Goal: Task Accomplishment & Management: Manage account settings

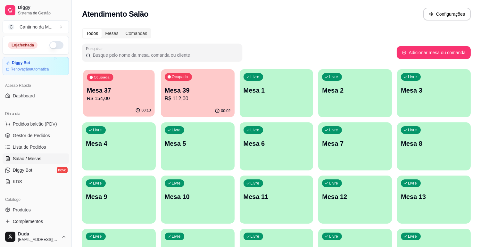
click at [123, 105] on div "00:13" at bounding box center [118, 110] width 71 height 12
click at [189, 107] on div "00:02" at bounding box center [197, 110] width 71 height 12
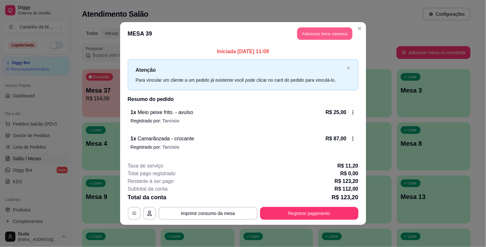
click at [332, 32] on button "Adicionar itens na mesa" at bounding box center [324, 34] width 55 height 12
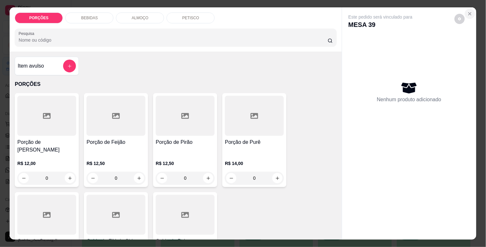
click at [469, 12] on icon "Close" at bounding box center [469, 13] width 5 height 5
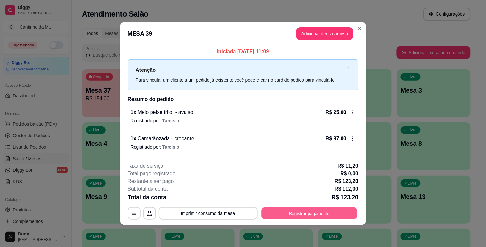
click at [280, 213] on button "Registrar pagamento" at bounding box center [308, 213] width 95 height 12
click at [192, 216] on button "Imprimir consumo da mesa" at bounding box center [208, 213] width 99 height 13
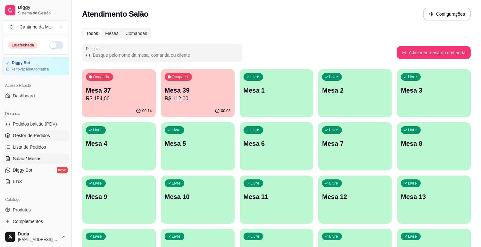
click at [39, 136] on span "Gestor de Pedidos" at bounding box center [31, 135] width 37 height 6
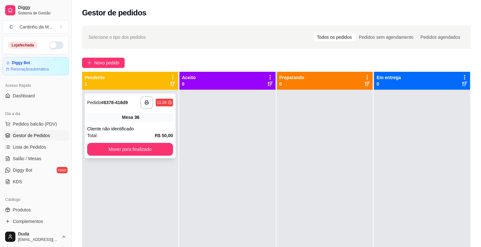
click at [117, 100] on strong "# 8378-418d9" at bounding box center [114, 102] width 27 height 5
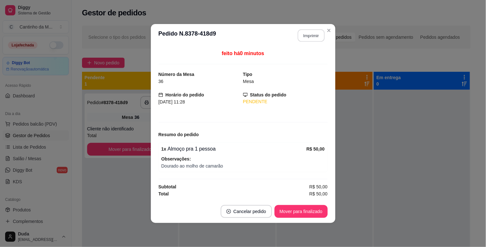
click at [320, 34] on button "Imprimir" at bounding box center [311, 35] width 27 height 12
click at [308, 215] on button "Mover para finalizado" at bounding box center [301, 211] width 52 height 12
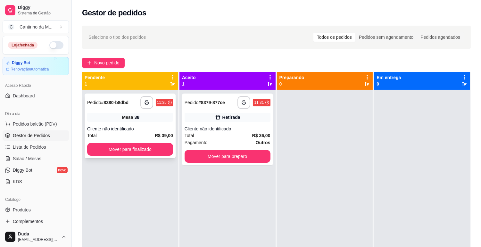
click at [98, 98] on div "**********" at bounding box center [130, 102] width 86 height 13
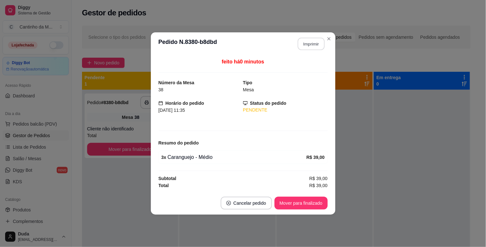
click at [315, 45] on button "Imprimir" at bounding box center [311, 44] width 27 height 12
click at [303, 209] on button "Mover para finalizado" at bounding box center [301, 203] width 52 height 12
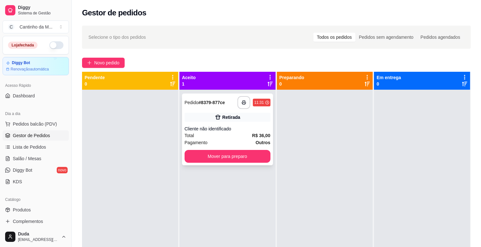
click at [207, 101] on strong "# 8379-877ce" at bounding box center [211, 102] width 27 height 5
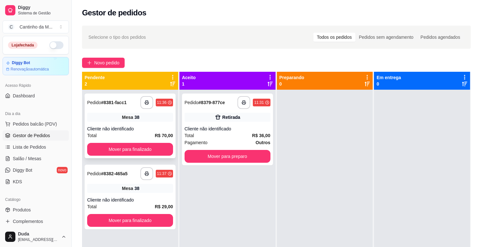
click at [109, 100] on strong "# 8381-facc1" at bounding box center [113, 102] width 25 height 5
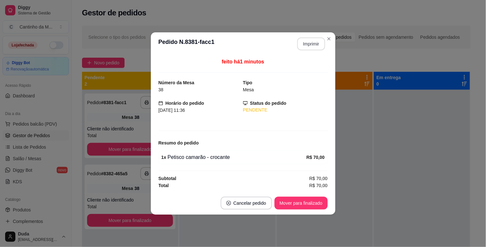
click at [312, 41] on button "Imprimir" at bounding box center [311, 43] width 28 height 13
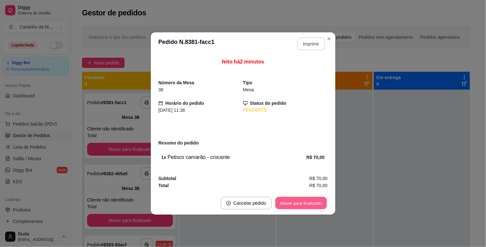
click at [309, 203] on button "Mover para finalizado" at bounding box center [301, 203] width 52 height 12
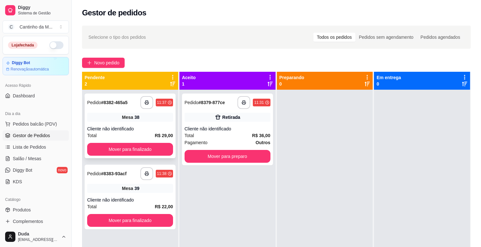
click at [116, 105] on strong "# 8382-465a5" at bounding box center [114, 102] width 27 height 5
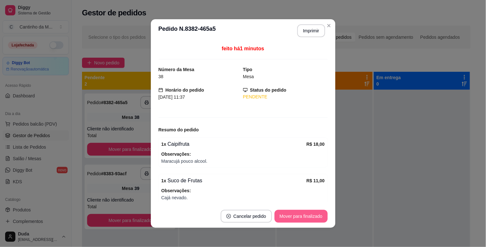
click at [301, 216] on button "Mover para finalizado" at bounding box center [301, 216] width 53 height 13
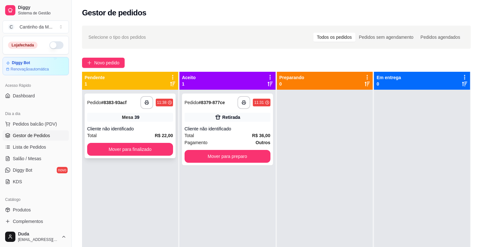
click at [119, 105] on strong "# 8383-93acf" at bounding box center [113, 102] width 25 height 5
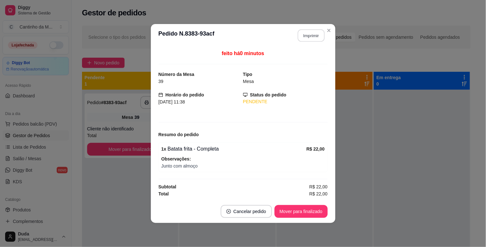
click at [313, 39] on button "Imprimir" at bounding box center [311, 35] width 27 height 12
click at [309, 213] on button "Mover para finalizado" at bounding box center [301, 211] width 52 height 12
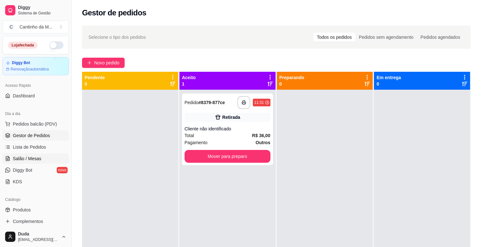
click at [27, 160] on span "Salão / Mesas" at bounding box center [27, 158] width 29 height 6
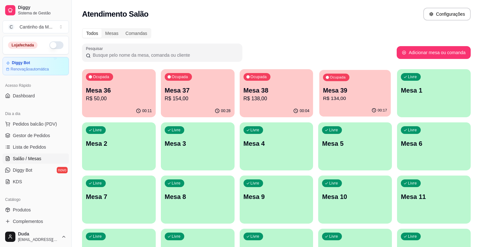
click at [347, 112] on div "00:17" at bounding box center [354, 110] width 71 height 12
click at [283, 91] on p "Mesa 38" at bounding box center [276, 90] width 64 height 9
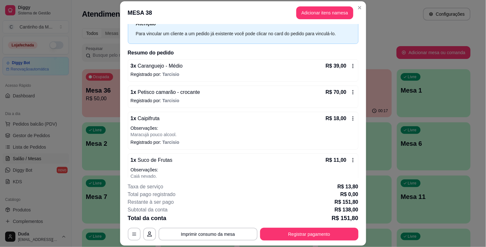
scroll to position [42, 0]
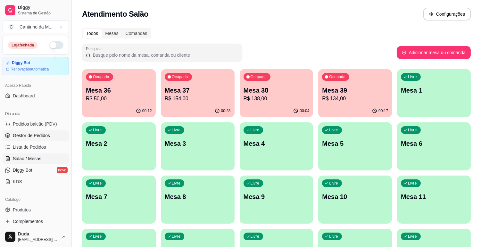
click at [40, 137] on span "Gestor de Pedidos" at bounding box center [31, 135] width 37 height 6
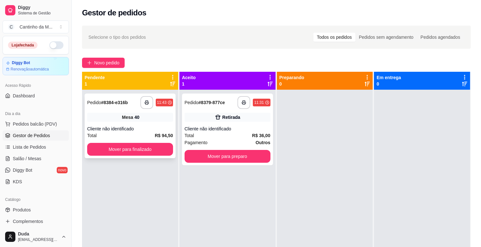
click at [125, 100] on strong "# 8384-e316b" at bounding box center [114, 102] width 27 height 5
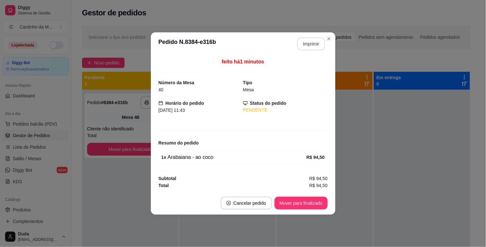
click at [320, 41] on button "Imprimir" at bounding box center [311, 43] width 28 height 13
click at [297, 198] on button "Mover para finalizado" at bounding box center [301, 203] width 53 height 13
click at [298, 203] on button "Mover para finalizado" at bounding box center [301, 203] width 53 height 13
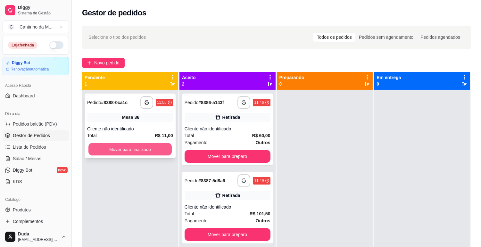
click at [117, 145] on button "Mover para finalizado" at bounding box center [129, 149] width 83 height 12
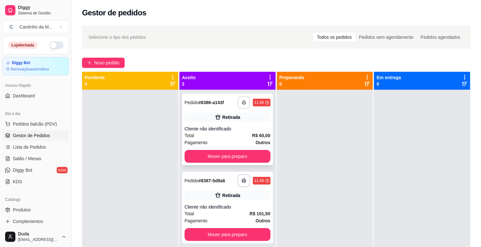
click at [242, 102] on icon "button" at bounding box center [244, 103] width 4 height 2
click at [257, 160] on button "Mover para preparo" at bounding box center [228, 156] width 86 height 13
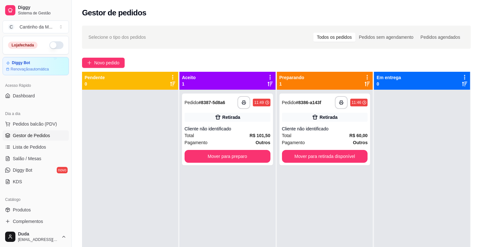
click at [308, 167] on div "**********" at bounding box center [325, 213] width 96 height 247
click at [316, 161] on button "Mover para retirada disponível" at bounding box center [324, 156] width 83 height 12
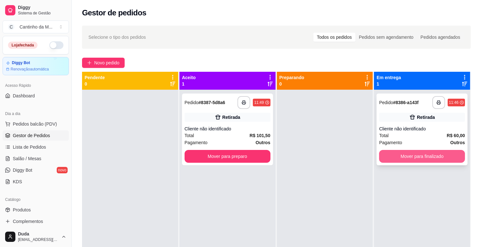
click at [412, 160] on button "Mover para finalizado" at bounding box center [422, 156] width 86 height 13
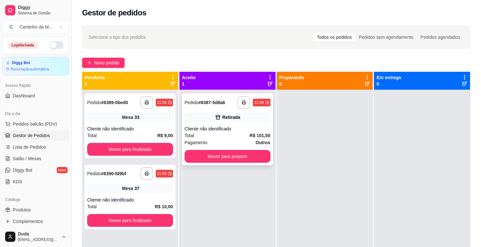
click at [226, 115] on div "Retirada" at bounding box center [231, 117] width 18 height 6
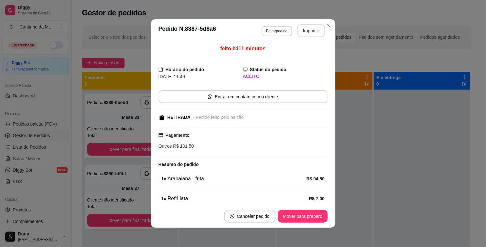
click at [315, 31] on button "Imprimir" at bounding box center [311, 30] width 28 height 13
click at [296, 217] on button "Mover para preparo" at bounding box center [303, 216] width 48 height 12
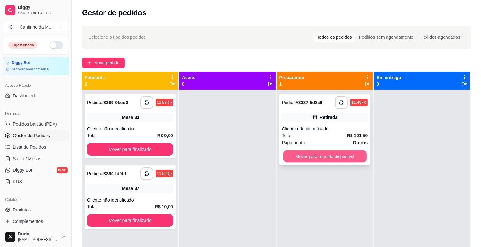
click at [349, 158] on button "Mover para retirada disponível" at bounding box center [324, 156] width 83 height 12
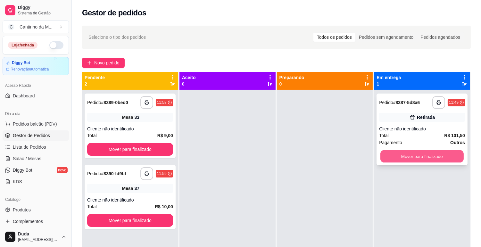
click at [400, 158] on button "Mover para finalizado" at bounding box center [421, 156] width 83 height 12
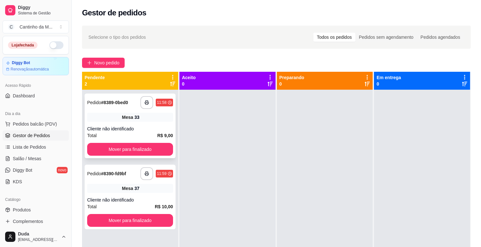
click at [121, 104] on strong "# 8389-0bed0" at bounding box center [114, 102] width 27 height 5
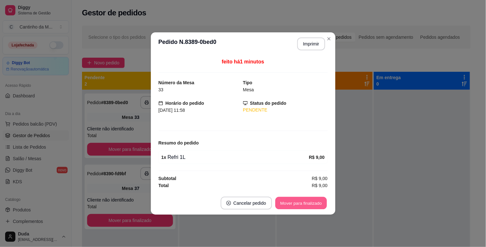
click at [309, 205] on button "Mover para finalizado" at bounding box center [301, 203] width 52 height 12
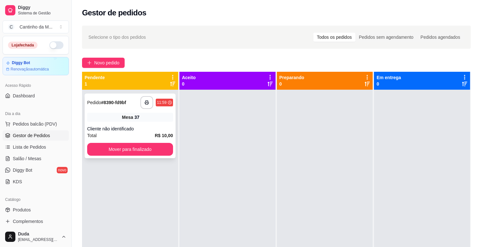
click at [111, 104] on strong "# 8390-fd9bf" at bounding box center [113, 102] width 25 height 5
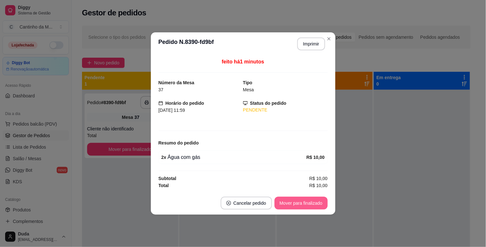
click at [290, 203] on button "Mover para finalizado" at bounding box center [301, 203] width 53 height 13
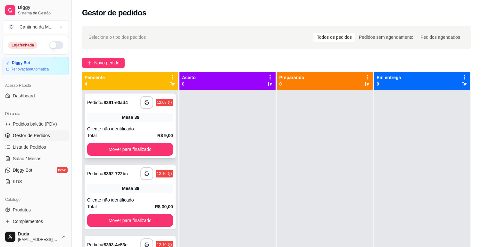
click at [146, 118] on div "Mesa 39" at bounding box center [130, 117] width 86 height 9
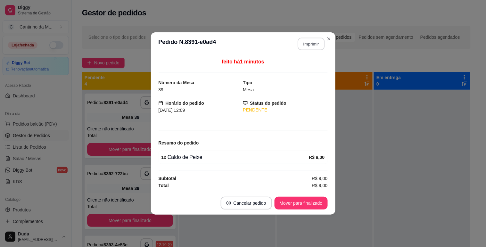
click at [303, 46] on button "Imprimir" at bounding box center [311, 44] width 27 height 12
click at [304, 205] on button "Mover para finalizado" at bounding box center [301, 203] width 52 height 12
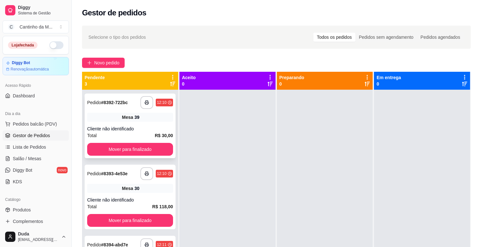
click at [116, 107] on div "**********" at bounding box center [130, 102] width 86 height 13
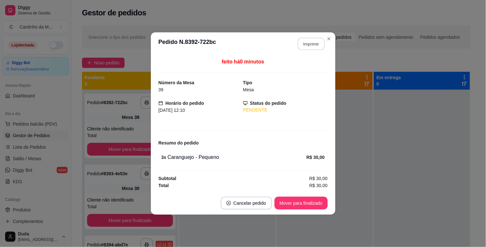
click at [317, 49] on button "Imprimir" at bounding box center [311, 44] width 27 height 12
click at [303, 201] on button "Mover para finalizado" at bounding box center [301, 203] width 52 height 12
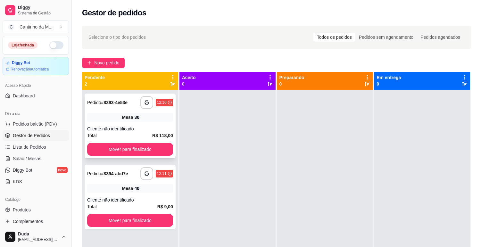
click at [111, 103] on strong "# 8393-4e53e" at bounding box center [114, 102] width 27 height 5
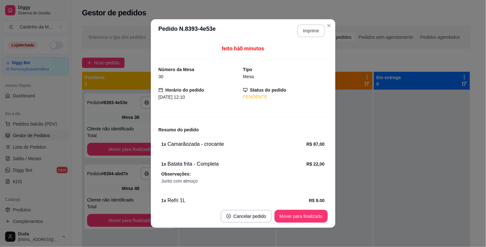
click at [315, 24] on button "Imprimir" at bounding box center [311, 30] width 28 height 13
click at [291, 218] on button "Mover para finalizado" at bounding box center [301, 216] width 53 height 13
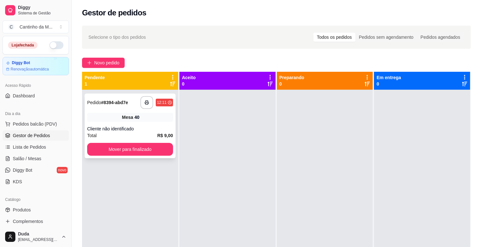
click at [129, 100] on div "**********" at bounding box center [130, 102] width 86 height 13
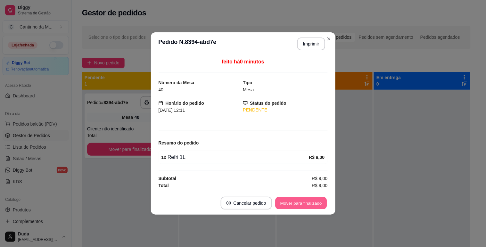
click at [302, 203] on button "Mover para finalizado" at bounding box center [301, 203] width 52 height 12
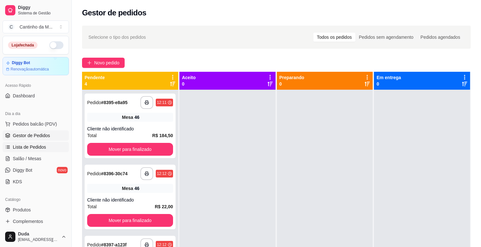
click at [39, 148] on span "Lista de Pedidos" at bounding box center [29, 147] width 33 height 6
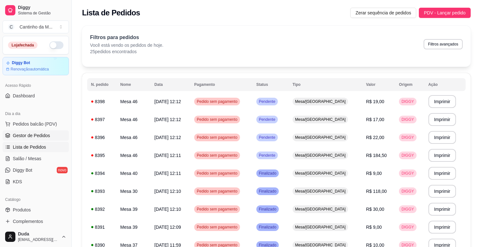
click at [40, 133] on span "Gestor de Pedidos" at bounding box center [31, 135] width 37 height 6
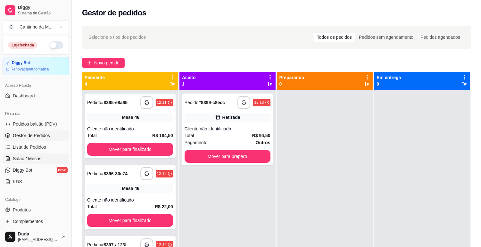
click at [15, 160] on span "Salão / Mesas" at bounding box center [27, 158] width 29 height 6
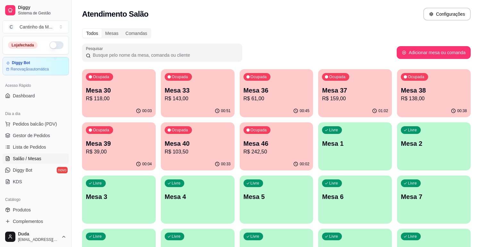
click at [354, 103] on div "Ocupada Mesa 37 R$ 159,00" at bounding box center [355, 87] width 74 height 36
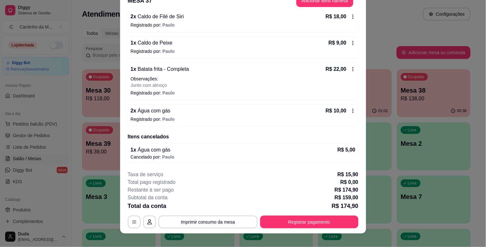
scroll to position [19, 0]
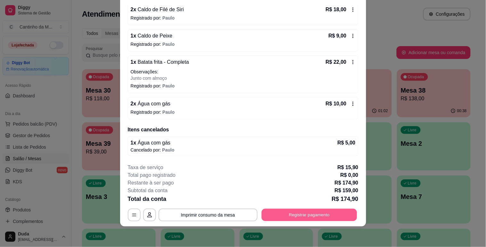
click at [291, 217] on button "Registrar pagamento" at bounding box center [308, 215] width 95 height 12
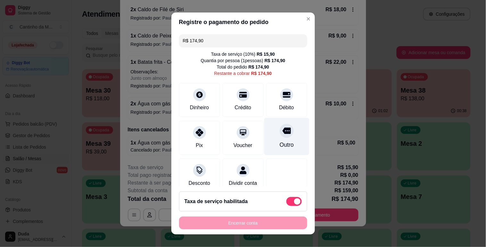
click at [286, 133] on div "Outro" at bounding box center [286, 136] width 45 height 37
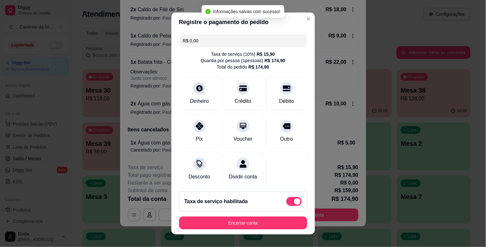
type input "R$ 0,00"
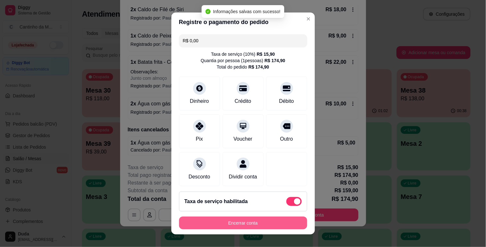
click at [247, 221] on button "Encerrar conta" at bounding box center [243, 223] width 128 height 13
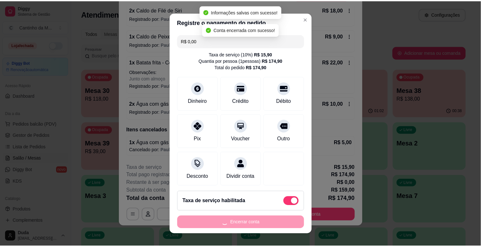
scroll to position [0, 0]
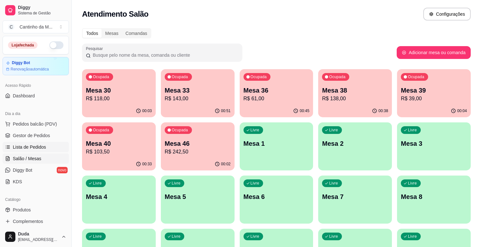
click at [6, 145] on icon at bounding box center [7, 146] width 5 height 5
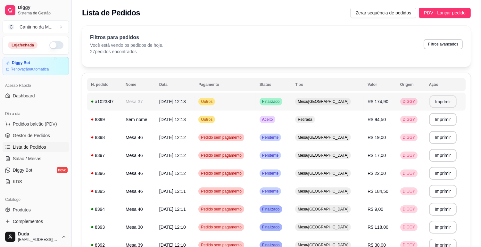
click at [449, 102] on button "Imprimir" at bounding box center [442, 101] width 27 height 12
click at [45, 136] on span "Gestor de Pedidos" at bounding box center [31, 135] width 37 height 6
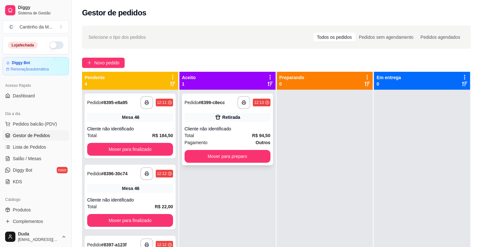
click at [244, 118] on div "Retirada" at bounding box center [228, 117] width 86 height 9
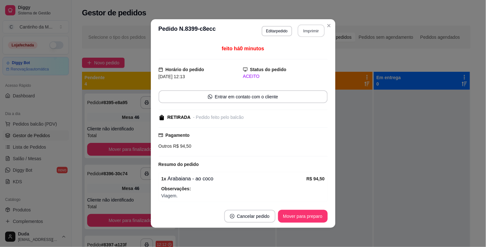
click at [303, 30] on button "Imprimir" at bounding box center [311, 31] width 27 height 12
click at [306, 219] on button "Mover para preparo" at bounding box center [303, 216] width 50 height 13
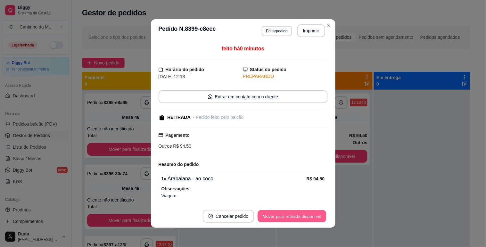
click at [306, 219] on button "Mover para retirada disponível" at bounding box center [292, 216] width 69 height 12
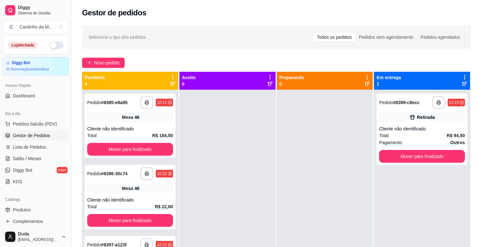
click at [79, 111] on div "**********" at bounding box center [276, 174] width 409 height 305
click at [98, 115] on div "Mesa 46" at bounding box center [130, 117] width 86 height 9
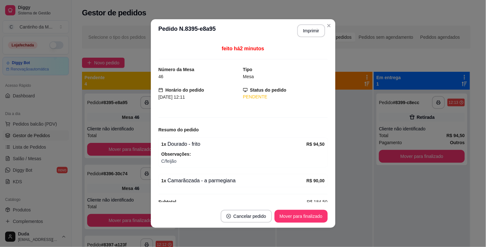
click at [320, 20] on header "**********" at bounding box center [243, 30] width 185 height 23
click at [314, 33] on button "Imprimir" at bounding box center [311, 30] width 28 height 13
click at [308, 218] on button "Mover para finalizado" at bounding box center [301, 216] width 52 height 12
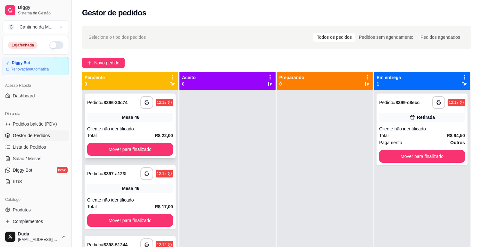
click at [124, 116] on span "Mesa" at bounding box center [127, 117] width 11 height 6
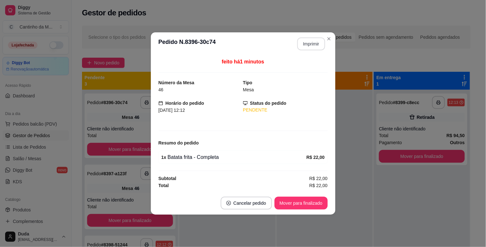
click at [312, 39] on button "Imprimir" at bounding box center [311, 43] width 28 height 13
click at [308, 202] on button "Mover para finalizado" at bounding box center [301, 203] width 53 height 13
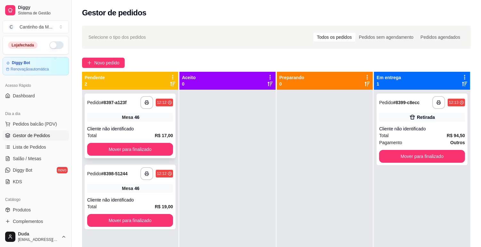
click at [117, 123] on div "**********" at bounding box center [130, 126] width 91 height 65
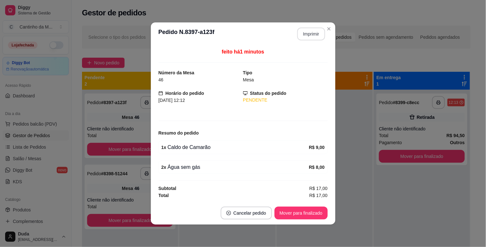
click at [307, 35] on button "Imprimir" at bounding box center [311, 34] width 28 height 13
click at [299, 209] on button "Mover para finalizado" at bounding box center [301, 213] width 52 height 12
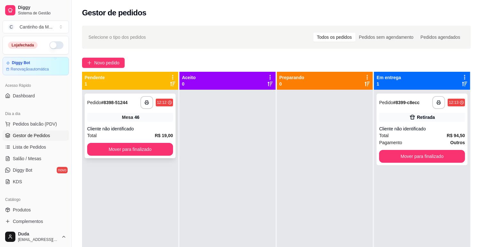
click at [110, 110] on div "**********" at bounding box center [130, 126] width 91 height 65
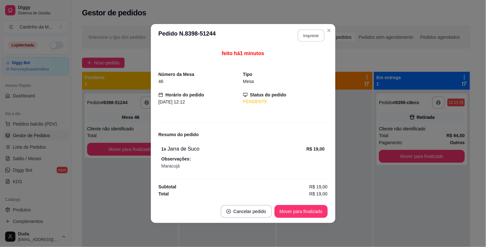
click at [304, 35] on button "Imprimir" at bounding box center [311, 35] width 27 height 12
click at [297, 210] on button "Mover para finalizado" at bounding box center [301, 211] width 52 height 12
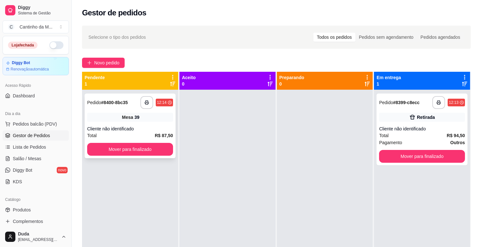
click at [164, 127] on div "Cliente não identificado" at bounding box center [130, 129] width 86 height 6
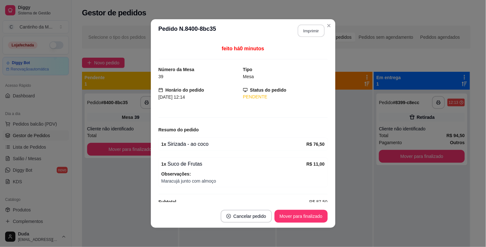
click at [308, 27] on button "Imprimir" at bounding box center [311, 31] width 27 height 12
click at [290, 214] on button "Mover para finalizado" at bounding box center [301, 216] width 52 height 12
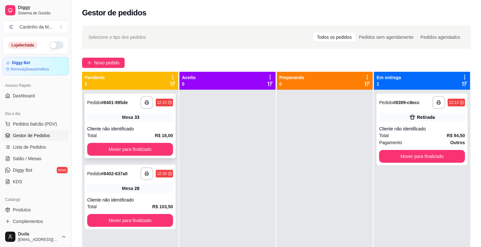
click at [144, 132] on div "Total R$ 18,00" at bounding box center [130, 135] width 86 height 7
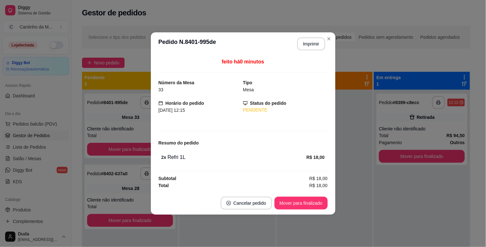
drag, startPoint x: 319, startPoint y: 213, endPoint x: 317, endPoint y: 206, distance: 7.3
click at [319, 213] on footer "Cancelar pedido Mover para finalizado" at bounding box center [243, 203] width 185 height 23
click at [317, 206] on button "Mover para finalizado" at bounding box center [301, 203] width 52 height 12
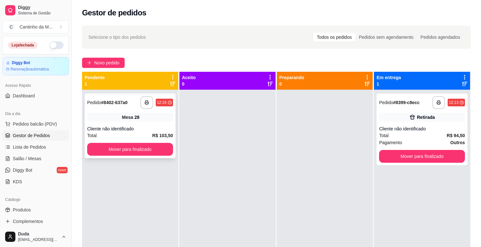
click at [171, 122] on div "**********" at bounding box center [130, 126] width 91 height 65
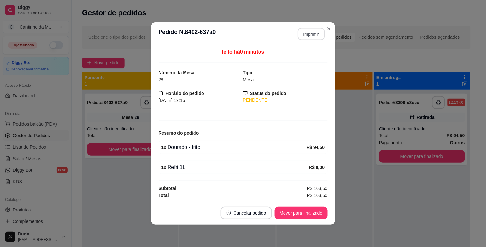
click at [309, 30] on button "Imprimir" at bounding box center [311, 34] width 27 height 12
click at [303, 215] on button "Mover para finalizado" at bounding box center [301, 213] width 52 height 12
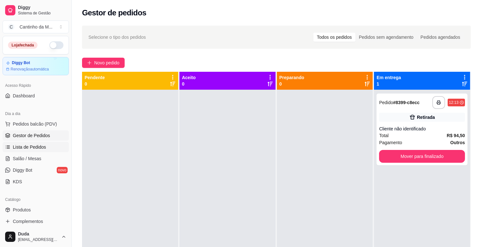
click at [26, 150] on span "Lista de Pedidos" at bounding box center [29, 147] width 33 height 6
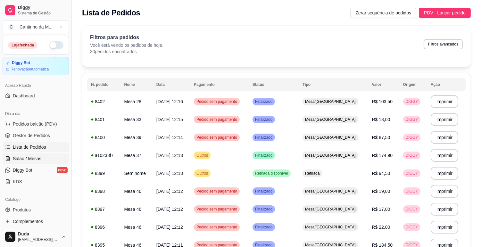
click at [11, 158] on link "Salão / Mesas" at bounding box center [36, 158] width 66 height 10
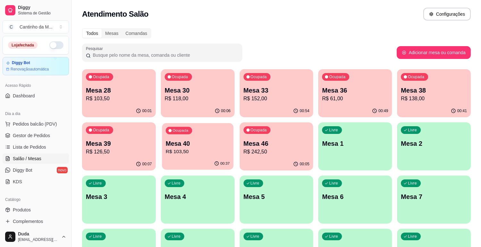
click at [180, 146] on p "Mesa 40" at bounding box center [198, 143] width 64 height 9
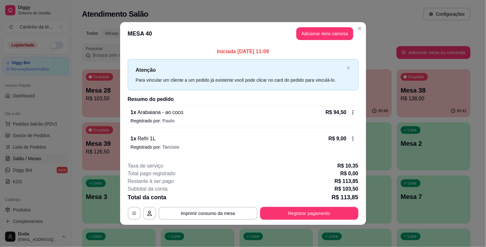
click at [291, 136] on div "1 x Refri 1L R$ 9,00" at bounding box center [243, 139] width 225 height 8
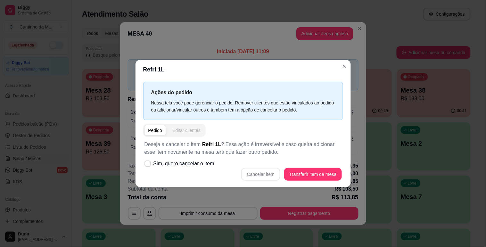
click at [185, 128] on div "Editar clientes" at bounding box center [186, 130] width 28 height 6
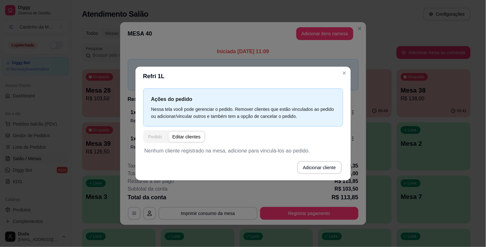
click at [161, 138] on div "Pedido" at bounding box center [155, 137] width 14 height 6
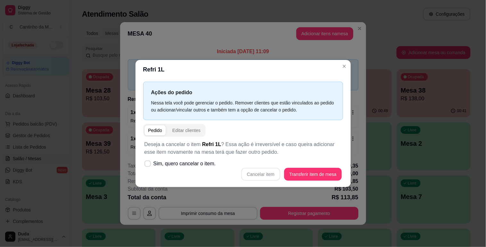
click at [266, 174] on div "Cancelar item Transferir item de mesa" at bounding box center [242, 174] width 197 height 13
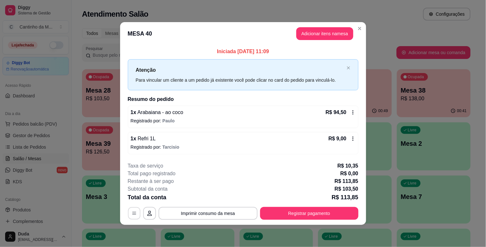
click at [132, 216] on button "button" at bounding box center [134, 213] width 12 height 12
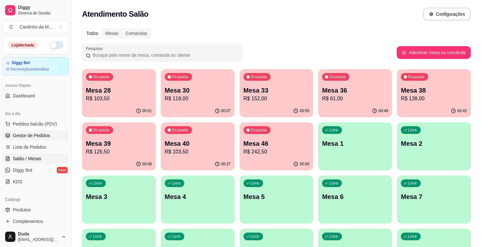
click at [41, 137] on span "Gestor de Pedidos" at bounding box center [31, 135] width 37 height 6
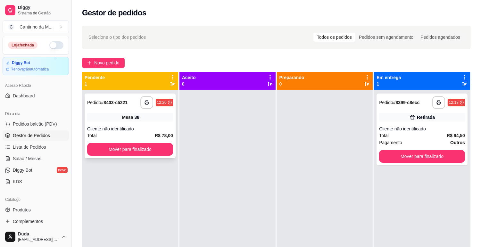
click at [124, 120] on div "Mesa 38" at bounding box center [130, 117] width 86 height 9
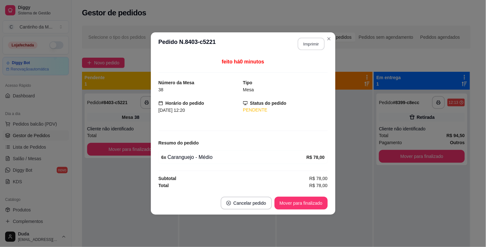
click at [311, 45] on button "Imprimir" at bounding box center [311, 44] width 27 height 12
click at [296, 198] on button "Mover para finalizado" at bounding box center [301, 203] width 53 height 13
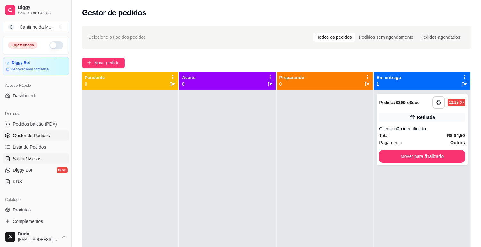
click at [54, 157] on link "Salão / Mesas" at bounding box center [36, 158] width 66 height 10
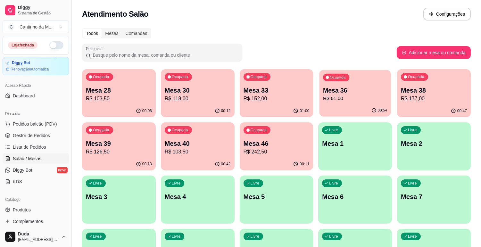
click at [342, 97] on p "R$ 61,00" at bounding box center [355, 98] width 64 height 7
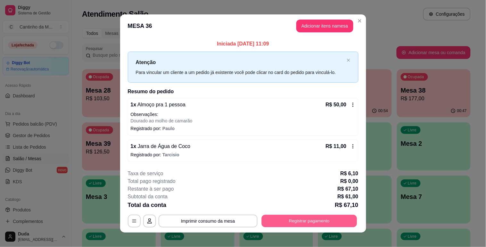
click at [289, 225] on button "Registrar pagamento" at bounding box center [308, 221] width 95 height 12
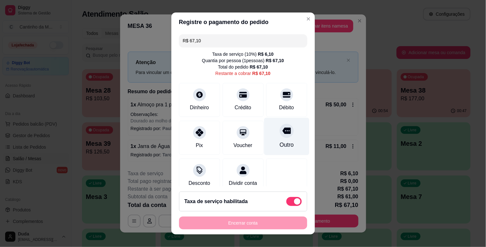
click at [286, 139] on div "Outro" at bounding box center [286, 136] width 45 height 37
type input "R$ 0,00"
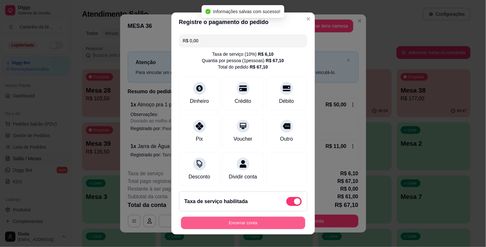
click at [293, 225] on button "Encerrar conta" at bounding box center [243, 223] width 124 height 12
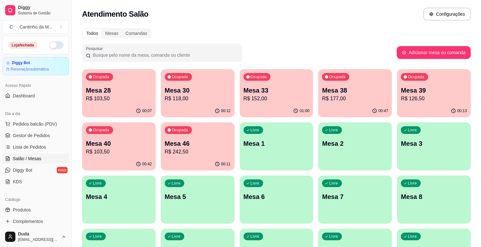
click at [33, 153] on ul "Pedidos balcão (PDV) Gestor de Pedidos Lista de Pedidos Salão / Mesas Diggy Bot…" at bounding box center [36, 153] width 66 height 68
click at [30, 145] on span "Lista de Pedidos" at bounding box center [29, 147] width 33 height 6
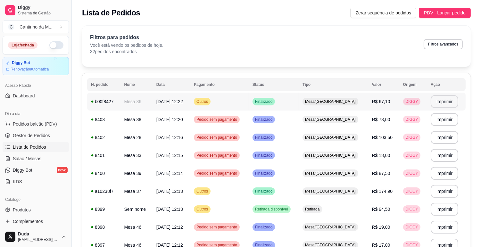
click at [441, 103] on button "Imprimir" at bounding box center [445, 101] width 28 height 13
click at [29, 131] on link "Gestor de Pedidos" at bounding box center [36, 135] width 66 height 10
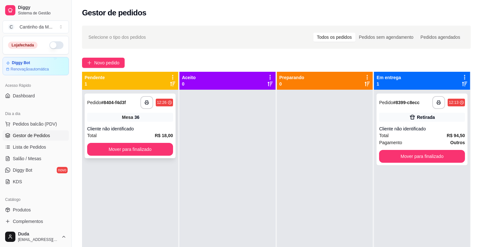
click at [172, 113] on div "**********" at bounding box center [130, 126] width 91 height 65
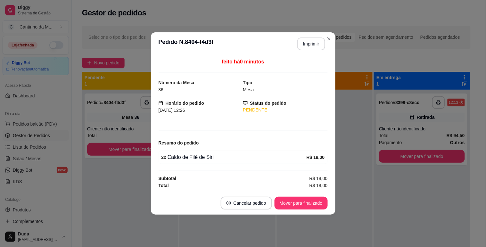
click at [316, 43] on button "Imprimir" at bounding box center [311, 43] width 28 height 13
click at [312, 200] on button "Mover para finalizado" at bounding box center [301, 203] width 52 height 12
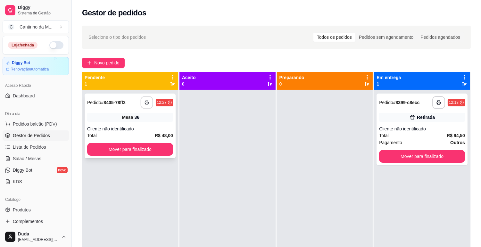
click at [143, 104] on button "button" at bounding box center [146, 102] width 12 height 12
click at [148, 150] on button "Mover para finalizado" at bounding box center [129, 149] width 83 height 12
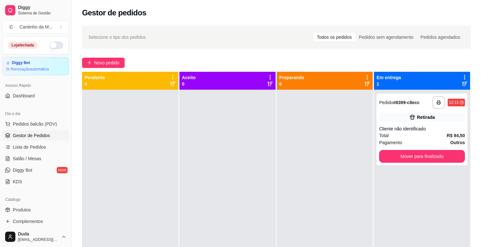
click at [280, 158] on div at bounding box center [325, 213] width 96 height 247
click at [30, 148] on span "Lista de Pedidos" at bounding box center [29, 147] width 33 height 6
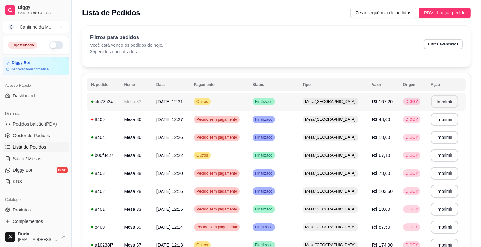
click at [439, 103] on button "Imprimir" at bounding box center [444, 101] width 27 height 12
click at [23, 138] on span "Gestor de Pedidos" at bounding box center [31, 135] width 37 height 6
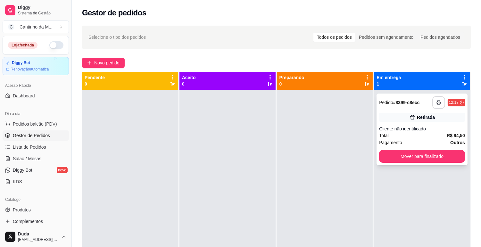
click at [432, 101] on button "button" at bounding box center [438, 102] width 13 height 13
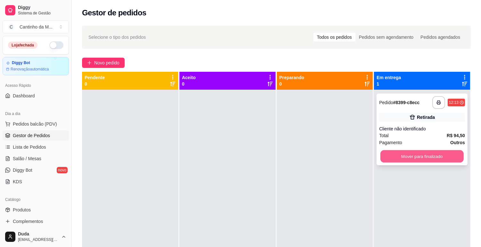
click at [399, 159] on button "Mover para finalizado" at bounding box center [421, 156] width 83 height 12
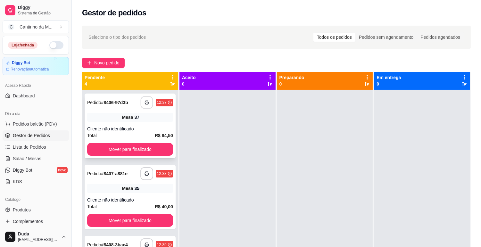
click at [140, 105] on button "button" at bounding box center [146, 102] width 12 height 12
click at [158, 150] on button "Mover para finalizado" at bounding box center [129, 149] width 83 height 12
click at [145, 104] on icon "button" at bounding box center [146, 102] width 4 height 4
click at [160, 151] on button "Mover para finalizado" at bounding box center [130, 149] width 86 height 13
click at [120, 102] on strong "# 8408-3bae4" at bounding box center [114, 102] width 27 height 5
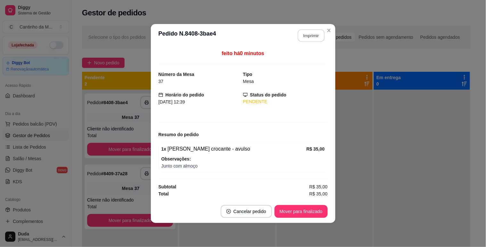
click at [319, 37] on button "Imprimir" at bounding box center [311, 35] width 27 height 12
click at [300, 209] on button "Mover para finalizado" at bounding box center [301, 211] width 52 height 12
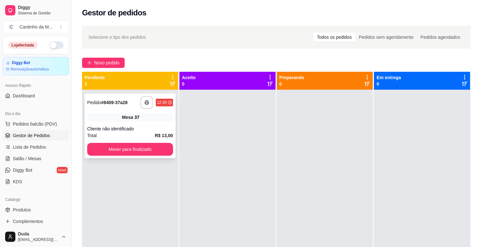
click at [108, 103] on strong "# 8409-37a28" at bounding box center [114, 102] width 27 height 5
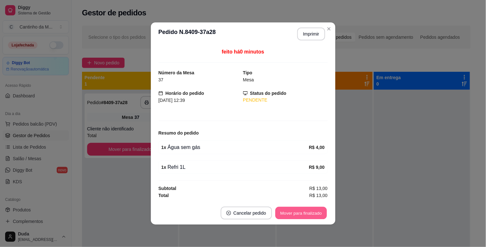
click at [292, 217] on button "Mover para finalizado" at bounding box center [301, 213] width 52 height 12
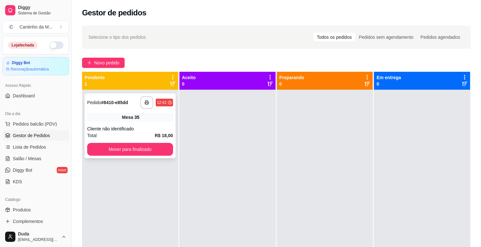
click at [119, 104] on strong "# 8410-e85dd" at bounding box center [114, 102] width 27 height 5
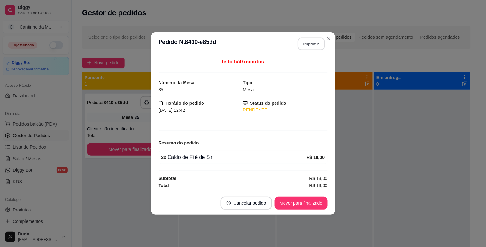
click at [305, 41] on button "Imprimir" at bounding box center [311, 44] width 27 height 12
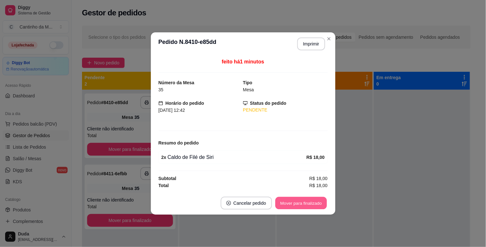
click at [320, 203] on button "Mover para finalizado" at bounding box center [301, 203] width 52 height 12
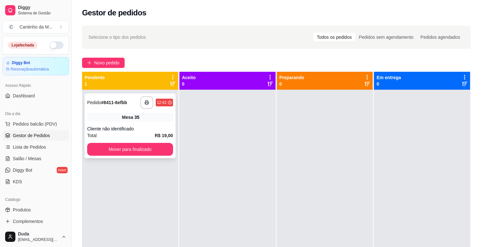
click at [119, 102] on strong "# 8411-6efbb" at bounding box center [114, 102] width 26 height 5
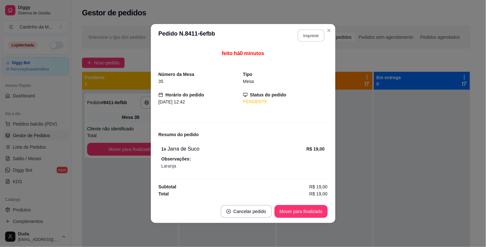
click at [313, 34] on button "Imprimir" at bounding box center [311, 35] width 27 height 12
click at [322, 209] on button "Mover para finalizado" at bounding box center [301, 211] width 53 height 13
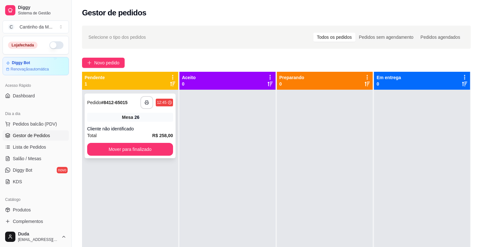
click at [150, 102] on button "button" at bounding box center [146, 102] width 13 height 13
click at [134, 147] on button "Mover para finalizado" at bounding box center [129, 149] width 83 height 12
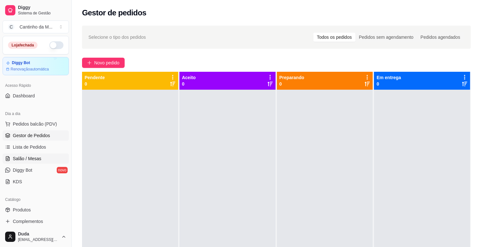
click at [35, 156] on span "Salão / Mesas" at bounding box center [27, 158] width 29 height 6
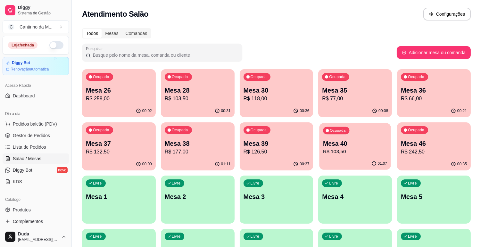
click at [343, 161] on div "01:07" at bounding box center [354, 164] width 71 height 12
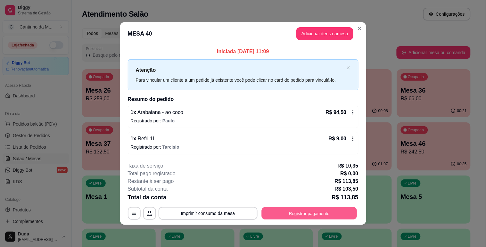
click at [312, 209] on button "Registrar pagamento" at bounding box center [308, 213] width 95 height 12
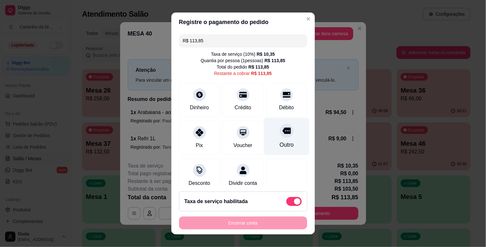
click at [291, 139] on div "Outro" at bounding box center [286, 136] width 45 height 37
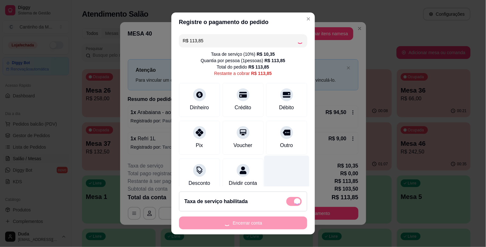
type input "R$ 0,00"
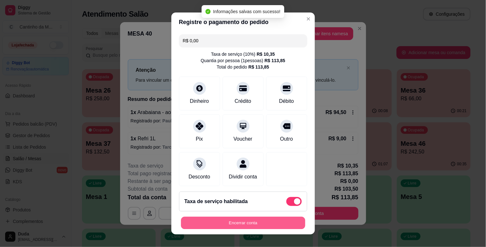
click at [281, 225] on button "Encerrar conta" at bounding box center [243, 223] width 124 height 12
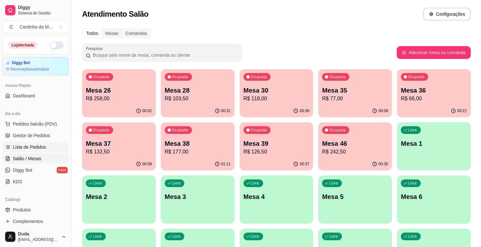
click at [38, 145] on span "Lista de Pedidos" at bounding box center [29, 147] width 33 height 6
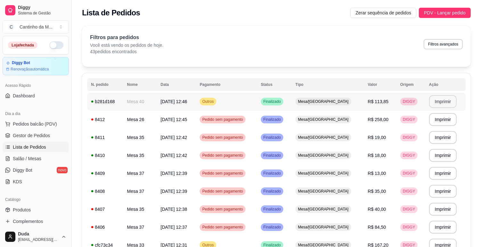
click at [441, 105] on button "Imprimir" at bounding box center [443, 101] width 28 height 13
click at [42, 134] on span "Gestor de Pedidos" at bounding box center [31, 135] width 37 height 6
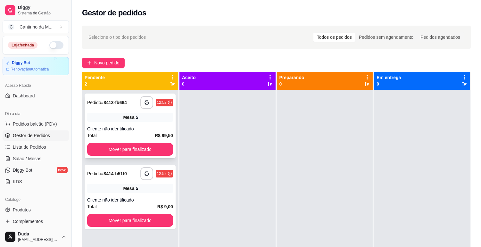
click at [104, 103] on strong "# 8413-fb664" at bounding box center [114, 102] width 26 height 5
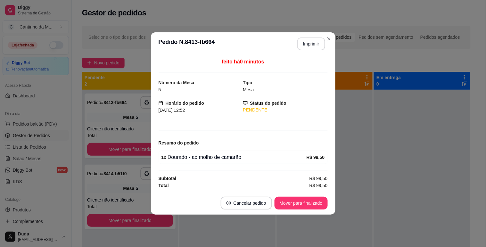
click at [305, 45] on button "Imprimir" at bounding box center [311, 43] width 28 height 13
click at [304, 208] on button "Mover para finalizado" at bounding box center [301, 203] width 52 height 12
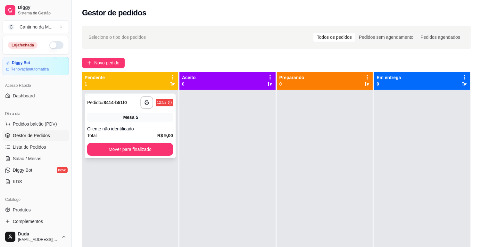
click at [127, 104] on strong "# 8414-b51f0" at bounding box center [114, 102] width 26 height 5
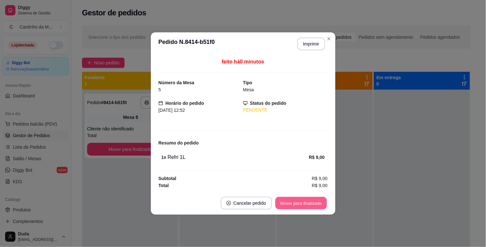
click at [312, 202] on button "Mover para finalizado" at bounding box center [301, 203] width 52 height 12
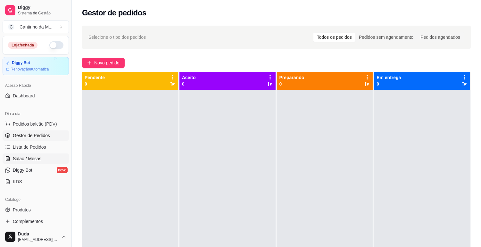
click at [36, 158] on span "Salão / Mesas" at bounding box center [27, 158] width 29 height 6
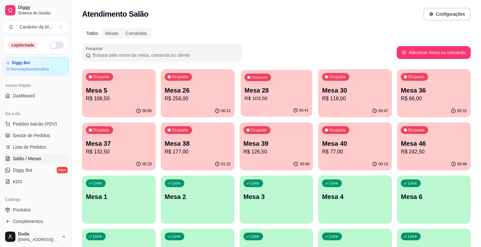
click at [293, 103] on div "Ocupada Mesa 28 R$ 103,50" at bounding box center [276, 87] width 71 height 35
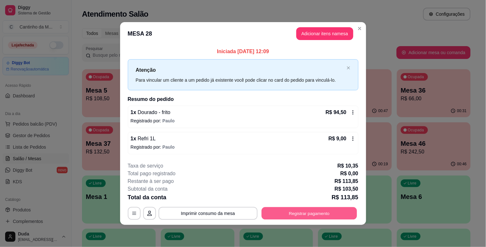
click at [325, 217] on button "Registrar pagamento" at bounding box center [308, 213] width 95 height 12
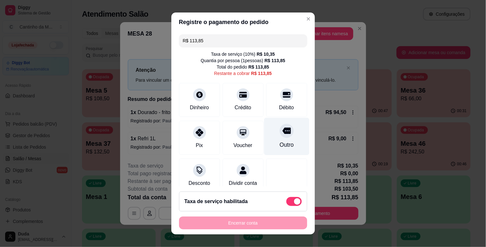
click at [279, 149] on div "Outro" at bounding box center [286, 145] width 14 height 8
type input "R$ 0,00"
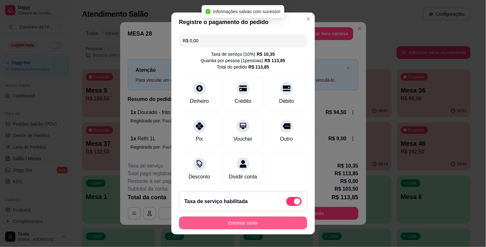
click at [283, 223] on button "Encerrar conta" at bounding box center [243, 223] width 128 height 13
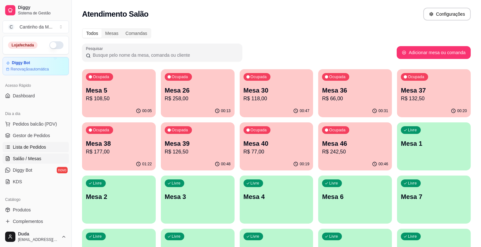
click at [41, 148] on span "Lista de Pedidos" at bounding box center [29, 147] width 33 height 6
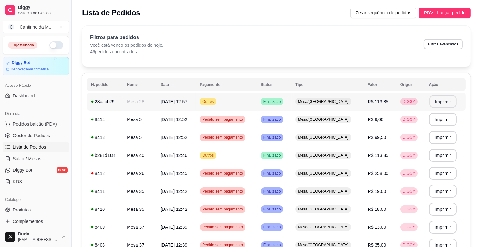
click at [434, 100] on button "Imprimir" at bounding box center [442, 101] width 27 height 12
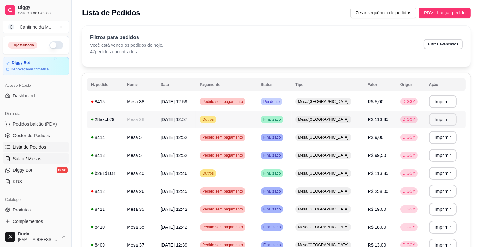
click at [30, 160] on span "Salão / Mesas" at bounding box center [27, 158] width 29 height 6
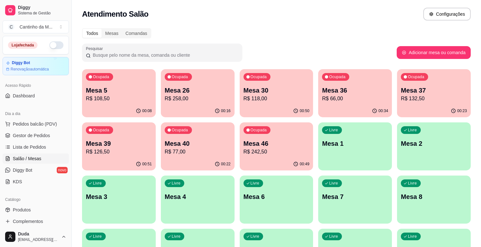
click at [263, 95] on p "R$ 118,00" at bounding box center [276, 99] width 66 height 8
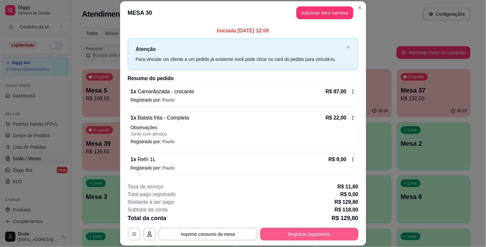
click at [300, 232] on button "Registrar pagamento" at bounding box center [309, 234] width 98 height 13
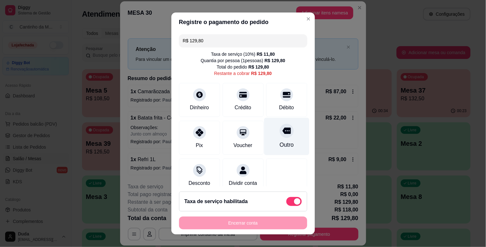
click at [280, 134] on div at bounding box center [287, 131] width 14 height 14
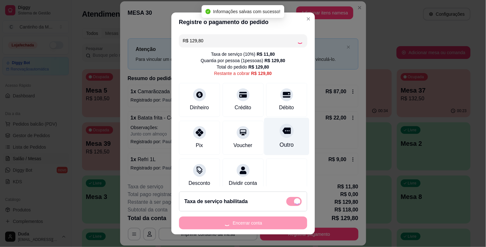
type input "R$ 0,00"
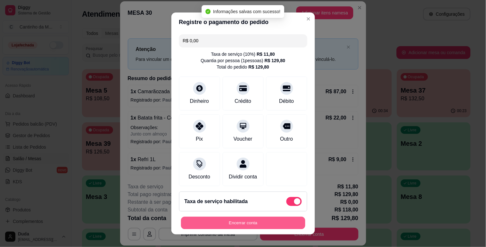
click at [277, 223] on button "Encerrar conta" at bounding box center [243, 223] width 124 height 12
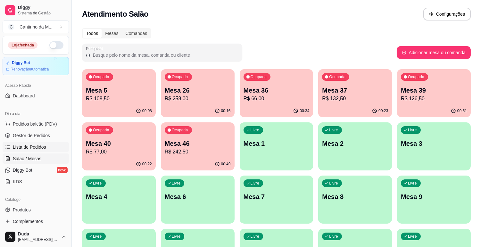
click at [33, 146] on span "Lista de Pedidos" at bounding box center [29, 147] width 33 height 6
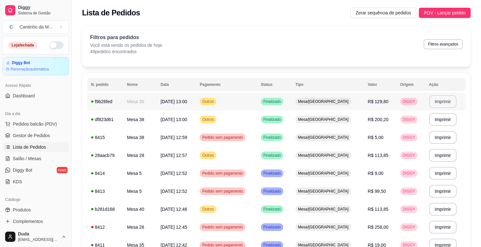
click at [437, 107] on button "Imprimir" at bounding box center [443, 101] width 28 height 13
click at [439, 121] on button "Imprimir" at bounding box center [442, 119] width 27 height 12
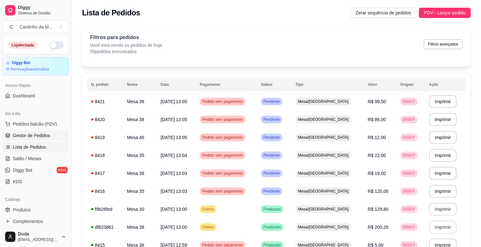
click at [41, 133] on span "Gestor de Pedidos" at bounding box center [31, 135] width 37 height 6
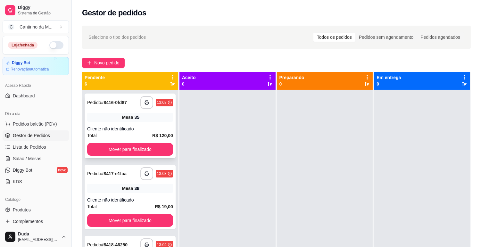
click at [127, 103] on div "**********" at bounding box center [130, 102] width 86 height 13
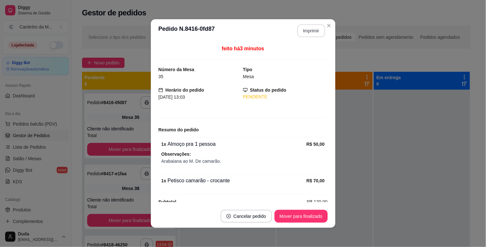
click at [305, 32] on button "Imprimir" at bounding box center [311, 30] width 28 height 13
click at [300, 213] on button "Mover para finalizado" at bounding box center [301, 216] width 52 height 12
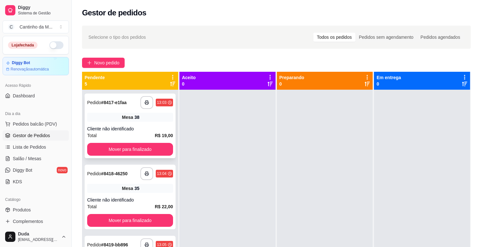
click at [101, 100] on span "Pedido" at bounding box center [94, 102] width 14 height 5
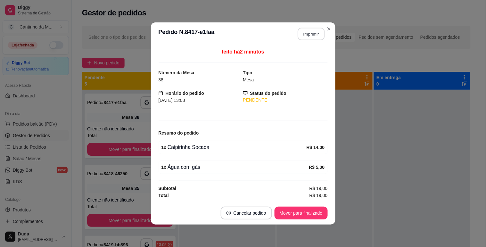
click at [305, 31] on button "Imprimir" at bounding box center [311, 34] width 27 height 12
click at [314, 215] on button "Mover para finalizado" at bounding box center [301, 213] width 52 height 12
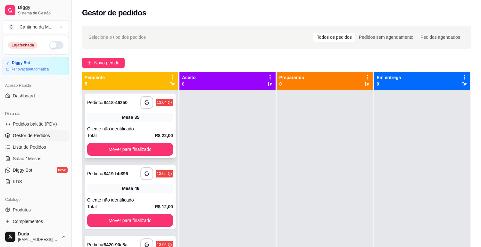
click at [114, 103] on strong "# 8418-46250" at bounding box center [114, 102] width 27 height 5
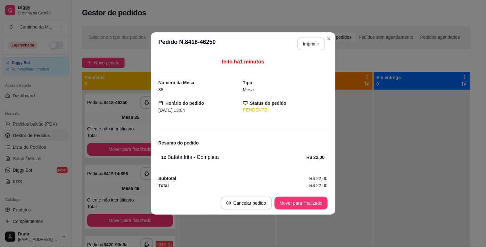
click at [308, 43] on button "Imprimir" at bounding box center [311, 43] width 28 height 13
click at [309, 206] on button "Mover para finalizado" at bounding box center [301, 203] width 53 height 13
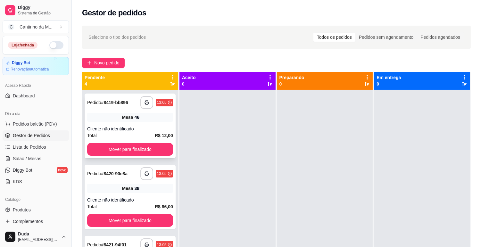
click at [127, 100] on strong "# 8419-bb896" at bounding box center [114, 102] width 27 height 5
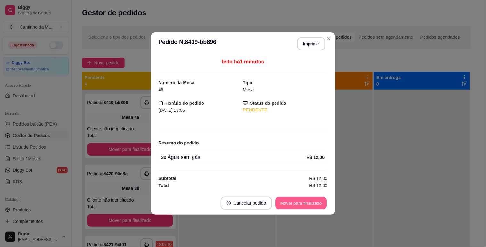
click at [305, 206] on button "Mover para finalizado" at bounding box center [301, 203] width 52 height 12
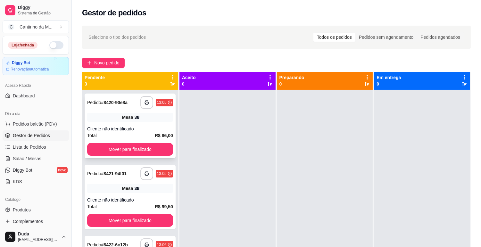
click at [121, 111] on div "**********" at bounding box center [130, 126] width 91 height 65
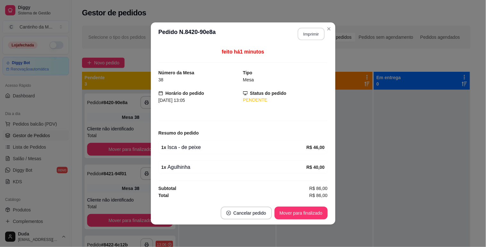
click at [311, 31] on button "Imprimir" at bounding box center [311, 34] width 27 height 12
click at [311, 210] on button "Mover para finalizado" at bounding box center [301, 213] width 53 height 13
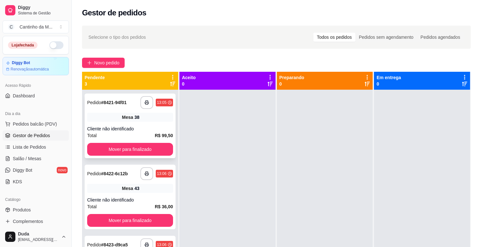
click at [109, 100] on strong "# 8421-94f01" at bounding box center [113, 102] width 25 height 5
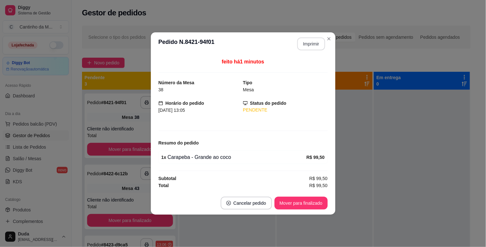
click at [312, 43] on button "Imprimir" at bounding box center [311, 43] width 28 height 13
click at [311, 206] on button "Mover para finalizado" at bounding box center [301, 203] width 52 height 12
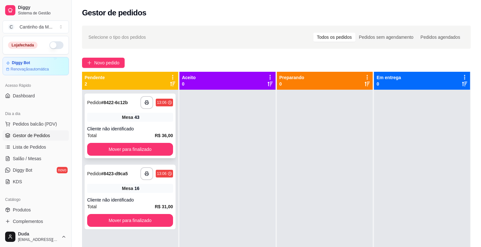
click at [116, 100] on strong "# 8422-6c12b" at bounding box center [114, 102] width 27 height 5
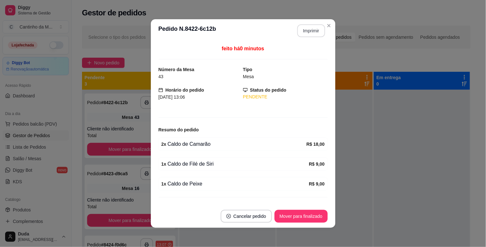
click at [314, 33] on button "Imprimir" at bounding box center [311, 30] width 28 height 13
click at [309, 216] on button "Mover para finalizado" at bounding box center [301, 216] width 52 height 12
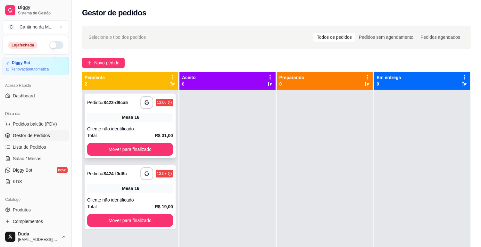
click at [122, 106] on div "**********" at bounding box center [130, 102] width 86 height 13
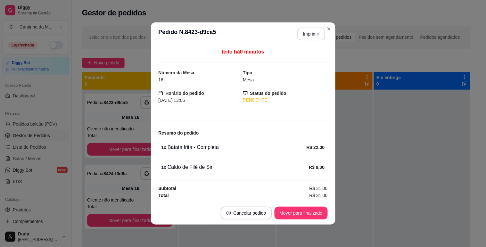
click at [303, 31] on button "Imprimir" at bounding box center [311, 34] width 28 height 13
click at [312, 209] on button "Mover para finalizado" at bounding box center [301, 213] width 53 height 13
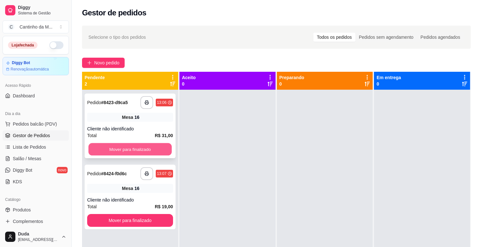
click at [144, 151] on button "Mover para finalizado" at bounding box center [129, 149] width 83 height 12
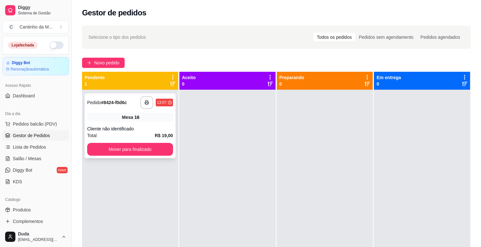
click at [116, 102] on strong "# 8424-f0d6c" at bounding box center [114, 102] width 26 height 5
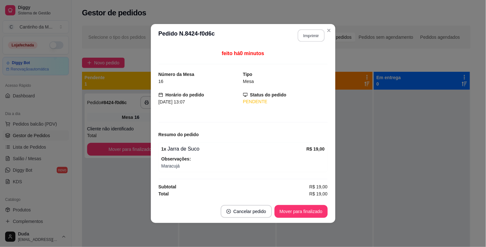
click at [315, 34] on button "Imprimir" at bounding box center [311, 35] width 27 height 12
click at [309, 209] on button "Mover para finalizado" at bounding box center [301, 211] width 52 height 12
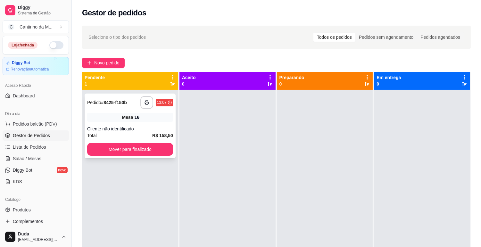
click at [121, 104] on strong "# 8425-f150b" at bounding box center [114, 102] width 26 height 5
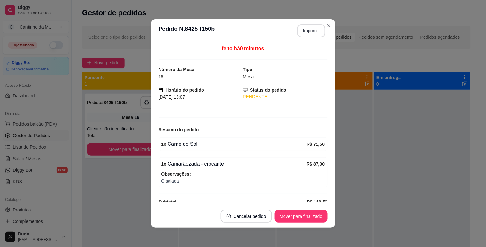
click at [308, 31] on button "Imprimir" at bounding box center [311, 30] width 28 height 13
click at [309, 214] on button "Mover para finalizado" at bounding box center [301, 216] width 52 height 12
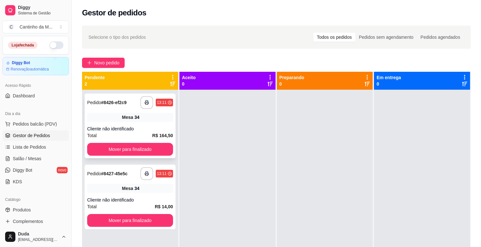
click at [102, 113] on div "Mesa 34" at bounding box center [130, 117] width 86 height 9
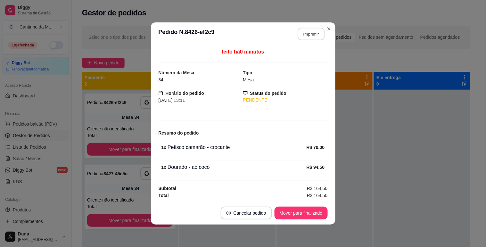
click at [307, 33] on button "Imprimir" at bounding box center [311, 34] width 27 height 12
click at [321, 209] on button "Mover para finalizado" at bounding box center [301, 213] width 53 height 13
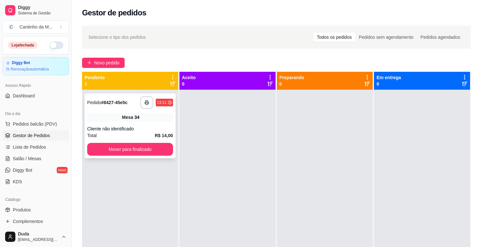
click at [122, 120] on div "Mesa 34" at bounding box center [130, 117] width 86 height 9
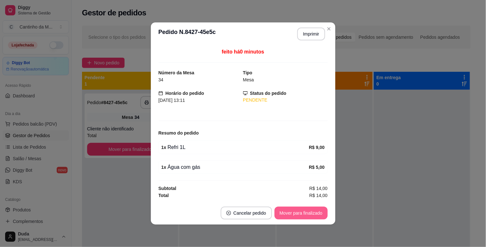
click at [286, 210] on button "Mover para finalizado" at bounding box center [301, 213] width 53 height 13
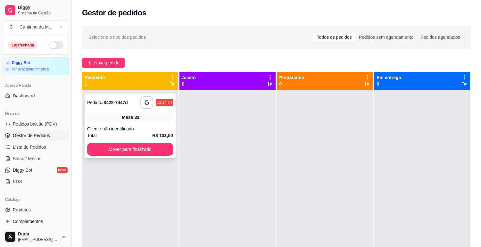
click at [117, 124] on div "**********" at bounding box center [130, 126] width 91 height 65
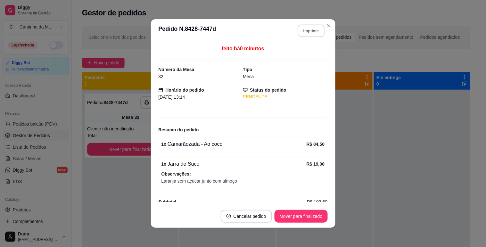
click at [308, 27] on button "Imprimir" at bounding box center [311, 31] width 27 height 12
click at [286, 211] on button "Mover para finalizado" at bounding box center [301, 216] width 52 height 12
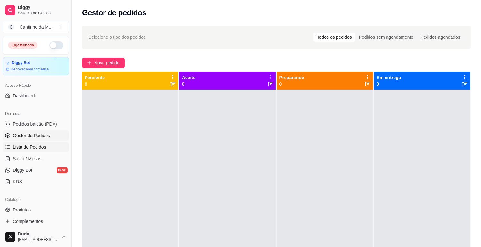
click at [44, 149] on span "Lista de Pedidos" at bounding box center [29, 147] width 33 height 6
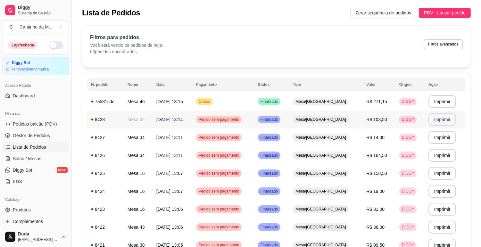
click at [433, 123] on button "Imprimir" at bounding box center [442, 119] width 28 height 13
click at [434, 104] on button "Imprimir" at bounding box center [442, 101] width 28 height 13
click at [18, 133] on span "Gestor de Pedidos" at bounding box center [31, 135] width 37 height 6
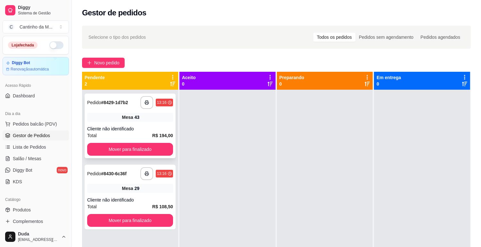
click at [105, 116] on div "Mesa 43" at bounding box center [130, 117] width 86 height 9
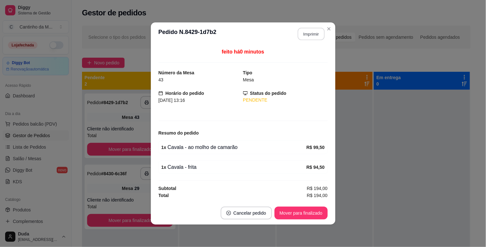
click at [306, 30] on button "Imprimir" at bounding box center [311, 34] width 27 height 12
click at [312, 213] on button "Mover para finalizado" at bounding box center [301, 213] width 52 height 12
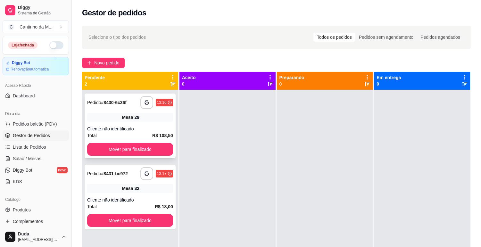
click at [113, 127] on div "Cliente não identificado" at bounding box center [130, 129] width 86 height 6
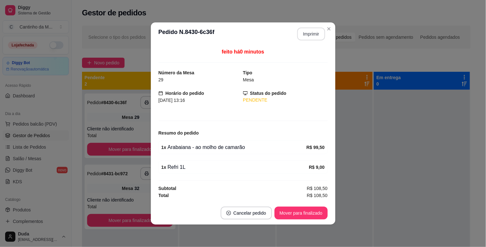
click at [299, 31] on button "Imprimir" at bounding box center [311, 34] width 28 height 13
click at [309, 215] on button "Mover para finalizado" at bounding box center [301, 213] width 53 height 13
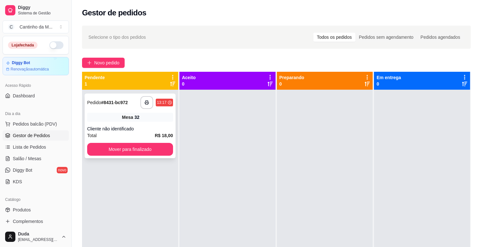
click at [147, 119] on div "Mesa 32" at bounding box center [130, 117] width 86 height 9
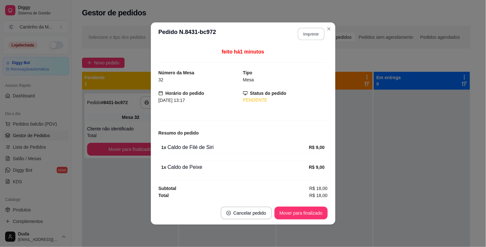
click at [310, 31] on button "Imprimir" at bounding box center [311, 34] width 27 height 12
click at [286, 210] on button "Mover para finalizado" at bounding box center [301, 213] width 52 height 12
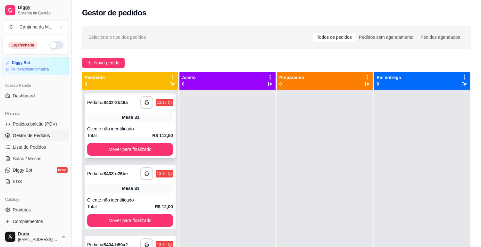
click at [131, 132] on div "Total R$ 112,50" at bounding box center [130, 135] width 86 height 7
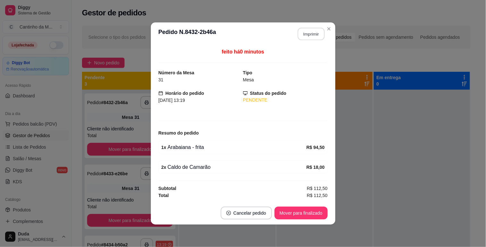
click at [310, 28] on button "Imprimir" at bounding box center [311, 34] width 27 height 12
click at [296, 212] on button "Mover para finalizado" at bounding box center [301, 213] width 53 height 13
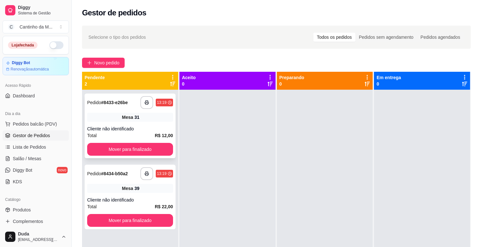
click at [119, 128] on div "Cliente não identificado" at bounding box center [130, 129] width 86 height 6
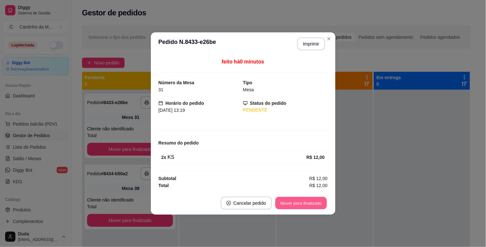
click at [297, 199] on button "Mover para finalizado" at bounding box center [301, 203] width 52 height 12
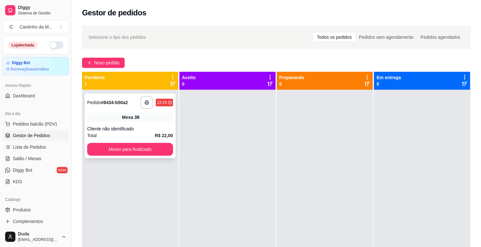
click at [148, 122] on div "**********" at bounding box center [130, 126] width 91 height 65
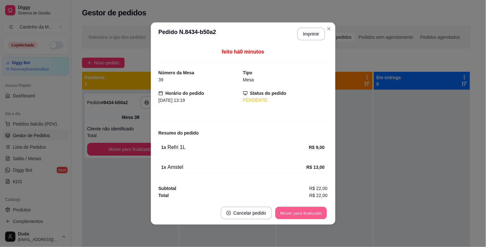
click at [310, 208] on button "Mover para finalizado" at bounding box center [301, 213] width 52 height 12
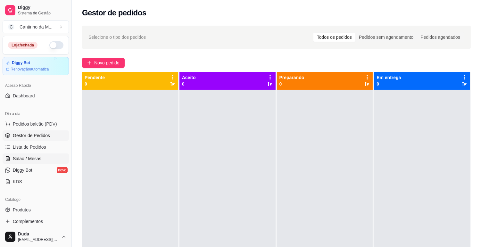
click at [40, 162] on link "Salão / Mesas" at bounding box center [36, 158] width 66 height 10
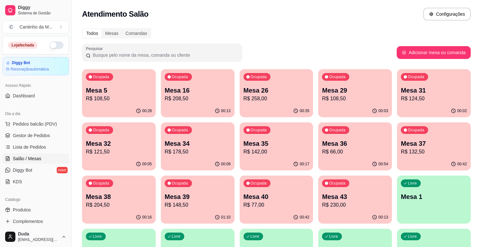
click at [214, 202] on p "R$ 148,50" at bounding box center [198, 205] width 66 height 8
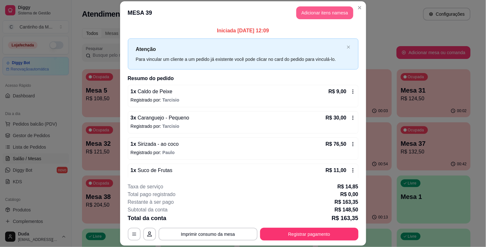
click at [304, 13] on button "Adicionar itens na mesa" at bounding box center [324, 12] width 57 height 13
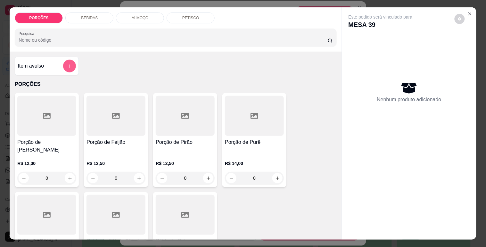
click at [67, 60] on button "add-separate-item" at bounding box center [69, 66] width 13 height 13
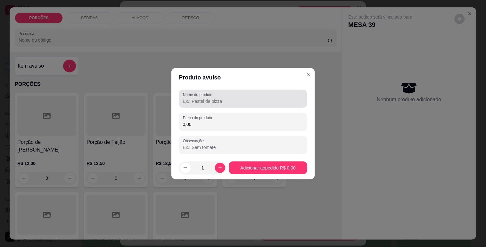
click at [209, 97] on div at bounding box center [243, 98] width 120 height 13
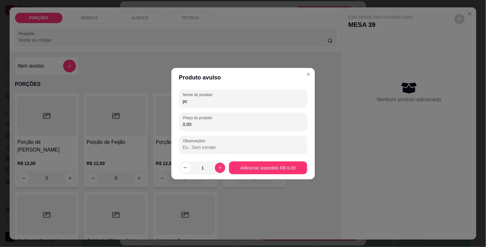
type input "p"
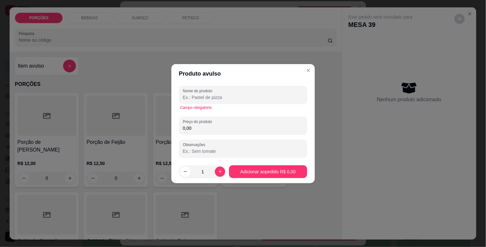
type input "p"
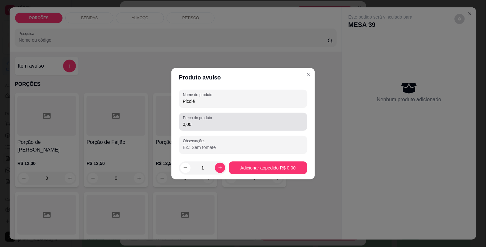
type input "Picolé"
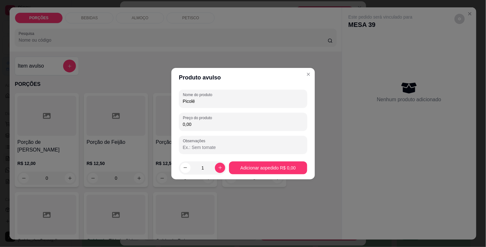
click at [198, 123] on input "0,00" at bounding box center [243, 124] width 120 height 6
type input "14,00"
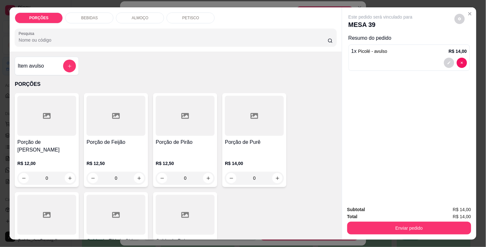
click at [354, 214] on strong "Total" at bounding box center [352, 216] width 10 height 5
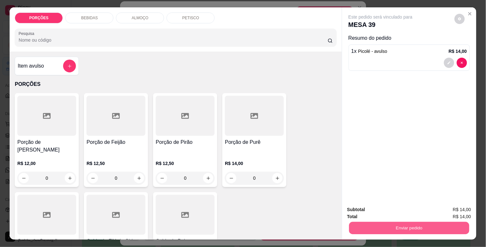
click at [362, 229] on button "Enviar pedido" at bounding box center [409, 228] width 120 height 12
click at [379, 212] on button "Não registrar e enviar pedido" at bounding box center [388, 210] width 65 height 12
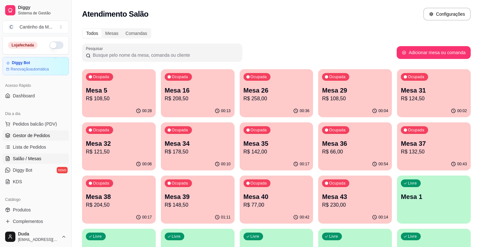
click at [43, 139] on link "Gestor de Pedidos" at bounding box center [36, 135] width 66 height 10
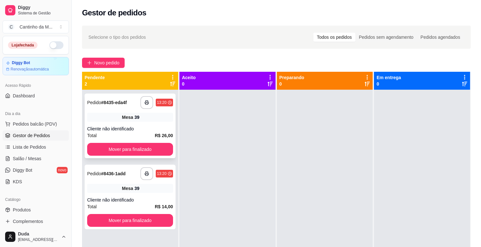
click at [152, 122] on div "**********" at bounding box center [130, 126] width 91 height 65
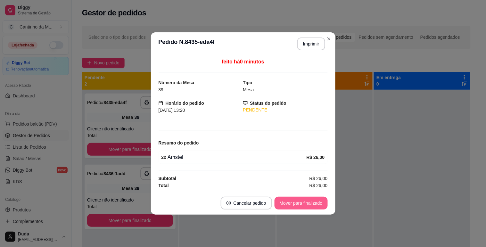
click at [308, 199] on button "Mover para finalizado" at bounding box center [301, 203] width 53 height 13
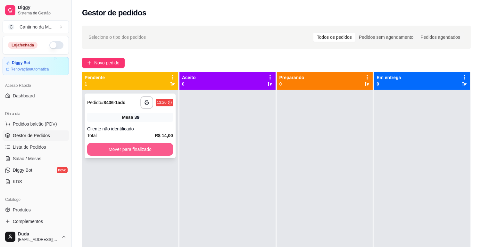
click at [154, 147] on button "Mover para finalizado" at bounding box center [130, 149] width 86 height 13
click at [339, 135] on div at bounding box center [325, 213] width 96 height 247
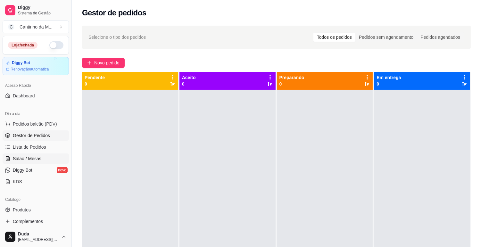
click at [18, 156] on span "Salão / Mesas" at bounding box center [27, 158] width 29 height 6
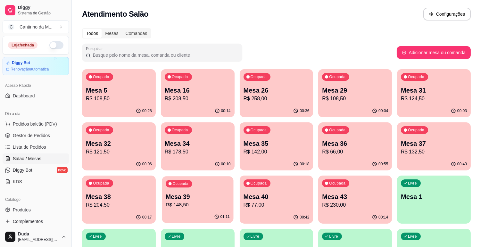
click at [174, 190] on div "Ocupada Mesa 39 R$ 148,50" at bounding box center [197, 193] width 71 height 35
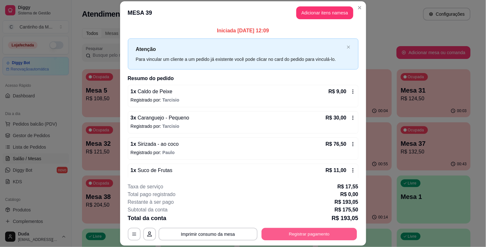
click at [325, 235] on button "Registrar pagamento" at bounding box center [308, 234] width 95 height 12
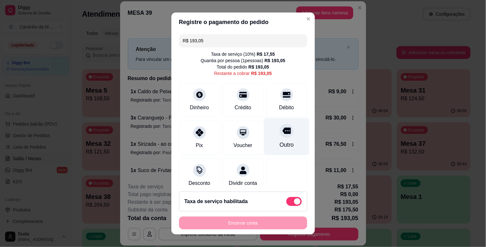
click at [282, 135] on icon at bounding box center [286, 131] width 8 height 8
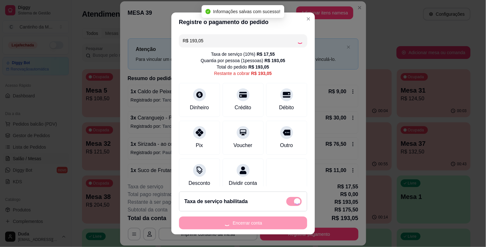
type input "R$ 0,00"
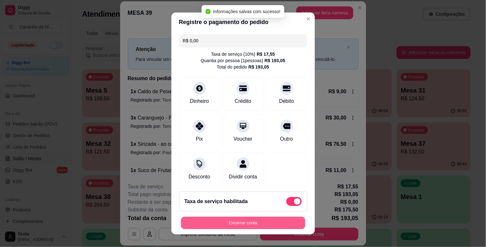
click at [250, 227] on button "Encerrar conta" at bounding box center [243, 223] width 124 height 12
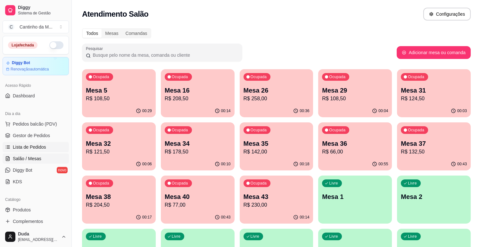
click at [34, 150] on span "Lista de Pedidos" at bounding box center [29, 147] width 33 height 6
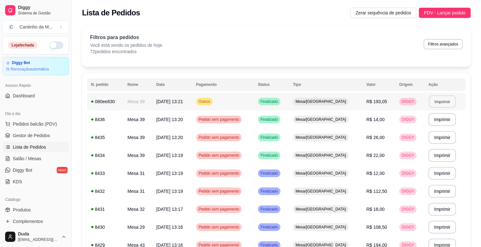
click at [437, 100] on button "Imprimir" at bounding box center [442, 101] width 27 height 12
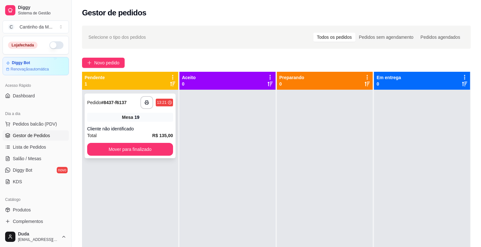
click at [112, 114] on div "Mesa 19" at bounding box center [130, 117] width 86 height 9
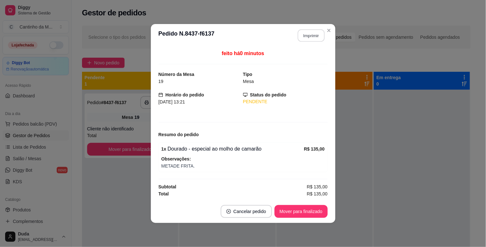
click at [312, 36] on button "Imprimir" at bounding box center [311, 35] width 27 height 12
click at [310, 209] on button "Mover para finalizado" at bounding box center [301, 211] width 52 height 12
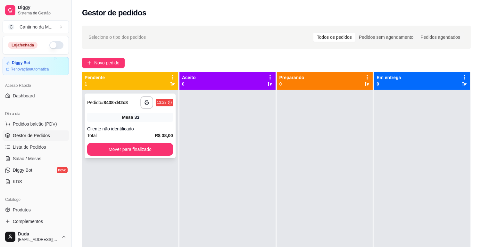
click at [116, 120] on div "Mesa 33" at bounding box center [130, 117] width 86 height 9
click at [103, 124] on div "**********" at bounding box center [130, 126] width 91 height 65
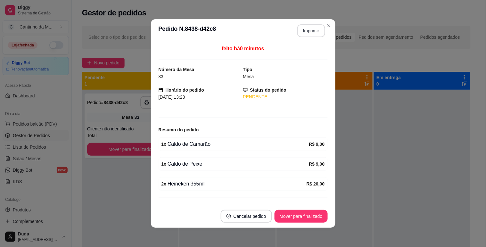
click at [302, 31] on button "Imprimir" at bounding box center [311, 30] width 28 height 13
click at [297, 215] on button "Mover para finalizado" at bounding box center [301, 216] width 52 height 12
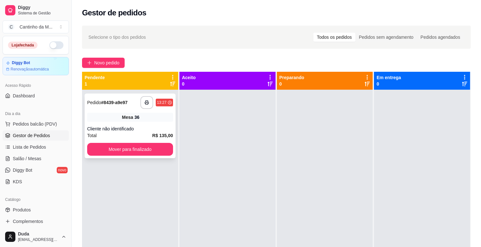
click at [171, 112] on div "**********" at bounding box center [130, 126] width 91 height 65
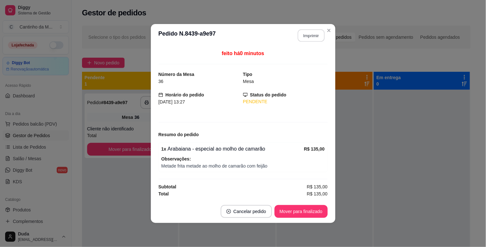
click at [318, 37] on button "Imprimir" at bounding box center [311, 35] width 27 height 12
click at [305, 214] on button "Mover para finalizado" at bounding box center [301, 211] width 52 height 12
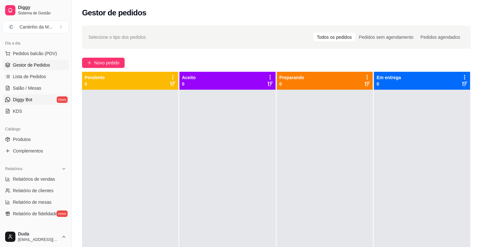
scroll to position [107, 0]
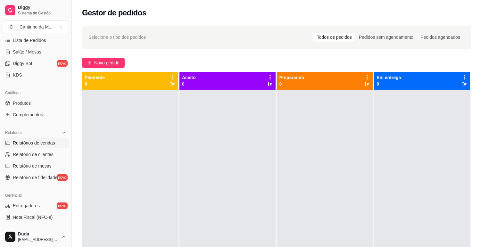
click at [30, 144] on span "Relatórios de vendas" at bounding box center [34, 143] width 42 height 6
select select "ALL"
select select "0"
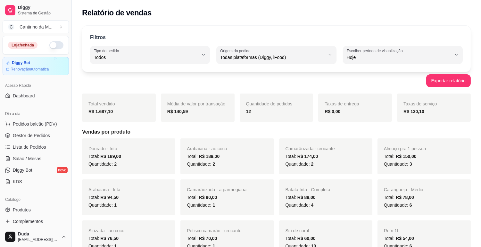
click at [41, 135] on span "Gestor de Pedidos" at bounding box center [31, 135] width 37 height 6
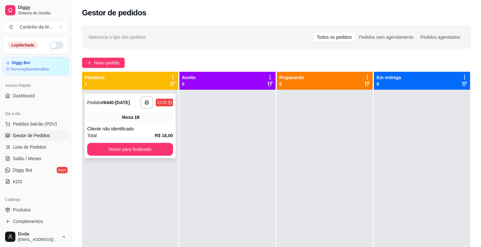
click at [110, 113] on div "Mesa 19" at bounding box center [130, 117] width 86 height 9
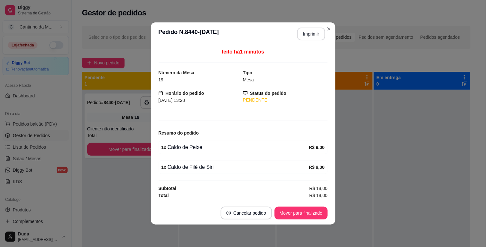
click at [301, 34] on button "Imprimir" at bounding box center [311, 34] width 28 height 13
click at [290, 209] on button "Mover para finalizado" at bounding box center [301, 213] width 52 height 12
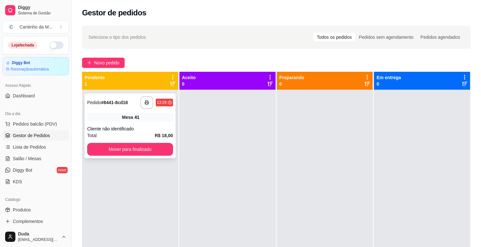
click at [114, 106] on div "Pedido # 8441-8cd18" at bounding box center [107, 103] width 41 height 8
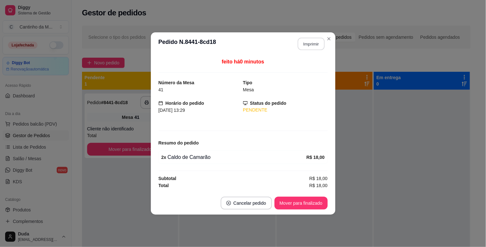
click at [318, 38] on button "Imprimir" at bounding box center [311, 44] width 27 height 12
click at [311, 206] on button "Mover para finalizado" at bounding box center [301, 203] width 53 height 13
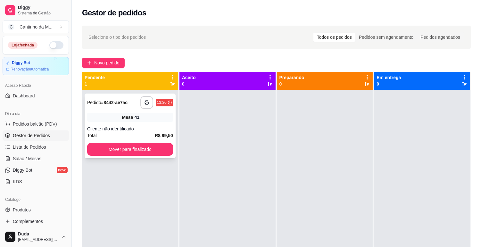
click at [164, 125] on div "**********" at bounding box center [130, 126] width 91 height 65
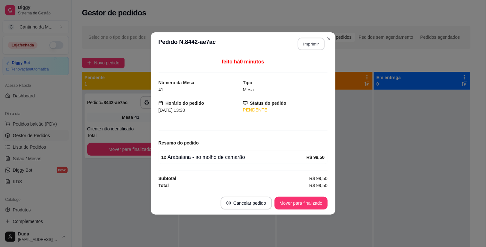
click at [319, 47] on button "Imprimir" at bounding box center [311, 44] width 27 height 12
click at [305, 198] on button "Mover para finalizado" at bounding box center [301, 203] width 53 height 13
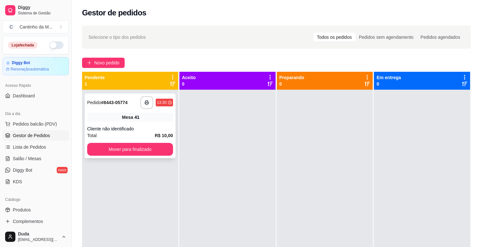
click at [106, 114] on div "Mesa 41" at bounding box center [130, 117] width 86 height 9
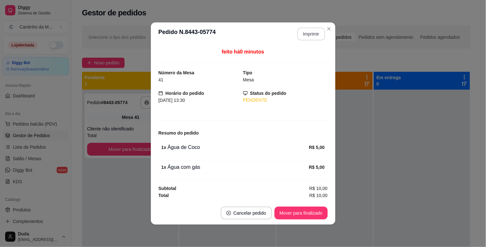
click at [305, 33] on button "Imprimir" at bounding box center [311, 34] width 28 height 13
click at [297, 209] on button "Mover para finalizado" at bounding box center [301, 213] width 52 height 12
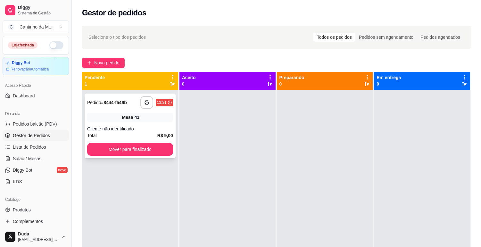
click at [169, 113] on div "Mesa 41" at bounding box center [130, 117] width 86 height 9
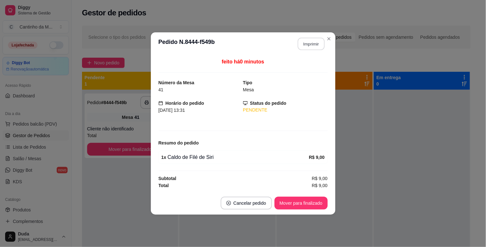
click at [302, 44] on button "Imprimir" at bounding box center [311, 44] width 27 height 12
click at [314, 202] on button "Mover para finalizado" at bounding box center [301, 203] width 53 height 13
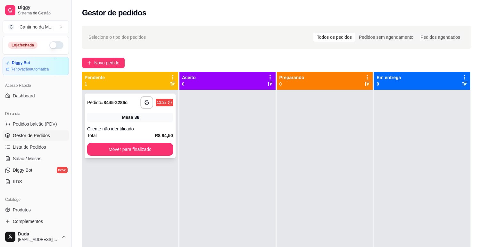
click at [110, 111] on div "**********" at bounding box center [130, 126] width 91 height 65
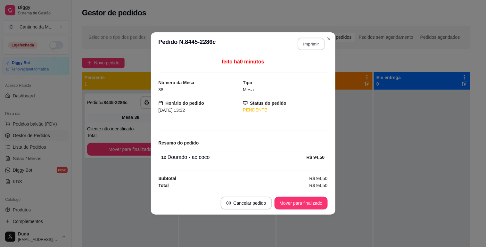
click at [308, 46] on button "Imprimir" at bounding box center [311, 44] width 27 height 12
click at [294, 201] on button "Mover para finalizado" at bounding box center [301, 203] width 53 height 13
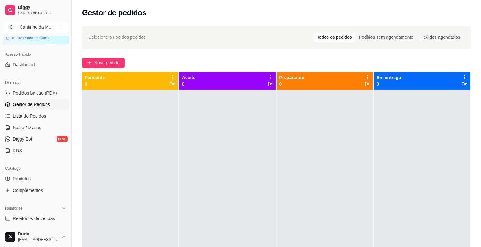
scroll to position [71, 0]
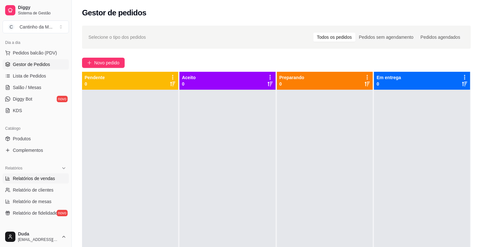
click at [24, 176] on span "Relatórios de vendas" at bounding box center [34, 178] width 42 height 6
select select "ALL"
select select "0"
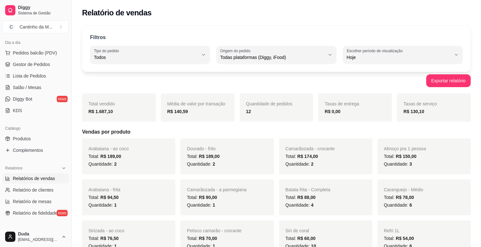
click at [27, 81] on ul "Pedidos balcão (PDV) Gestor de Pedidos Lista de Pedidos Salão / Mesas Diggy Bot…" at bounding box center [36, 82] width 66 height 68
click at [27, 86] on span "Salão / Mesas" at bounding box center [27, 87] width 29 height 6
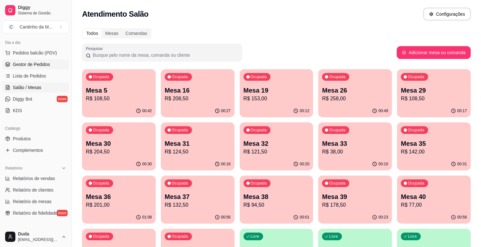
click at [47, 66] on span "Gestor de Pedidos" at bounding box center [31, 64] width 37 height 6
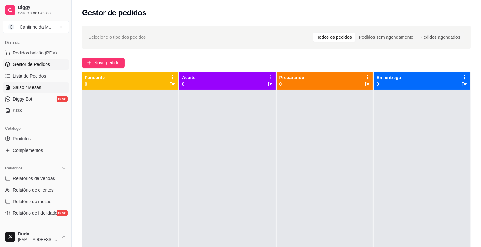
click at [25, 88] on span "Salão / Mesas" at bounding box center [27, 87] width 29 height 6
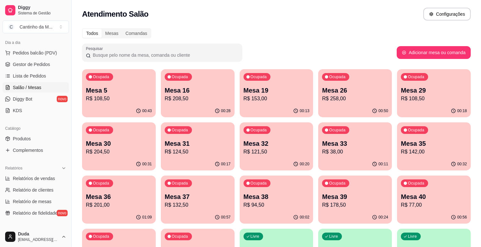
click at [433, 153] on p "R$ 142,00" at bounding box center [434, 152] width 66 height 8
click at [31, 66] on span "Gestor de Pedidos" at bounding box center [31, 64] width 37 height 6
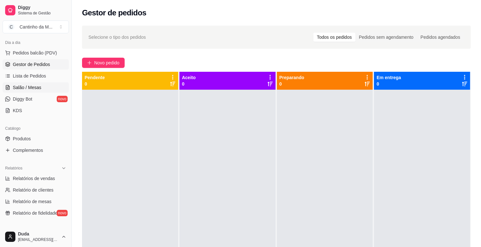
click at [34, 88] on span "Salão / Mesas" at bounding box center [27, 87] width 29 height 6
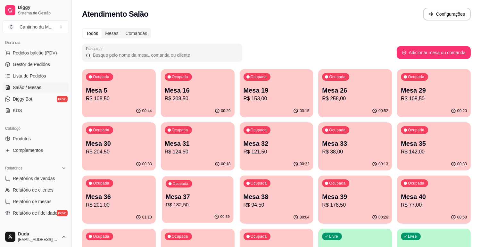
click at [189, 208] on p "R$ 132,50" at bounding box center [198, 204] width 64 height 7
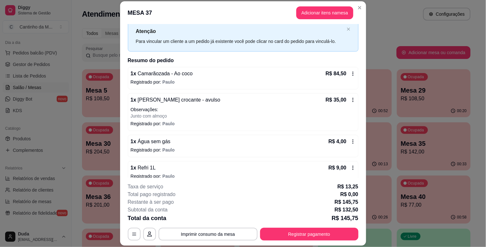
scroll to position [26, 0]
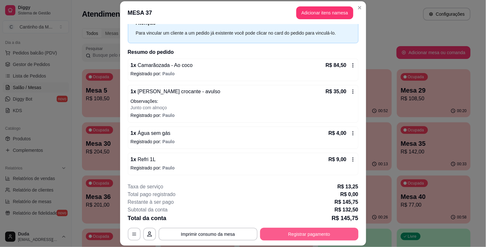
click at [277, 231] on button "Registrar pagamento" at bounding box center [309, 234] width 98 height 13
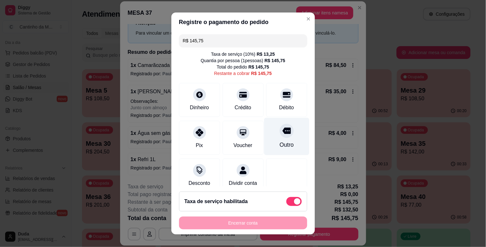
click at [266, 134] on div "Outro" at bounding box center [286, 136] width 45 height 37
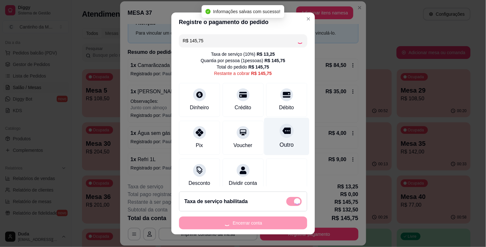
type input "R$ 0,00"
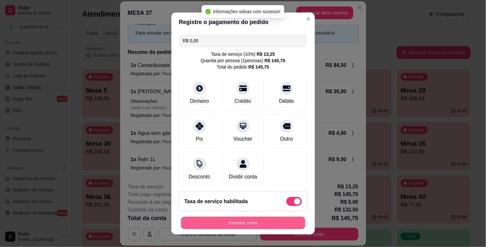
click at [218, 220] on button "Encerrar conta" at bounding box center [243, 223] width 124 height 12
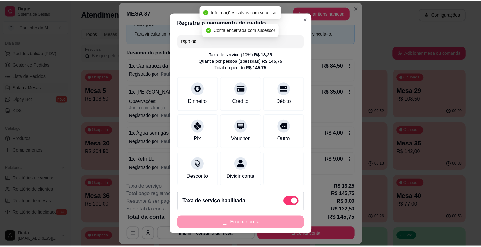
scroll to position [0, 0]
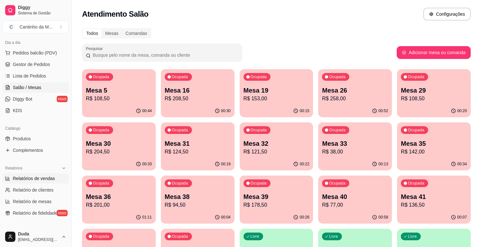
click at [41, 182] on link "Relatórios de vendas" at bounding box center [36, 178] width 66 height 10
select select "ALL"
select select "0"
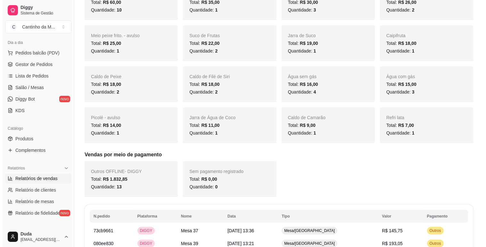
scroll to position [284, 0]
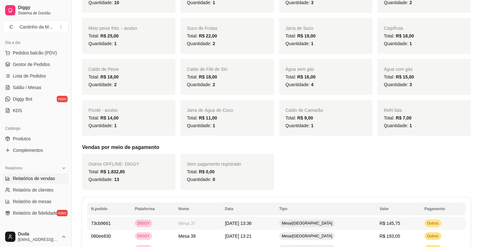
click at [444, 224] on td "Outros" at bounding box center [443, 223] width 45 height 13
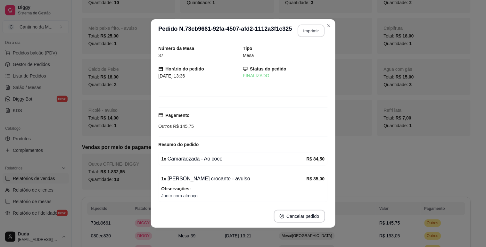
click at [300, 26] on button "Imprimir" at bounding box center [311, 31] width 27 height 12
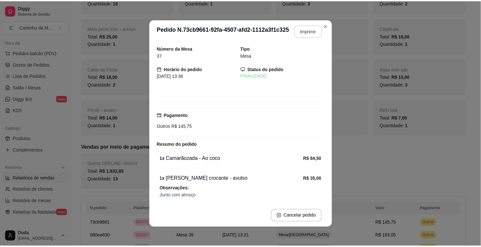
scroll to position [0, 0]
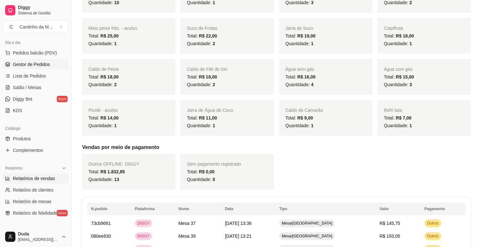
click at [7, 63] on icon at bounding box center [7, 64] width 5 height 5
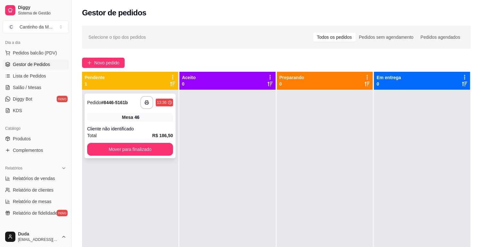
click at [116, 108] on div "**********" at bounding box center [130, 102] width 86 height 13
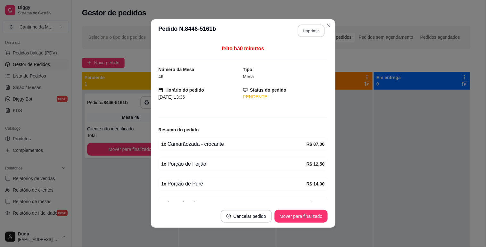
click at [301, 32] on button "Imprimir" at bounding box center [311, 31] width 27 height 12
click at [297, 212] on button "Mover para finalizado" at bounding box center [301, 216] width 53 height 13
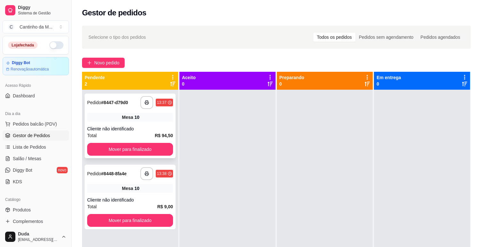
click at [127, 112] on div "**********" at bounding box center [130, 126] width 91 height 65
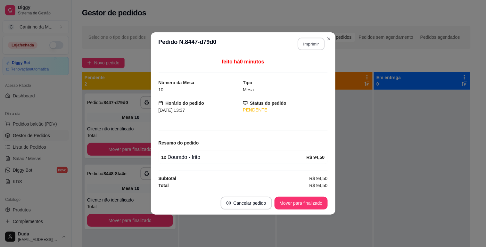
click at [307, 47] on button "Imprimir" at bounding box center [311, 44] width 27 height 12
click at [309, 200] on button "Mover para finalizado" at bounding box center [301, 203] width 53 height 13
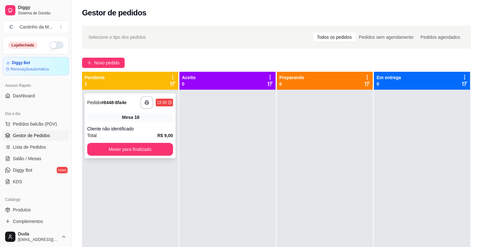
click at [161, 114] on div "Mesa 10" at bounding box center [130, 117] width 86 height 9
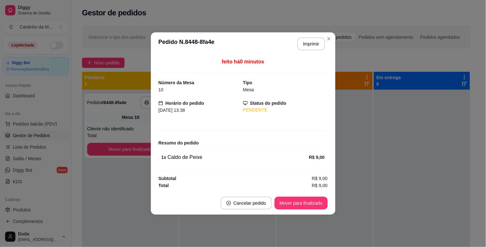
click at [309, 49] on button "Imprimir" at bounding box center [311, 43] width 28 height 13
click at [303, 199] on button "Mover para finalizado" at bounding box center [301, 203] width 52 height 12
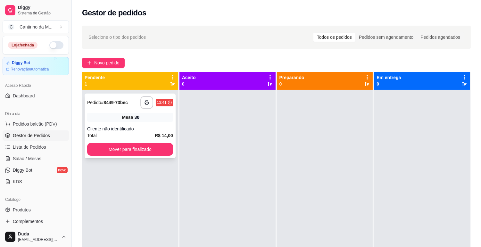
click at [158, 126] on div "Cliente não identificado" at bounding box center [130, 129] width 86 height 6
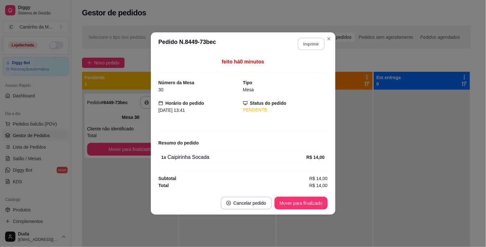
click at [310, 45] on button "Imprimir" at bounding box center [311, 44] width 27 height 12
click at [314, 205] on button "Mover para finalizado" at bounding box center [301, 203] width 53 height 13
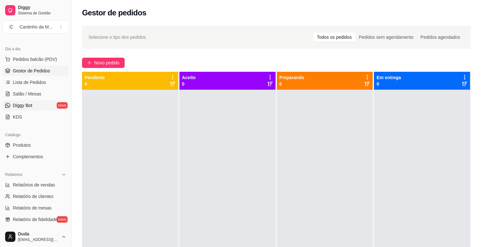
scroll to position [71, 0]
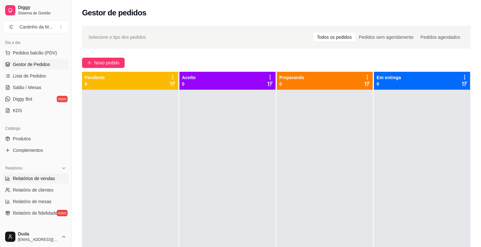
click at [19, 181] on span "Relatórios de vendas" at bounding box center [34, 178] width 42 height 6
select select "ALL"
select select "0"
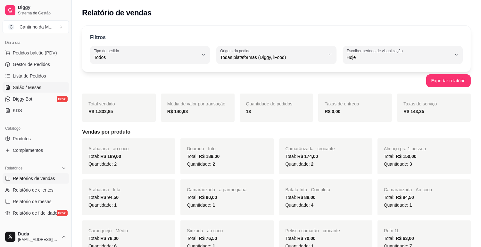
click at [29, 85] on span "Salão / Mesas" at bounding box center [27, 87] width 29 height 6
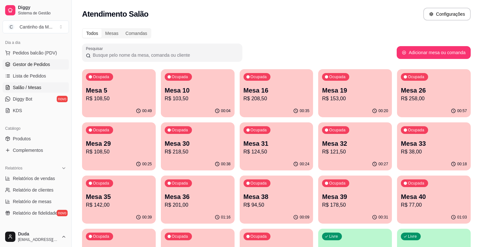
click at [36, 63] on span "Gestor de Pedidos" at bounding box center [31, 64] width 37 height 6
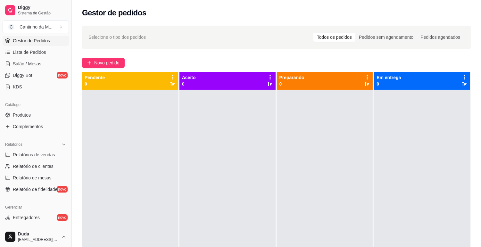
scroll to position [107, 0]
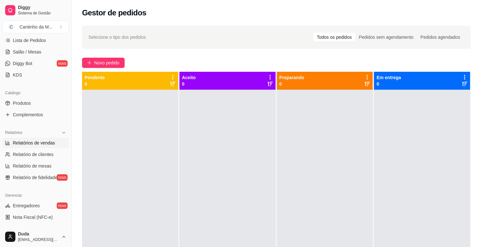
click at [28, 138] on link "Relatórios de vendas" at bounding box center [36, 143] width 66 height 10
select select "ALL"
select select "0"
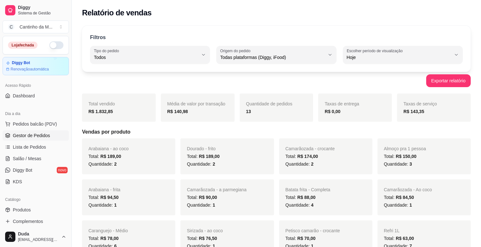
click at [22, 140] on link "Gestor de Pedidos" at bounding box center [36, 135] width 66 height 10
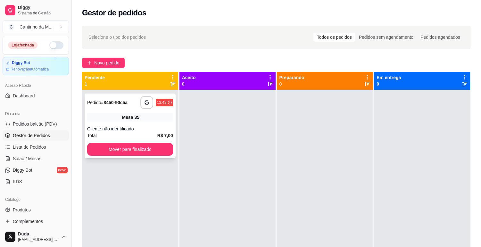
click at [114, 110] on div "**********" at bounding box center [130, 126] width 91 height 65
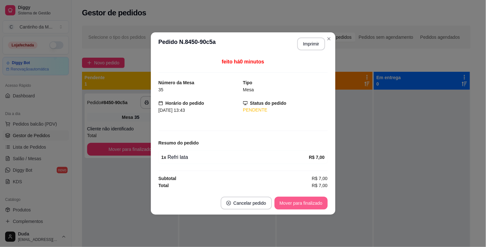
click at [313, 203] on button "Mover para finalizado" at bounding box center [301, 203] width 53 height 13
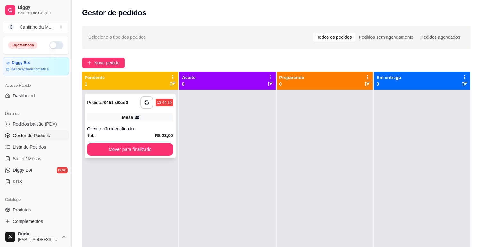
click at [114, 119] on div "Mesa 30" at bounding box center [130, 117] width 86 height 9
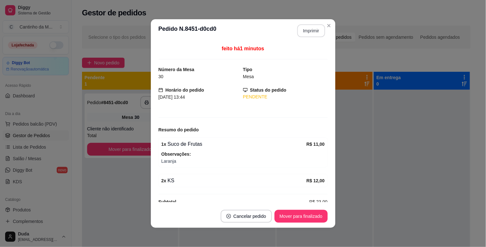
click at [316, 30] on button "Imprimir" at bounding box center [311, 30] width 28 height 13
click at [302, 213] on button "Mover para finalizado" at bounding box center [301, 216] width 52 height 12
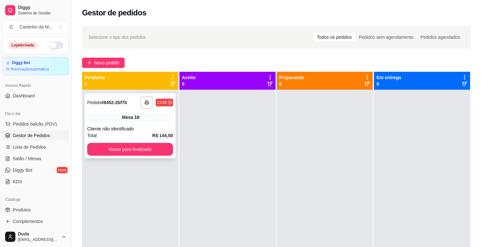
click at [135, 121] on div "Mesa 10" at bounding box center [130, 117] width 86 height 9
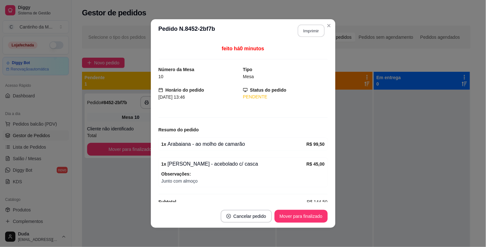
click at [303, 30] on button "Imprimir" at bounding box center [311, 31] width 27 height 12
click at [292, 214] on button "Mover para finalizado" at bounding box center [301, 216] width 53 height 13
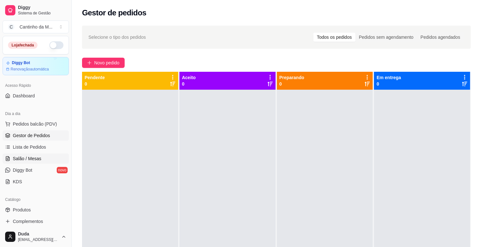
click at [51, 162] on link "Salão / Mesas" at bounding box center [36, 158] width 66 height 10
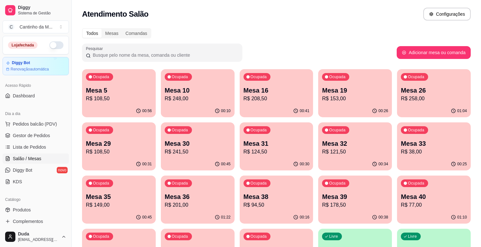
click at [430, 94] on p "Mesa 26" at bounding box center [434, 90] width 66 height 9
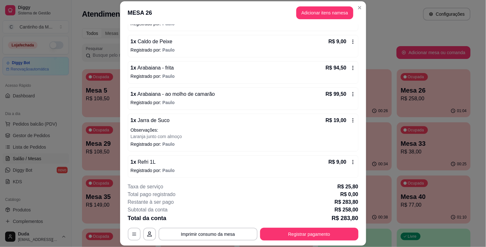
scroll to position [79, 0]
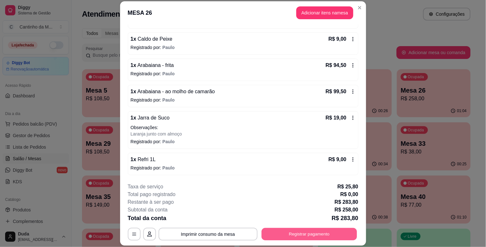
click at [305, 235] on button "Registrar pagamento" at bounding box center [308, 234] width 95 height 12
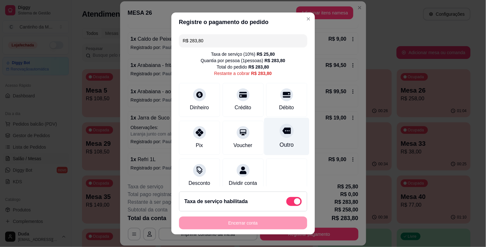
click at [270, 139] on div "Outro" at bounding box center [286, 136] width 45 height 37
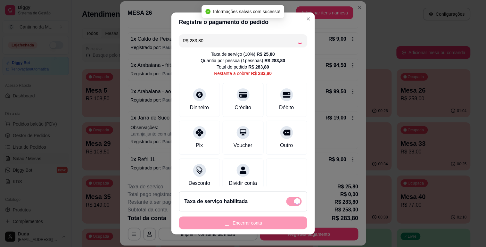
type input "R$ 0,00"
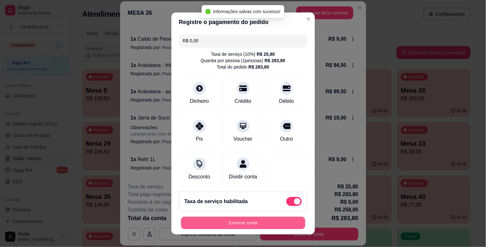
click at [253, 224] on button "Encerrar conta" at bounding box center [243, 223] width 124 height 12
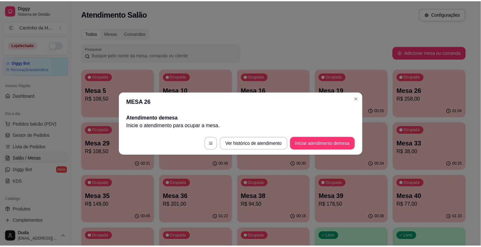
scroll to position [0, 0]
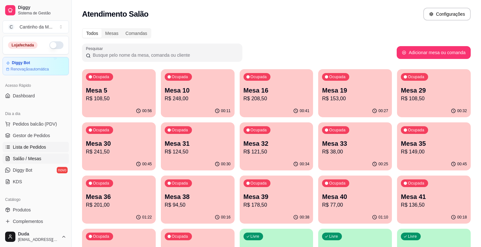
click at [20, 144] on span "Lista de Pedidos" at bounding box center [29, 147] width 33 height 6
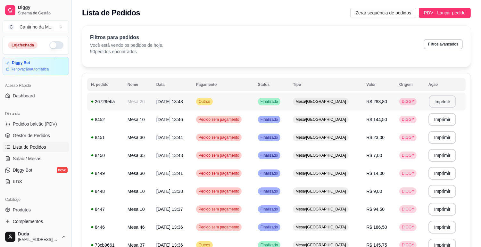
click at [449, 102] on button "Imprimir" at bounding box center [442, 101] width 27 height 12
click at [13, 132] on span "Gestor de Pedidos" at bounding box center [31, 135] width 37 height 6
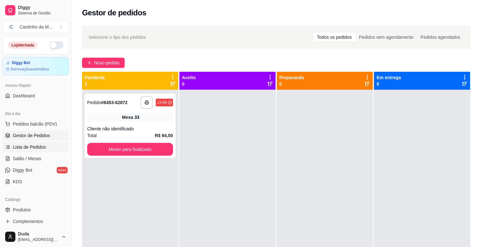
click at [43, 147] on span "Lista de Pedidos" at bounding box center [29, 147] width 33 height 6
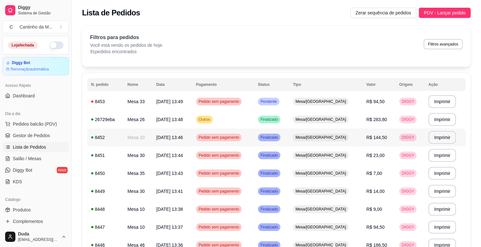
click at [312, 145] on td "Mesa/[GEOGRAPHIC_DATA]" at bounding box center [325, 137] width 73 height 18
click at [323, 161] on td "Mesa/[GEOGRAPHIC_DATA]" at bounding box center [325, 155] width 73 height 18
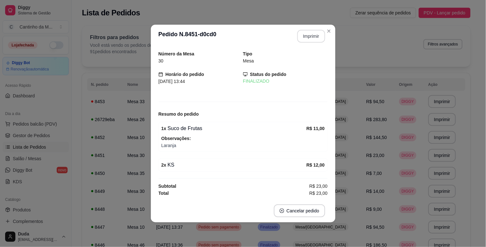
click at [306, 35] on button "Imprimir" at bounding box center [311, 36] width 28 height 13
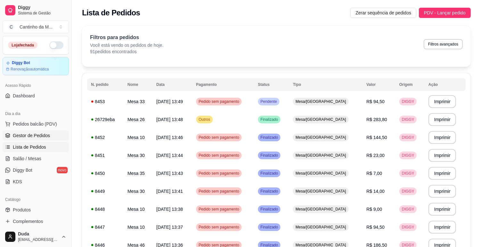
click at [30, 136] on span "Gestor de Pedidos" at bounding box center [31, 135] width 37 height 6
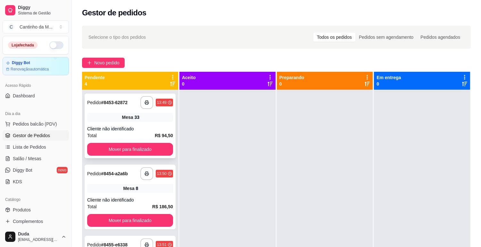
click at [155, 132] on span "R$ 94,50" at bounding box center [164, 135] width 18 height 7
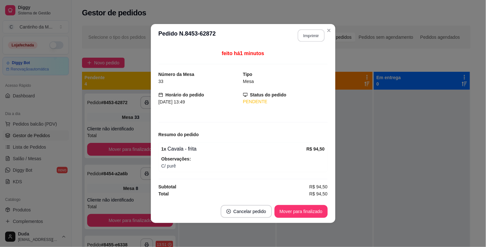
click at [317, 36] on button "Imprimir" at bounding box center [311, 35] width 27 height 12
click at [297, 212] on button "Mover para finalizado" at bounding box center [301, 211] width 52 height 12
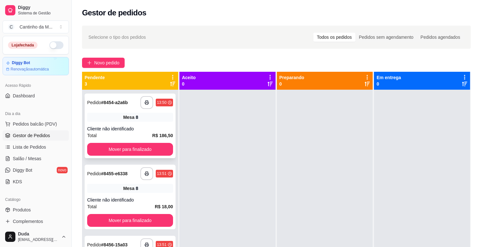
click at [148, 134] on div "Total R$ 186,50" at bounding box center [130, 135] width 86 height 7
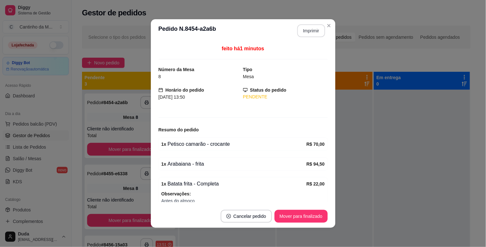
click at [308, 30] on button "Imprimir" at bounding box center [311, 30] width 28 height 13
click at [314, 218] on button "Mover para finalizado" at bounding box center [301, 216] width 53 height 13
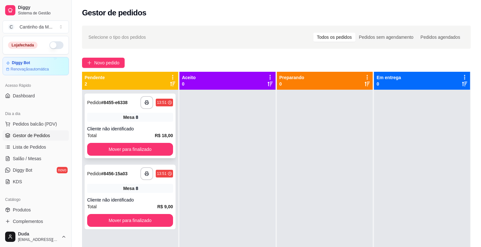
click at [94, 114] on div "Mesa 8" at bounding box center [130, 117] width 86 height 9
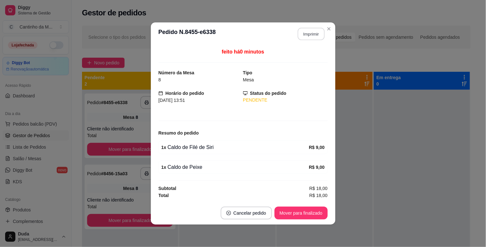
click at [309, 34] on button "Imprimir" at bounding box center [311, 34] width 27 height 12
click at [303, 218] on button "Mover para finalizado" at bounding box center [301, 213] width 53 height 13
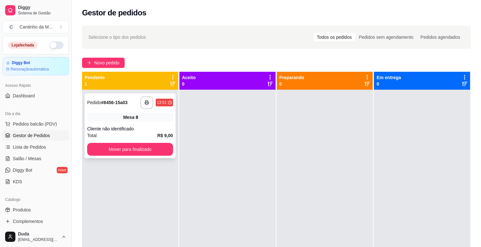
click at [145, 124] on div "**********" at bounding box center [130, 126] width 91 height 65
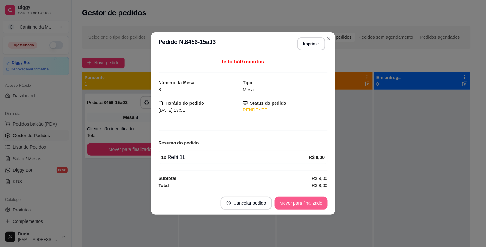
click at [309, 206] on button "Mover para finalizado" at bounding box center [301, 203] width 53 height 13
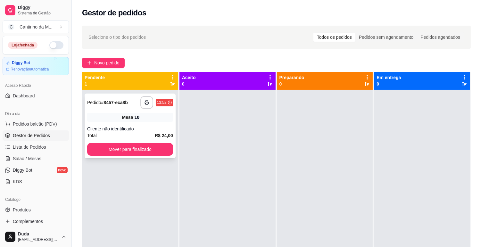
click at [143, 120] on div "Mesa 10" at bounding box center [130, 117] width 86 height 9
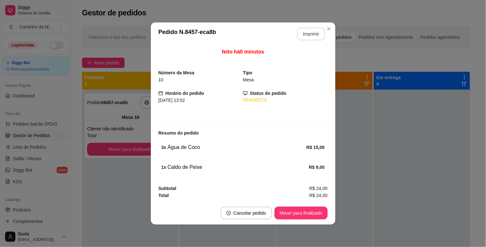
click at [308, 38] on button "Imprimir" at bounding box center [311, 34] width 28 height 13
click at [292, 213] on button "Mover para finalizado" at bounding box center [301, 213] width 52 height 12
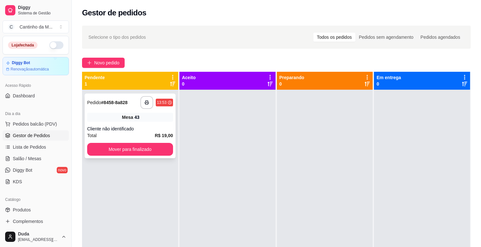
click at [157, 122] on div "**********" at bounding box center [130, 126] width 91 height 65
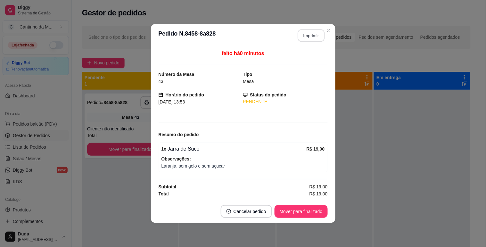
click at [299, 37] on button "Imprimir" at bounding box center [311, 35] width 27 height 12
click at [303, 211] on button "Mover para finalizado" at bounding box center [301, 211] width 53 height 13
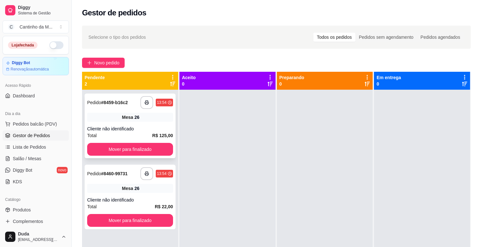
click at [125, 116] on span "Mesa" at bounding box center [127, 117] width 11 height 6
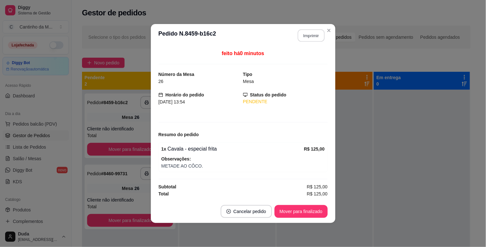
click at [308, 37] on button "Imprimir" at bounding box center [311, 35] width 27 height 12
click at [293, 214] on button "Mover para finalizado" at bounding box center [301, 211] width 53 height 13
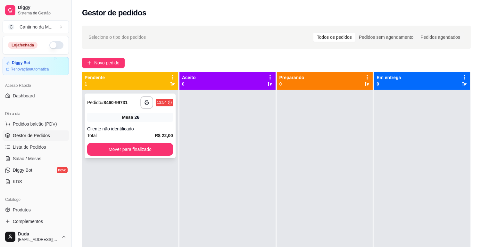
click at [158, 129] on div "Cliente não identificado" at bounding box center [130, 129] width 86 height 6
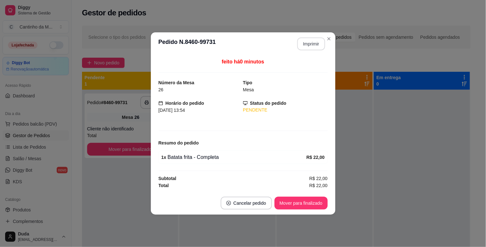
click at [311, 35] on header "**********" at bounding box center [243, 43] width 185 height 23
click at [312, 42] on button "Imprimir" at bounding box center [311, 43] width 28 height 13
click at [292, 203] on button "Mover para finalizado" at bounding box center [301, 203] width 53 height 13
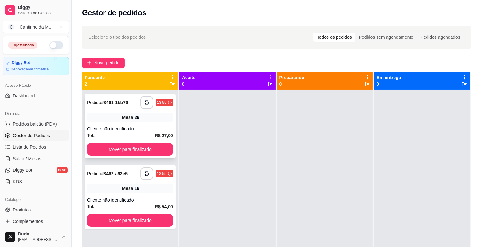
click at [130, 115] on span "Mesa" at bounding box center [127, 117] width 11 height 6
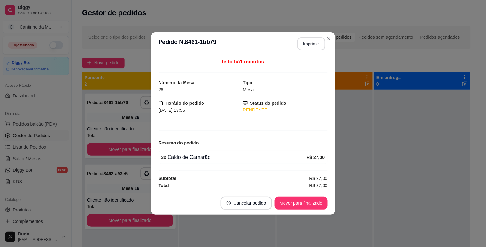
click at [308, 40] on button "Imprimir" at bounding box center [311, 43] width 28 height 13
click at [289, 201] on button "Mover para finalizado" at bounding box center [301, 203] width 53 height 13
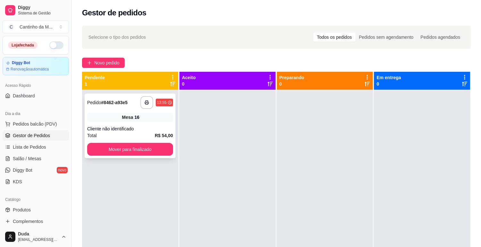
click at [97, 95] on div "**********" at bounding box center [130, 126] width 91 height 65
click at [114, 110] on div "**********" at bounding box center [130, 126] width 91 height 65
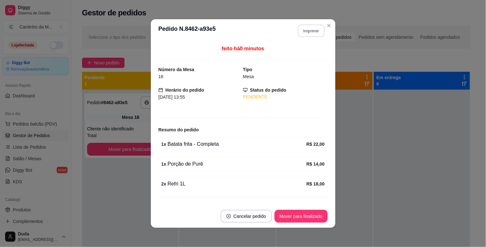
click at [307, 34] on button "Imprimir" at bounding box center [311, 31] width 27 height 12
click at [291, 212] on button "Mover para finalizado" at bounding box center [301, 216] width 53 height 13
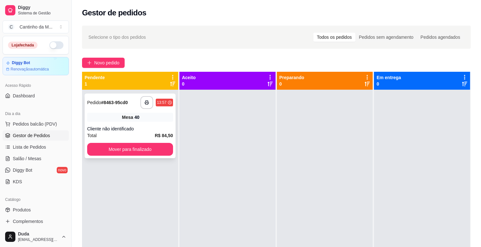
click at [159, 135] on strong "R$ 84,50" at bounding box center [164, 135] width 18 height 5
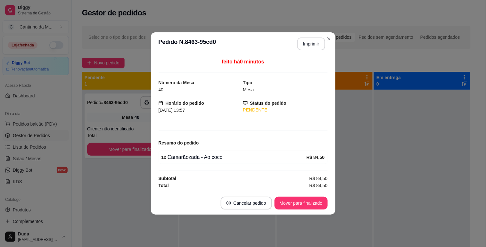
click at [320, 38] on button "Imprimir" at bounding box center [311, 43] width 28 height 13
click at [304, 203] on button "Mover para finalizado" at bounding box center [301, 203] width 52 height 12
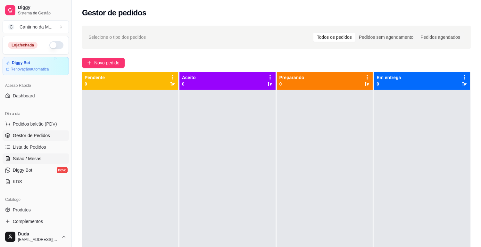
click at [22, 160] on span "Salão / Mesas" at bounding box center [27, 158] width 29 height 6
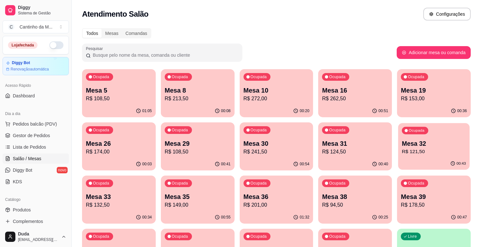
click at [420, 146] on p "Mesa 32" at bounding box center [434, 143] width 64 height 9
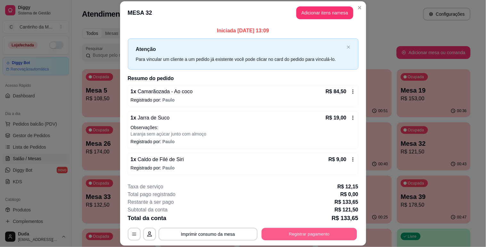
click at [296, 229] on button "Registrar pagamento" at bounding box center [308, 234] width 95 height 12
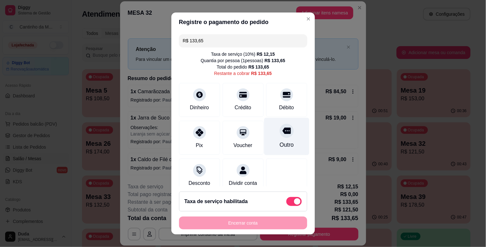
click at [282, 133] on icon at bounding box center [286, 130] width 8 height 6
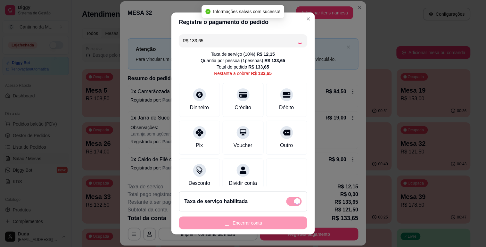
type input "R$ 0,00"
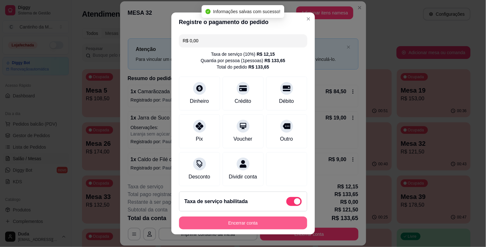
click at [251, 219] on button "Encerrar conta" at bounding box center [243, 223] width 128 height 13
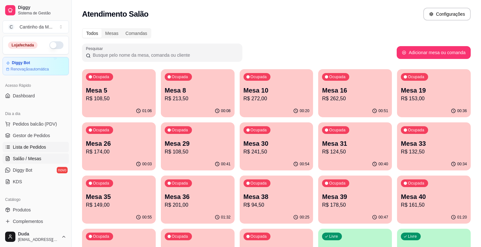
click at [41, 149] on span "Lista de Pedidos" at bounding box center [29, 147] width 33 height 6
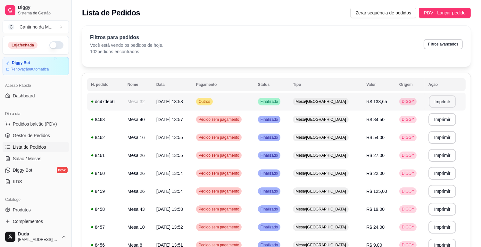
click at [436, 102] on button "Imprimir" at bounding box center [442, 101] width 27 height 12
click at [17, 132] on link "Gestor de Pedidos" at bounding box center [36, 135] width 66 height 10
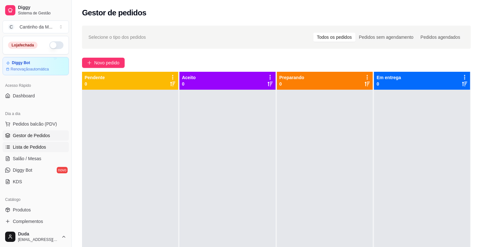
click at [26, 143] on link "Lista de Pedidos" at bounding box center [36, 147] width 66 height 10
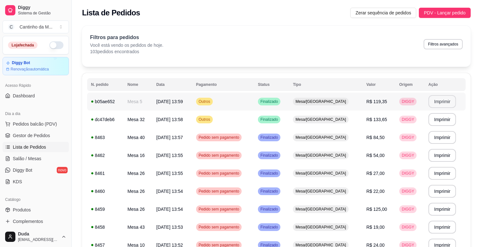
click at [450, 104] on button "Imprimir" at bounding box center [442, 101] width 28 height 13
click at [45, 139] on link "Gestor de Pedidos" at bounding box center [36, 135] width 66 height 10
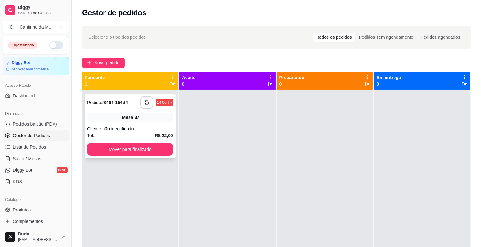
click at [145, 128] on div "Cliente não identificado" at bounding box center [130, 129] width 86 height 6
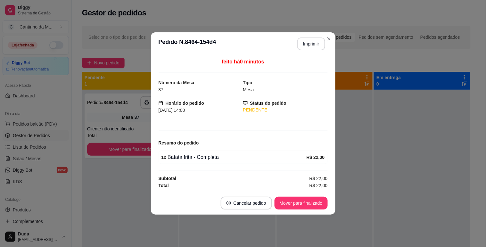
click at [319, 47] on button "Imprimir" at bounding box center [311, 43] width 28 height 13
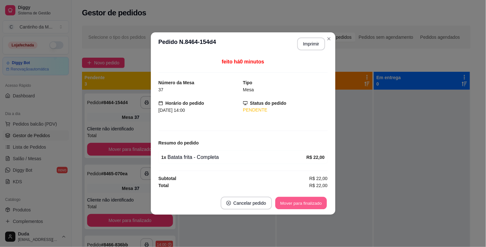
click at [283, 207] on button "Mover para finalizado" at bounding box center [301, 203] width 52 height 12
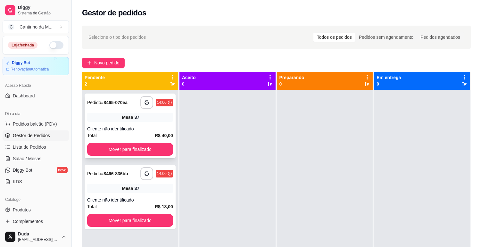
click at [146, 113] on div "Mesa 37" at bounding box center [130, 117] width 86 height 9
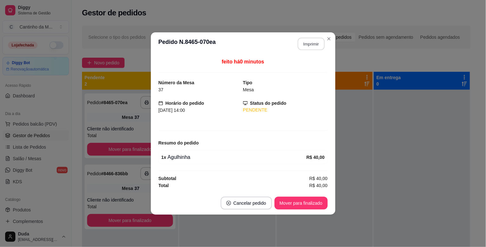
click at [312, 42] on button "Imprimir" at bounding box center [311, 44] width 27 height 12
click at [285, 202] on button "Mover para finalizado" at bounding box center [301, 203] width 53 height 13
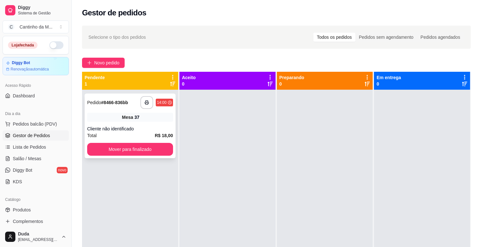
click at [142, 116] on div "Mesa 37" at bounding box center [130, 117] width 86 height 9
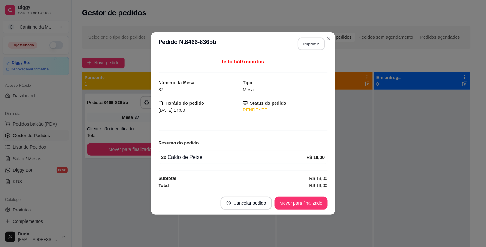
click at [303, 44] on button "Imprimir" at bounding box center [311, 44] width 27 height 12
click at [297, 204] on button "Mover para finalizado" at bounding box center [301, 203] width 53 height 13
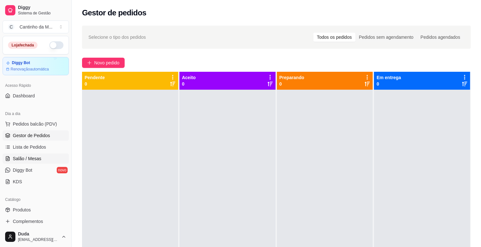
click at [17, 162] on link "Salão / Mesas" at bounding box center [36, 158] width 66 height 10
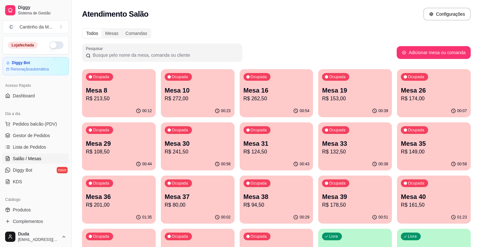
click at [366, 107] on div "00:39" at bounding box center [355, 111] width 74 height 12
click at [270, 98] on p "R$ 262,50" at bounding box center [276, 98] width 64 height 7
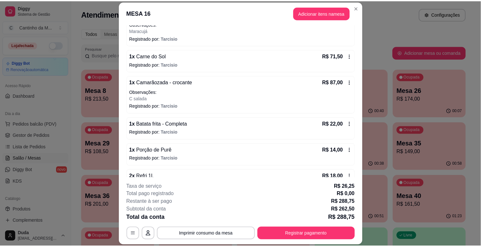
scroll to position [142, 0]
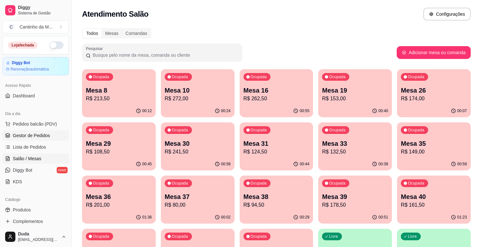
click at [42, 135] on span "Gestor de Pedidos" at bounding box center [31, 135] width 37 height 6
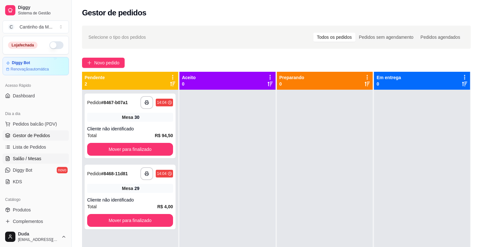
click at [18, 163] on link "Salão / Mesas" at bounding box center [36, 158] width 66 height 10
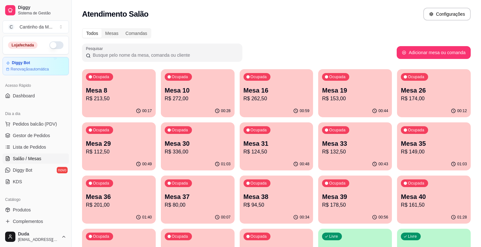
click at [123, 153] on p "R$ 112,50" at bounding box center [119, 152] width 66 height 8
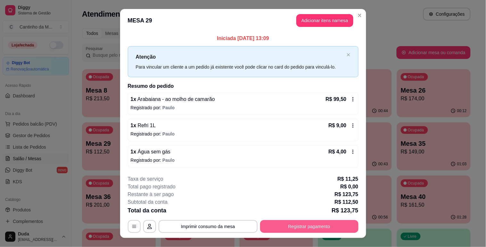
click at [314, 220] on div "**********" at bounding box center [243, 226] width 231 height 13
click at [287, 226] on button "Registrar pagamento" at bounding box center [309, 226] width 98 height 13
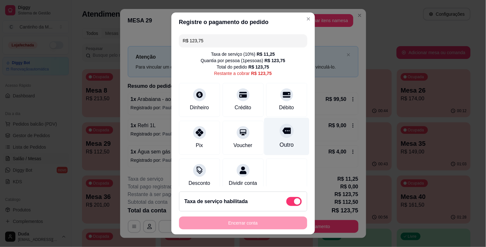
click at [268, 140] on div "Outro" at bounding box center [286, 136] width 45 height 37
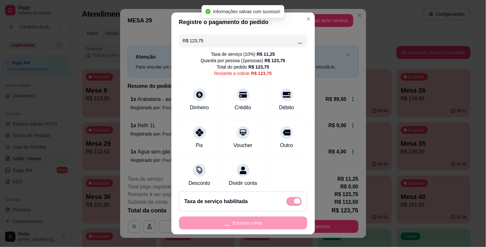
type input "R$ 0,00"
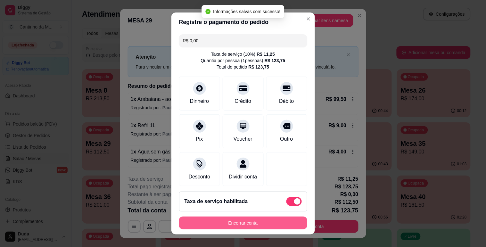
click at [238, 223] on button "Encerrar conta" at bounding box center [243, 223] width 128 height 13
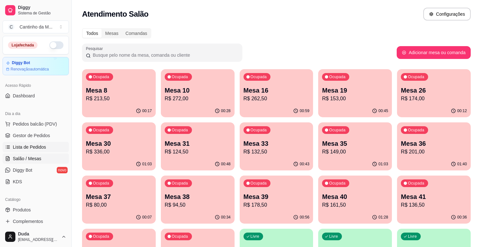
click at [39, 150] on span "Lista de Pedidos" at bounding box center [29, 147] width 33 height 6
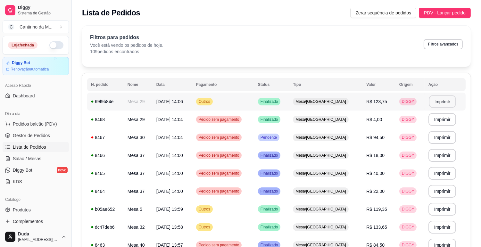
click at [443, 102] on button "Imprimir" at bounding box center [442, 101] width 27 height 12
click at [32, 135] on span "Gestor de Pedidos" at bounding box center [31, 135] width 37 height 6
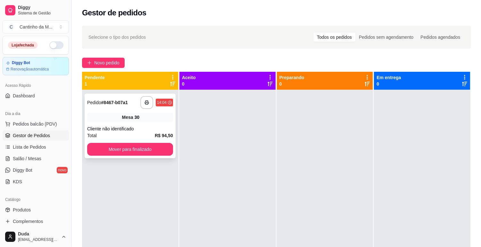
click at [120, 118] on div "Mesa 30" at bounding box center [130, 117] width 86 height 9
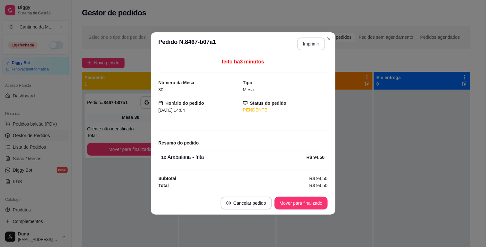
click at [307, 43] on button "Imprimir" at bounding box center [311, 43] width 28 height 13
click at [286, 202] on button "Mover para finalizado" at bounding box center [301, 203] width 53 height 13
click at [286, 202] on button "Mover para finalizado" at bounding box center [301, 203] width 52 height 12
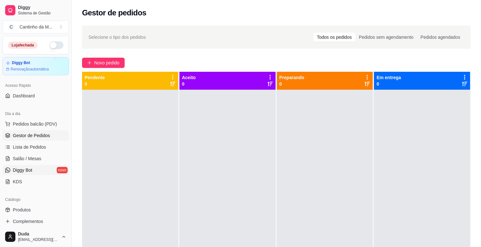
scroll to position [142, 0]
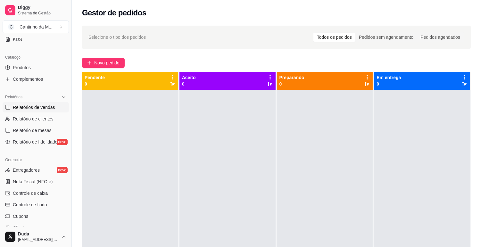
click at [37, 107] on span "Relatórios de vendas" at bounding box center [34, 107] width 42 height 6
select select "ALL"
select select "0"
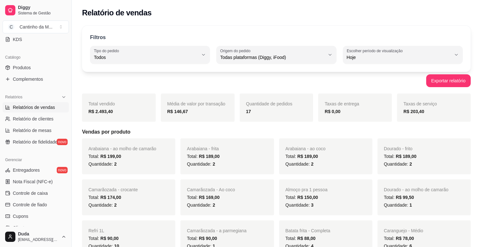
scroll to position [71, 0]
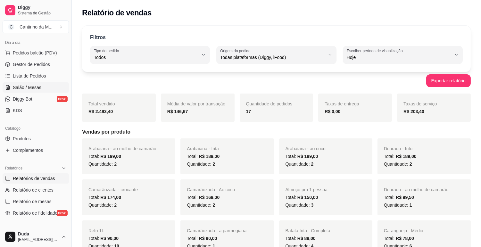
click at [39, 91] on link "Salão / Mesas" at bounding box center [36, 87] width 66 height 10
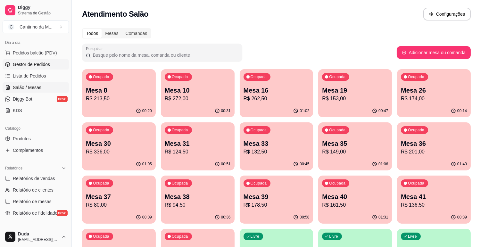
click at [28, 63] on span "Gestor de Pedidos" at bounding box center [31, 64] width 37 height 6
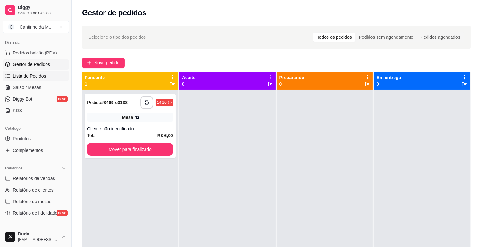
click at [29, 72] on link "Lista de Pedidos" at bounding box center [36, 76] width 66 height 10
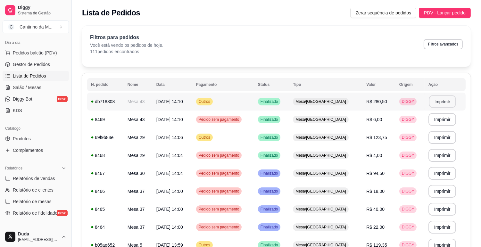
click at [445, 100] on button "Imprimir" at bounding box center [442, 101] width 27 height 12
click at [27, 64] on span "Gestor de Pedidos" at bounding box center [31, 64] width 37 height 6
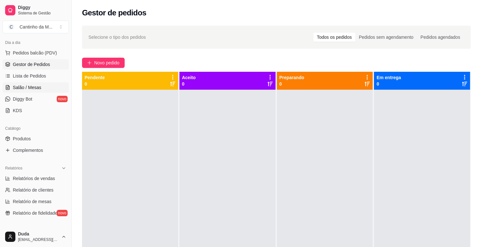
click at [16, 85] on span "Salão / Mesas" at bounding box center [27, 87] width 29 height 6
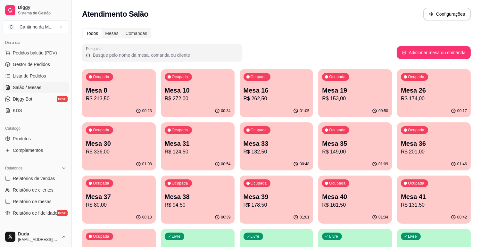
click at [297, 156] on div "Ocupada Mesa 33 R$ 132,50" at bounding box center [277, 140] width 74 height 36
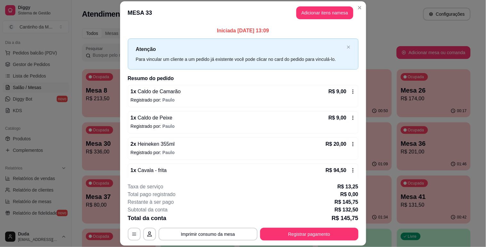
scroll to position [26, 0]
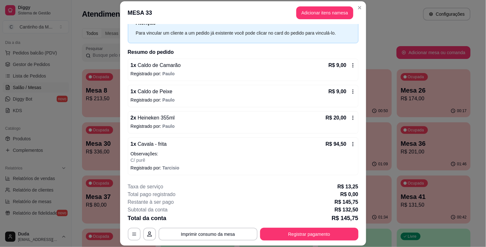
click at [350, 144] on icon at bounding box center [352, 144] width 5 height 5
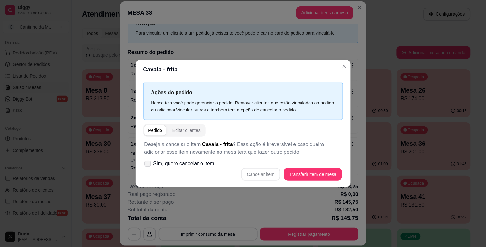
click at [147, 163] on icon at bounding box center [147, 164] width 5 height 4
click at [147, 165] on input "Sim, quero cancelar o item." at bounding box center [146, 167] width 4 height 4
checkbox input "true"
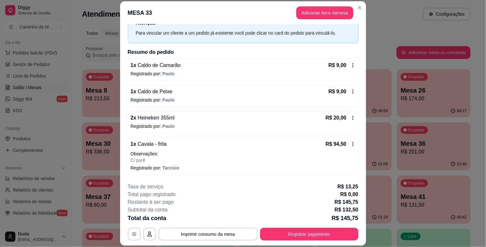
click at [352, 143] on icon at bounding box center [352, 144] width 1 height 4
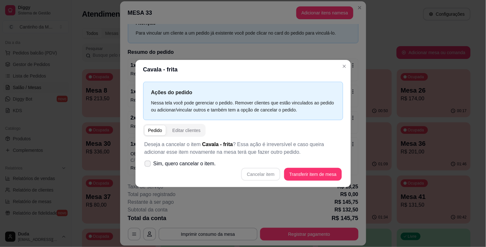
click at [151, 169] on label "Sim, quero cancelar o item." at bounding box center [180, 163] width 77 height 13
click at [148, 169] on input "Sim, quero cancelar o item." at bounding box center [146, 167] width 4 height 4
checkbox input "true"
click at [258, 175] on button "Cancelar item" at bounding box center [260, 174] width 39 height 13
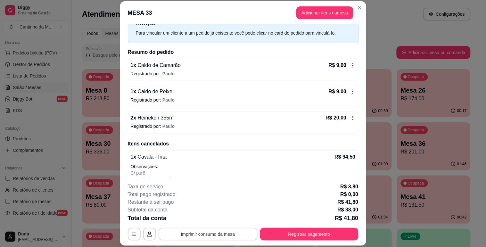
click at [217, 234] on button "Imprimir consumo da mesa" at bounding box center [208, 234] width 99 height 13
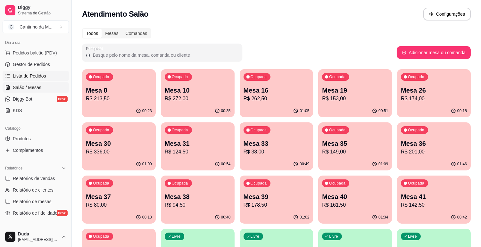
click at [17, 74] on span "Lista de Pedidos" at bounding box center [29, 76] width 33 height 6
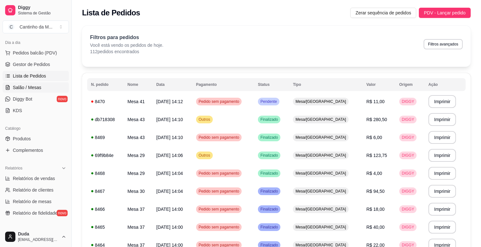
click at [29, 91] on link "Salão / Mesas" at bounding box center [36, 87] width 66 height 10
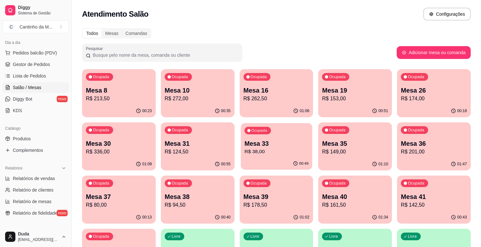
click at [250, 149] on p "R$ 38,00" at bounding box center [276, 151] width 64 height 7
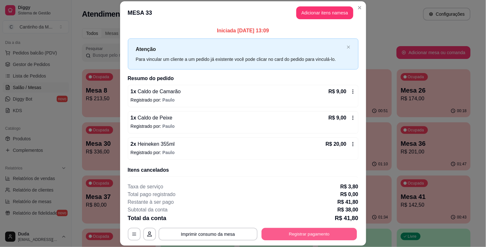
click at [311, 231] on button "Registrar pagamento" at bounding box center [308, 234] width 95 height 12
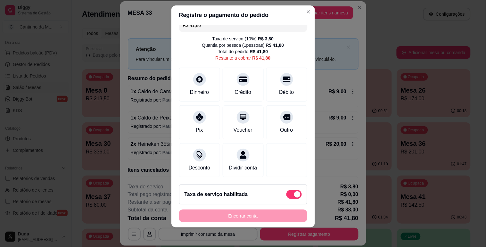
scroll to position [8, 0]
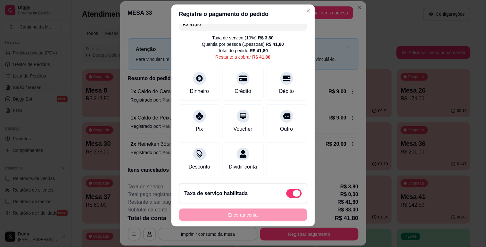
click at [286, 191] on span at bounding box center [293, 193] width 15 height 9
click at [286, 195] on input "checkbox" at bounding box center [288, 197] width 4 height 4
checkbox input "true"
type input "R$ 38,00"
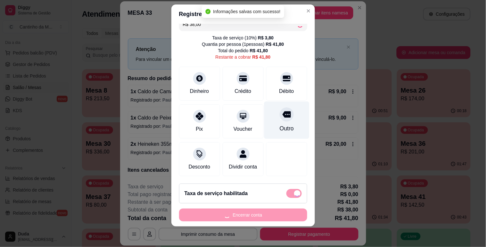
checkbox input "false"
click at [277, 115] on div "Outro" at bounding box center [286, 119] width 45 height 37
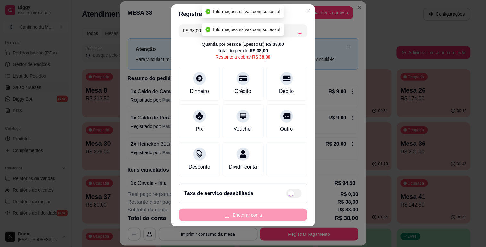
type input "R$ 0,00"
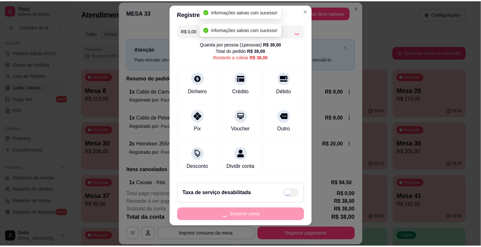
scroll to position [16, 0]
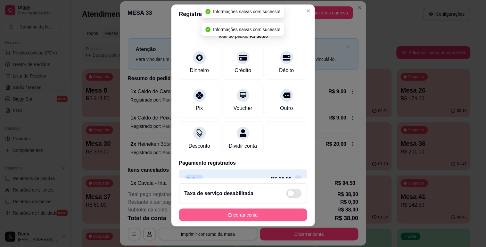
click at [221, 219] on button "Encerrar conta" at bounding box center [243, 215] width 128 height 13
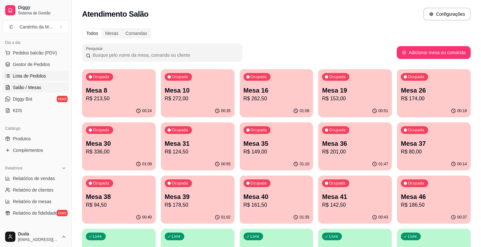
click at [13, 79] on span "Lista de Pedidos" at bounding box center [29, 76] width 33 height 6
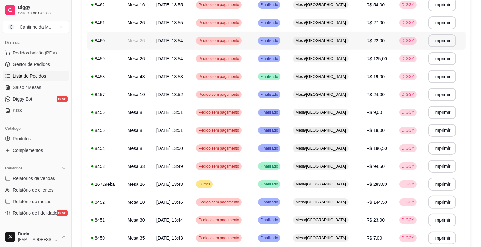
scroll to position [356, 0]
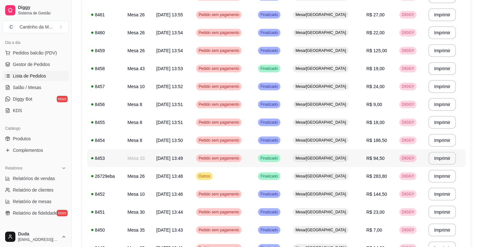
click at [168, 160] on span "16/09/25 às 13:49" at bounding box center [169, 158] width 27 height 5
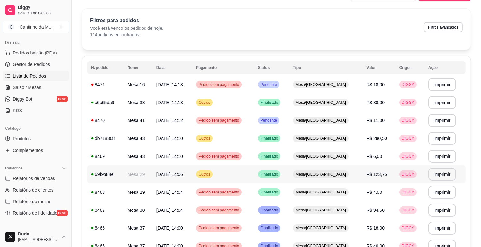
scroll to position [0, 0]
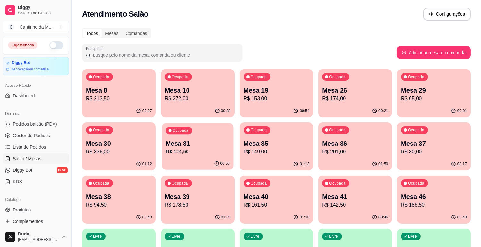
click at [208, 146] on p "Mesa 31" at bounding box center [198, 143] width 64 height 9
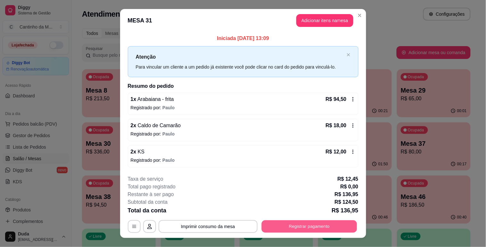
click at [291, 225] on button "Registrar pagamento" at bounding box center [308, 226] width 95 height 12
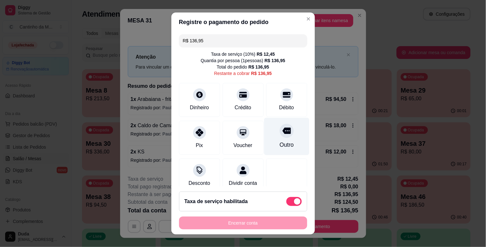
click at [282, 140] on div "Outro" at bounding box center [286, 136] width 45 height 37
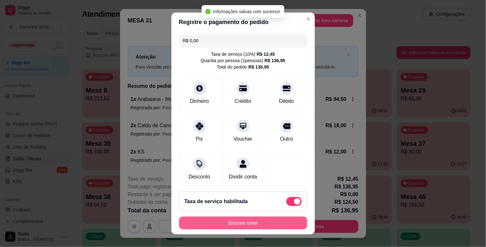
type input "R$ 0,00"
click at [234, 222] on button "Encerrar conta" at bounding box center [243, 223] width 128 height 13
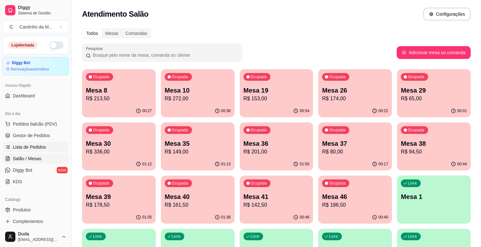
click at [44, 144] on span "Lista de Pedidos" at bounding box center [29, 147] width 33 height 6
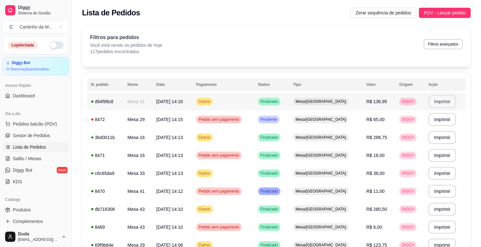
click at [441, 102] on button "Imprimir" at bounding box center [442, 101] width 28 height 13
click at [314, 118] on div "Mesa/[GEOGRAPHIC_DATA]" at bounding box center [321, 120] width 56 height 8
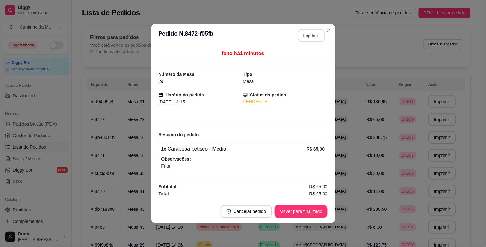
click at [310, 37] on button "Imprimir" at bounding box center [311, 35] width 27 height 12
click at [289, 213] on button "Mover para finalizado" at bounding box center [301, 211] width 52 height 12
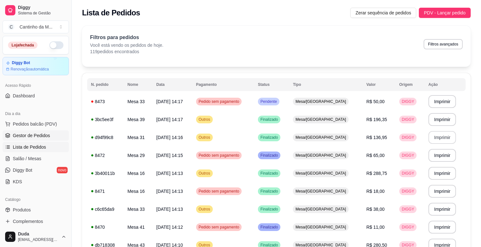
click at [30, 133] on span "Gestor de Pedidos" at bounding box center [31, 135] width 37 height 6
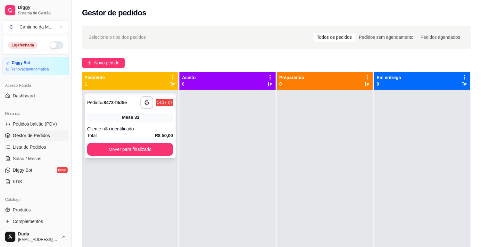
click at [116, 101] on strong "# 8473-f4d5e" at bounding box center [114, 102] width 26 height 5
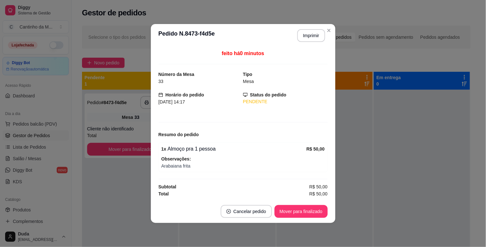
click at [302, 36] on button "Imprimir" at bounding box center [311, 35] width 28 height 13
click at [297, 209] on button "Mover para finalizado" at bounding box center [301, 211] width 52 height 12
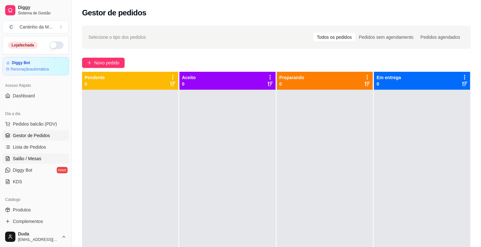
click at [31, 160] on span "Salão / Mesas" at bounding box center [27, 158] width 29 height 6
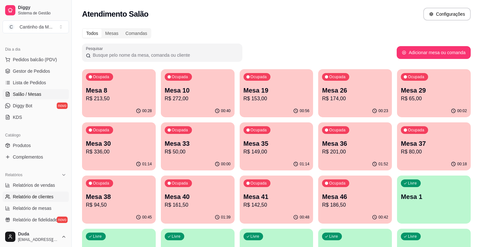
scroll to position [71, 0]
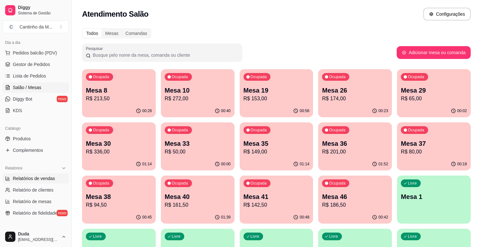
click at [29, 179] on span "Relatórios de vendas" at bounding box center [34, 178] width 42 height 6
select select "ALL"
select select "0"
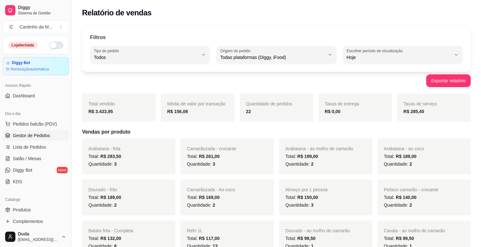
click at [29, 135] on span "Gestor de Pedidos" at bounding box center [31, 135] width 37 height 6
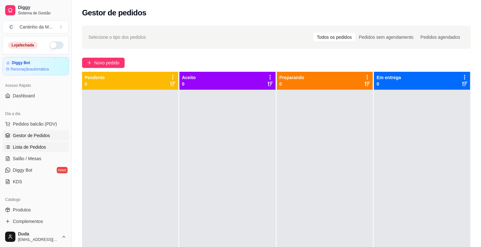
click at [44, 146] on span "Lista de Pedidos" at bounding box center [29, 147] width 33 height 6
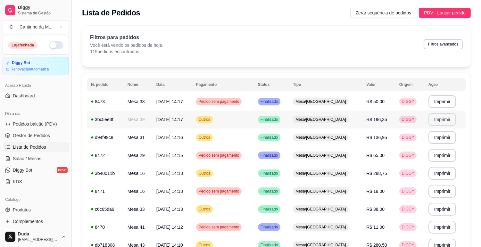
click at [433, 123] on button "Imprimir" at bounding box center [442, 119] width 28 height 13
click at [23, 136] on span "Gestor de Pedidos" at bounding box center [31, 135] width 37 height 6
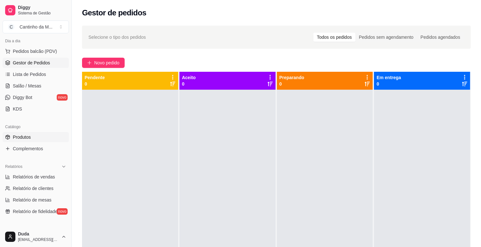
scroll to position [71, 0]
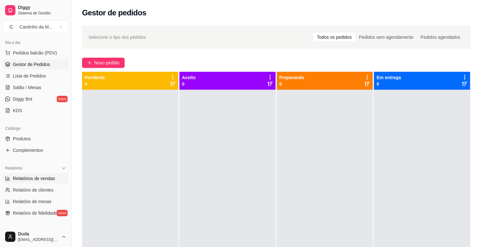
click at [31, 175] on span "Relatórios de vendas" at bounding box center [34, 178] width 42 height 6
select select "ALL"
select select "0"
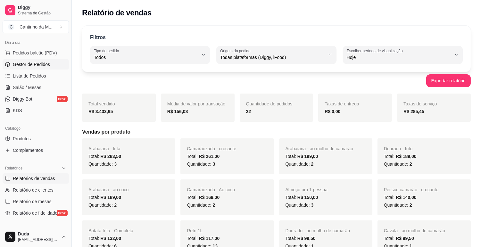
click at [42, 60] on link "Gestor de Pedidos" at bounding box center [36, 64] width 66 height 10
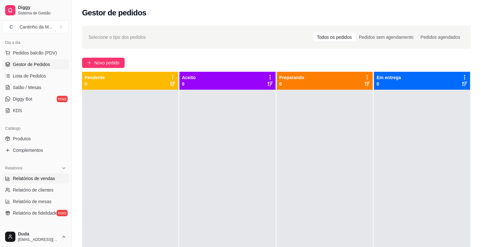
click at [20, 175] on span "Relatórios de vendas" at bounding box center [34, 178] width 42 height 6
select select "ALL"
select select "0"
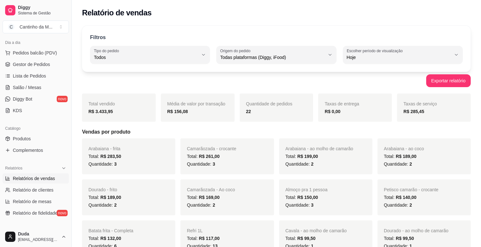
click at [31, 70] on ul "Pedidos balcão (PDV) Gestor de Pedidos Lista de Pedidos Salão / Mesas Diggy Bot…" at bounding box center [36, 82] width 66 height 68
click at [29, 69] on link "Gestor de Pedidos" at bounding box center [36, 64] width 66 height 10
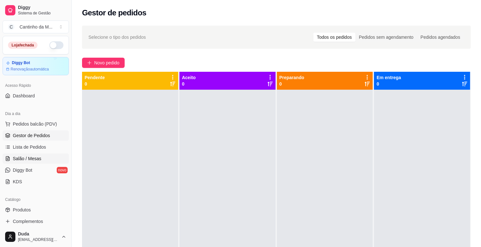
click at [31, 157] on span "Salão / Mesas" at bounding box center [27, 158] width 29 height 6
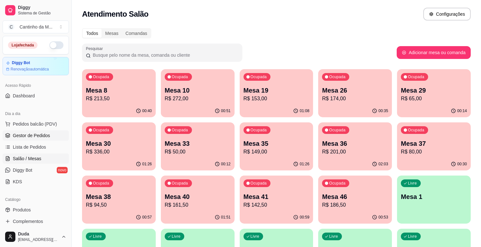
click at [39, 134] on span "Gestor de Pedidos" at bounding box center [31, 135] width 37 height 6
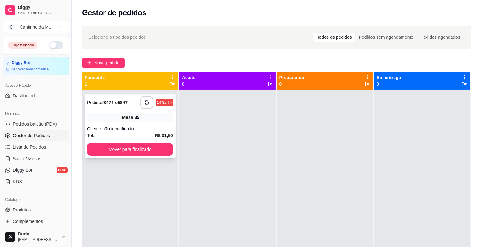
click at [132, 117] on span "Mesa" at bounding box center [127, 117] width 11 height 6
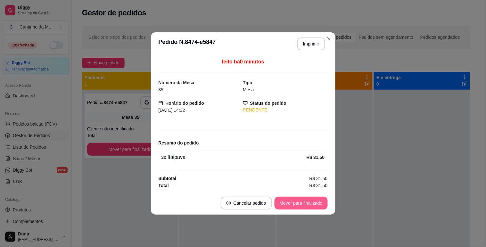
click at [288, 203] on button "Mover para finalizado" at bounding box center [301, 203] width 53 height 13
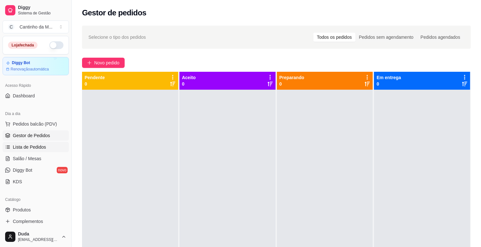
click at [27, 146] on span "Lista de Pedidos" at bounding box center [29, 147] width 33 height 6
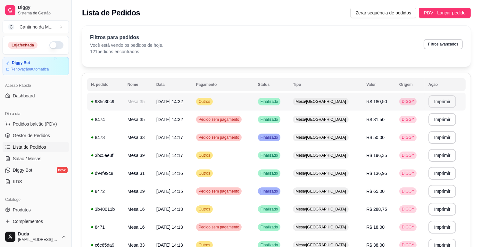
click at [445, 98] on button "Imprimir" at bounding box center [442, 101] width 28 height 13
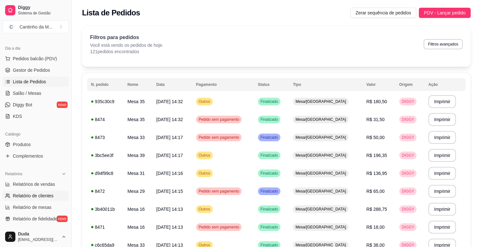
scroll to position [71, 0]
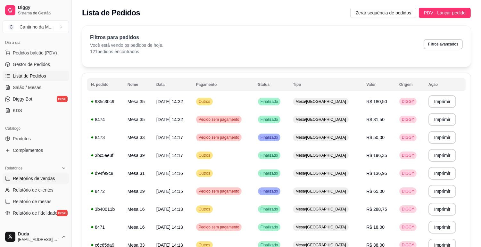
click at [22, 176] on span "Relatórios de vendas" at bounding box center [34, 178] width 42 height 6
select select "ALL"
select select "0"
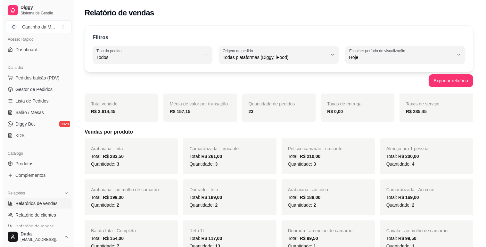
scroll to position [36, 0]
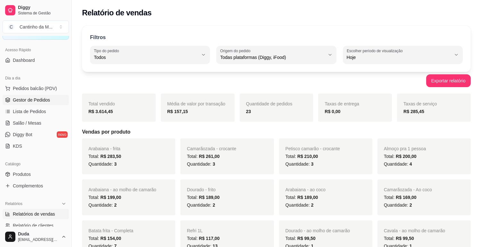
click at [38, 97] on span "Gestor de Pedidos" at bounding box center [31, 100] width 37 height 6
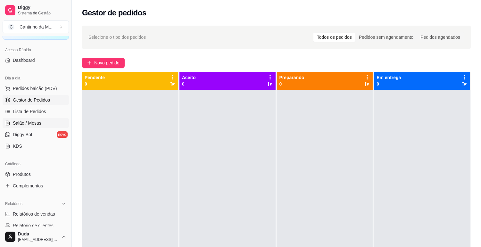
click at [37, 122] on span "Salão / Mesas" at bounding box center [27, 123] width 29 height 6
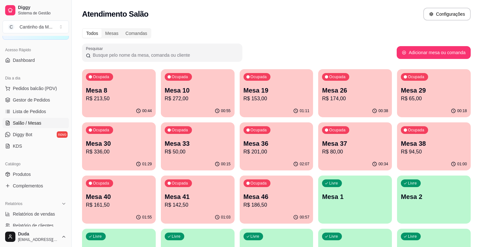
click at [331, 134] on div "Ocupada" at bounding box center [335, 130] width 27 height 8
click at [197, 146] on p "Mesa 33" at bounding box center [198, 143] width 66 height 9
click at [129, 91] on p "Mesa 8" at bounding box center [119, 90] width 64 height 9
click at [277, 203] on p "R$ 186,50" at bounding box center [276, 204] width 64 height 7
click at [379, 141] on p "Mesa 37" at bounding box center [355, 143] width 66 height 9
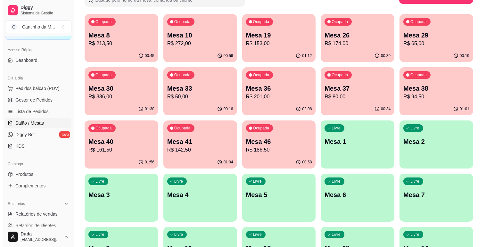
scroll to position [71, 0]
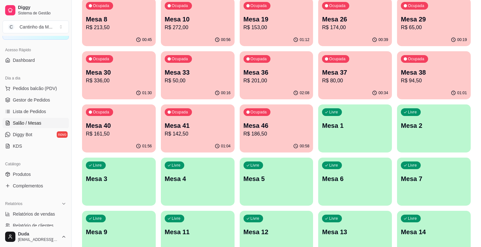
click at [267, 126] on p "Mesa 46" at bounding box center [276, 125] width 66 height 9
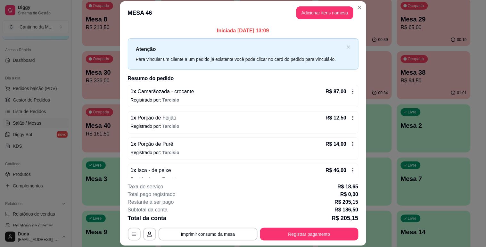
scroll to position [37, 0]
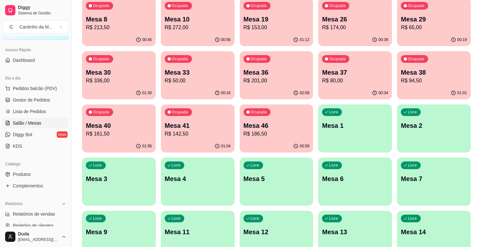
click at [209, 125] on p "Mesa 41" at bounding box center [198, 125] width 66 height 9
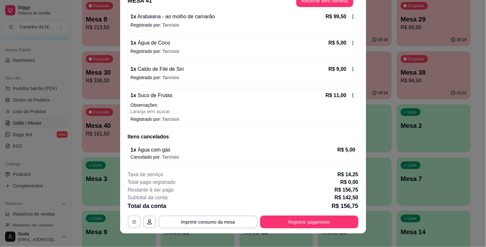
scroll to position [19, 0]
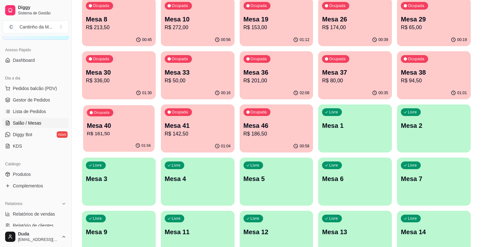
click at [114, 135] on p "R$ 161,50" at bounding box center [119, 133] width 64 height 7
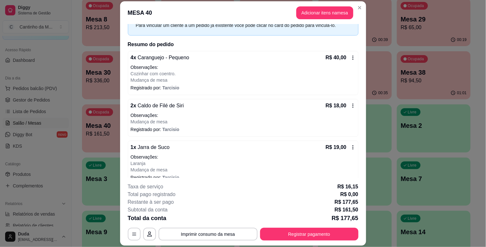
scroll to position [0, 0]
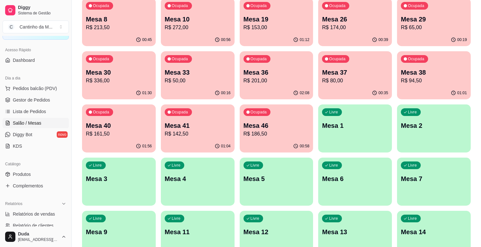
click at [420, 77] on p "R$ 94,50" at bounding box center [434, 81] width 66 height 8
click at [267, 81] on p "R$ 201,00" at bounding box center [276, 80] width 64 height 7
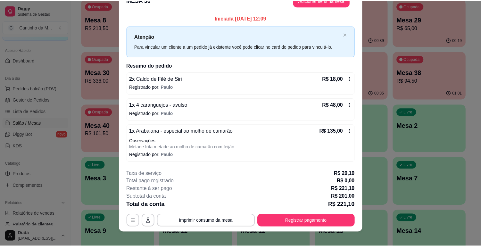
scroll to position [19, 0]
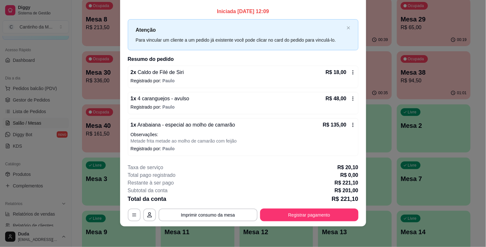
click at [121, 123] on div "Iniciada 16/09/2025 às 12:09 Atenção Para vincular um cliente a um pedido já ex…" at bounding box center [243, 81] width 246 height 153
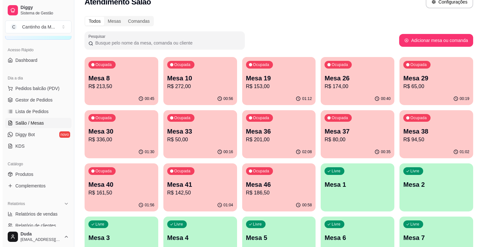
scroll to position [0, 0]
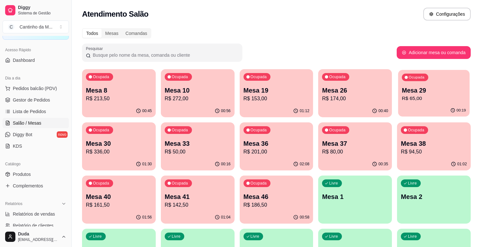
click at [447, 96] on p "R$ 65,00" at bounding box center [434, 98] width 64 height 7
click at [271, 187] on div "Ocupada Mesa 46 R$ 186,50" at bounding box center [277, 194] width 74 height 36
click at [190, 197] on p "Mesa 41" at bounding box center [198, 197] width 64 height 9
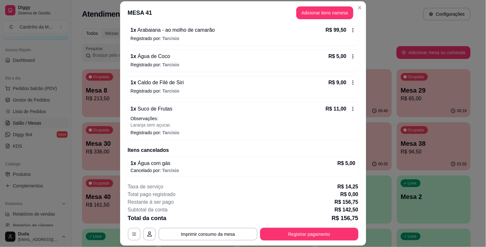
scroll to position [89, 0]
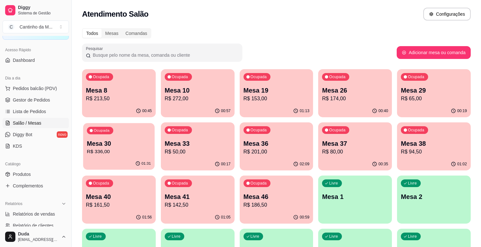
click at [128, 158] on div "01:31" at bounding box center [118, 164] width 71 height 12
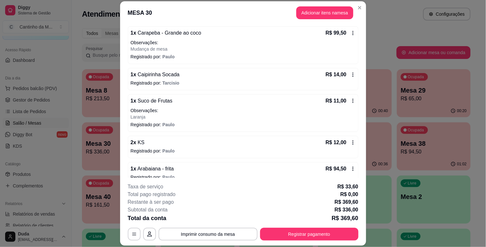
scroll to position [235, 0]
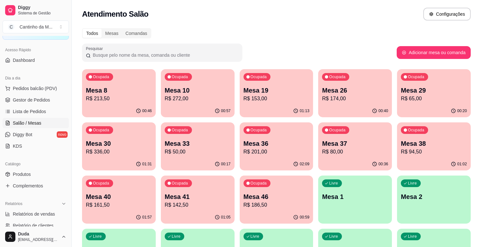
click at [112, 105] on div "00:46" at bounding box center [119, 111] width 74 height 12
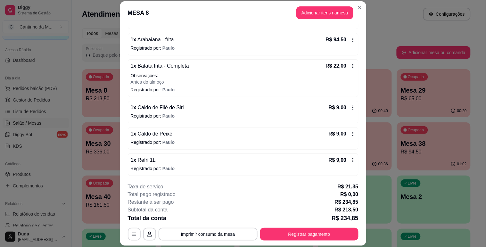
scroll to position [79, 0]
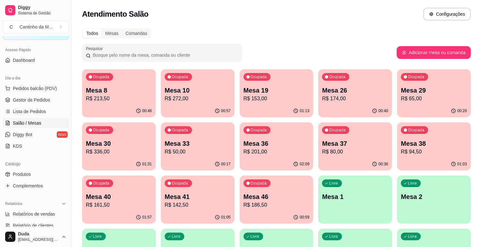
click at [226, 103] on div "Ocupada Mesa 10 R$ 272,00" at bounding box center [198, 87] width 74 height 36
click at [262, 100] on p "R$ 153,00" at bounding box center [276, 99] width 66 height 8
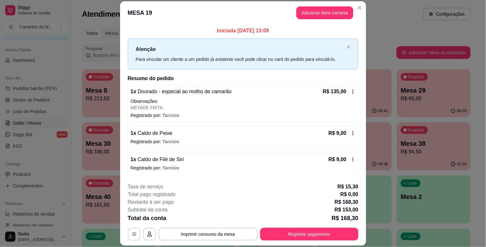
scroll to position [19, 0]
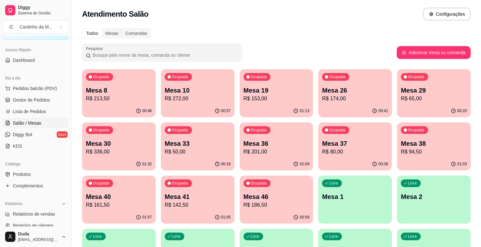
click at [350, 101] on p "R$ 174,00" at bounding box center [355, 99] width 66 height 8
click at [437, 86] on p "Mesa 29" at bounding box center [434, 90] width 64 height 9
click at [119, 141] on p "Mesa 30" at bounding box center [119, 143] width 66 height 9
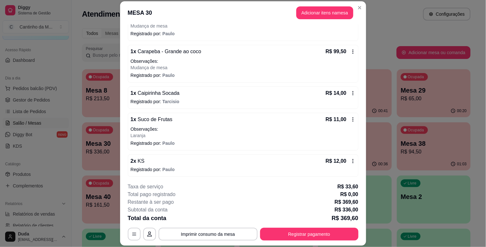
scroll to position [235, 0]
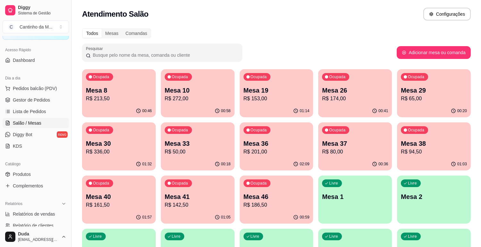
click at [196, 127] on div "Ocupada Mesa 33 R$ 50,00" at bounding box center [198, 140] width 74 height 36
click at [263, 134] on div "Ocupada" at bounding box center [257, 130] width 26 height 7
click at [345, 135] on div "Ocupada Mesa 37 R$ 80,00" at bounding box center [355, 140] width 74 height 36
click at [418, 145] on p "Mesa 38" at bounding box center [434, 143] width 64 height 9
click at [123, 206] on p "R$ 161,50" at bounding box center [119, 204] width 64 height 7
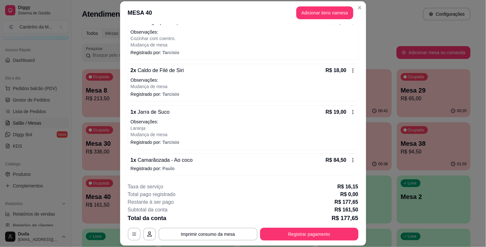
scroll to position [70, 0]
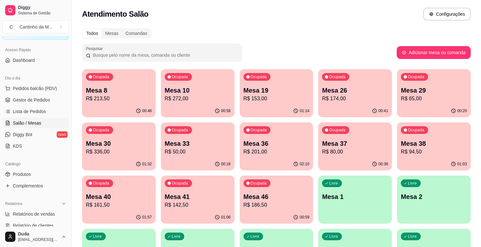
click at [209, 207] on p "R$ 142,50" at bounding box center [198, 205] width 66 height 8
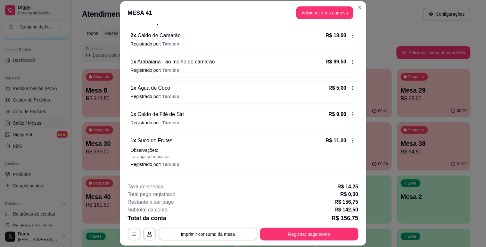
scroll to position [89, 0]
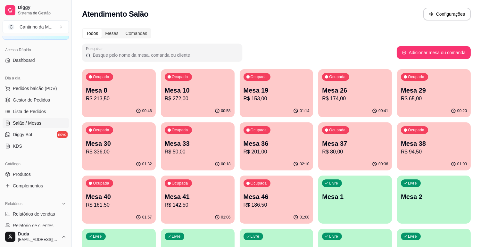
click at [266, 193] on p "Mesa 46" at bounding box center [276, 196] width 66 height 9
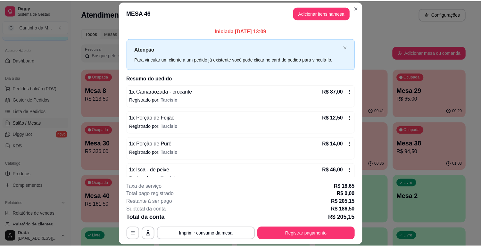
scroll to position [37, 0]
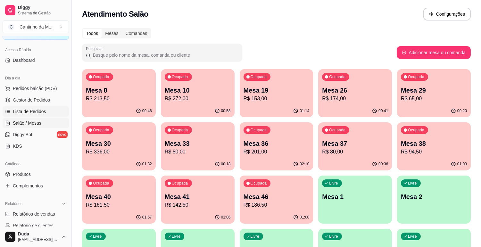
click at [23, 112] on span "Lista de Pedidos" at bounding box center [29, 111] width 33 height 6
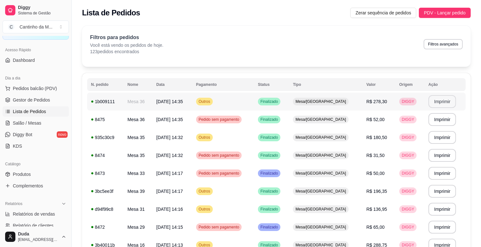
click at [437, 101] on button "Imprimir" at bounding box center [442, 101] width 28 height 13
click at [14, 103] on span "Gestor de Pedidos" at bounding box center [31, 100] width 37 height 6
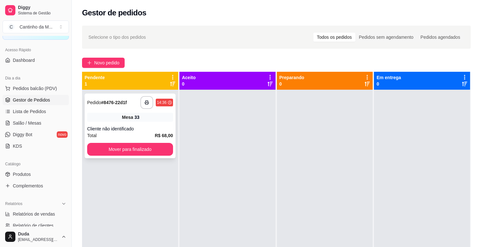
click at [128, 107] on div "**********" at bounding box center [130, 102] width 86 height 13
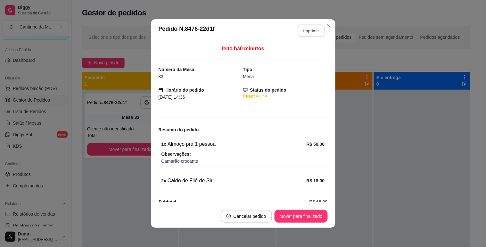
click at [305, 28] on button "Imprimir" at bounding box center [311, 31] width 27 height 12
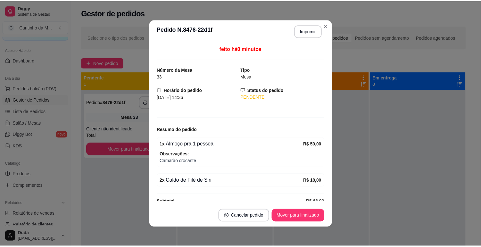
scroll to position [11, 0]
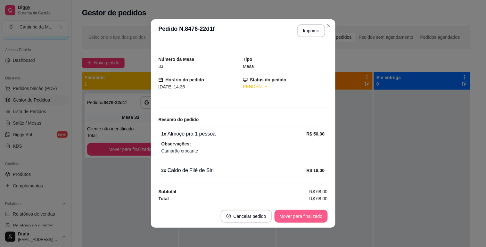
click at [306, 214] on button "Mover para finalizado" at bounding box center [301, 216] width 53 height 13
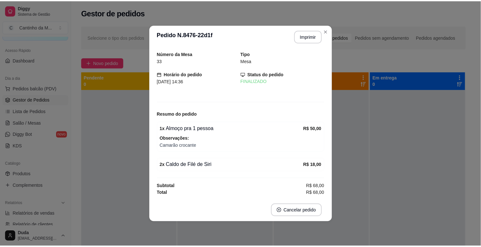
scroll to position [0, 0]
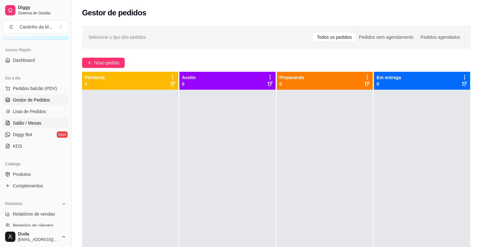
click at [23, 122] on span "Salão / Mesas" at bounding box center [27, 123] width 29 height 6
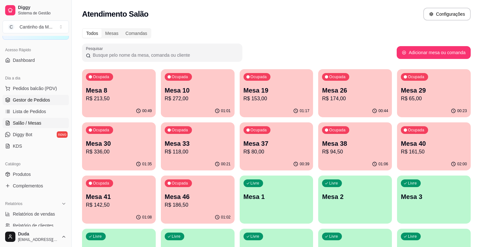
click at [14, 101] on span "Gestor de Pedidos" at bounding box center [31, 100] width 37 height 6
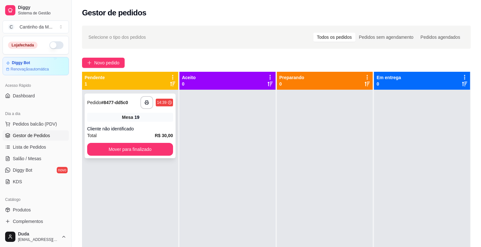
click at [150, 119] on div "Mesa 19" at bounding box center [130, 117] width 86 height 9
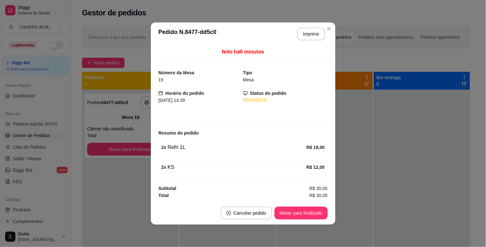
click at [297, 215] on button "Mover para finalizado" at bounding box center [301, 213] width 53 height 13
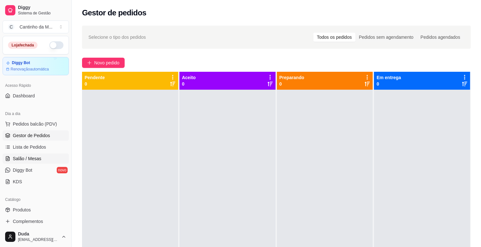
click at [39, 156] on span "Salão / Mesas" at bounding box center [27, 158] width 29 height 6
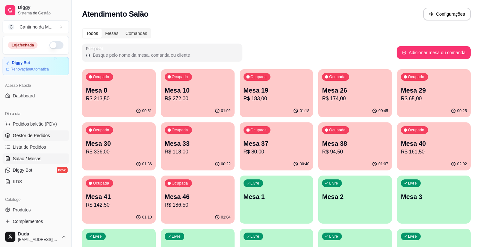
click at [47, 139] on link "Gestor de Pedidos" at bounding box center [36, 135] width 66 height 10
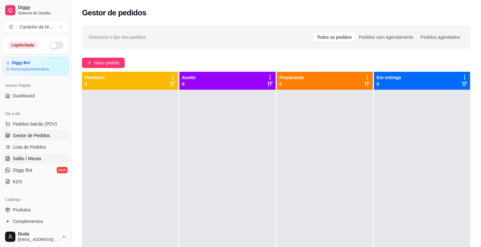
click at [36, 156] on span "Salão / Mesas" at bounding box center [27, 158] width 29 height 6
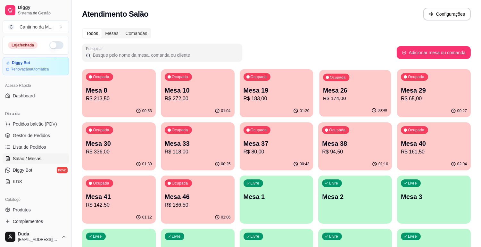
click at [341, 103] on div "Ocupada Mesa 26 R$ 174,00" at bounding box center [354, 87] width 71 height 35
click at [10, 151] on link "Lista de Pedidos" at bounding box center [36, 147] width 66 height 10
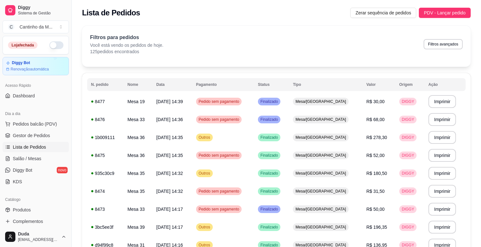
scroll to position [71, 0]
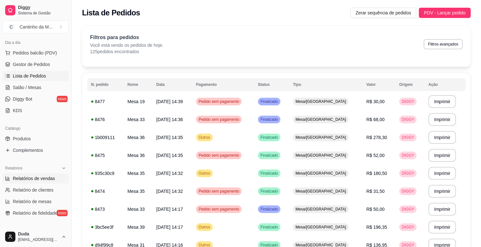
click at [40, 174] on link "Relatórios de vendas" at bounding box center [36, 178] width 66 height 10
select select "ALL"
select select "0"
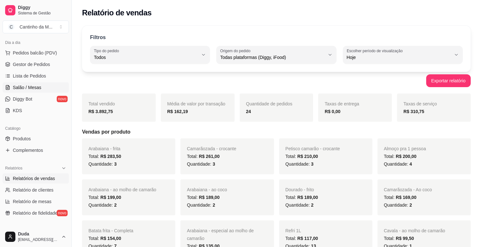
click at [20, 87] on span "Salão / Mesas" at bounding box center [27, 87] width 29 height 6
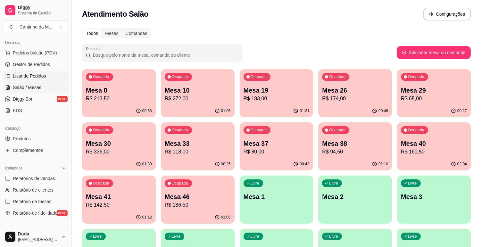
click at [21, 78] on span "Lista de Pedidos" at bounding box center [29, 76] width 33 height 6
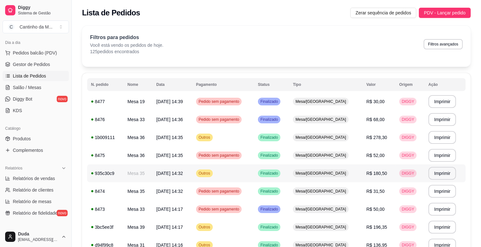
click at [254, 171] on td "Outros" at bounding box center [223, 173] width 62 height 18
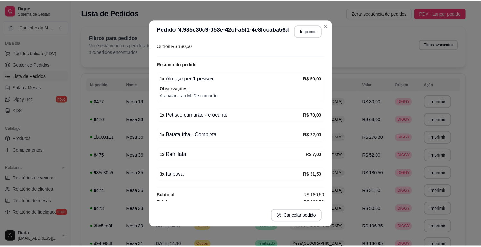
scroll to position [85, 0]
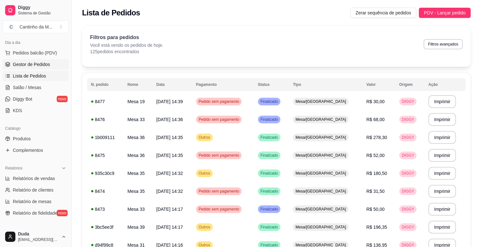
click at [27, 68] on link "Gestor de Pedidos" at bounding box center [36, 64] width 66 height 10
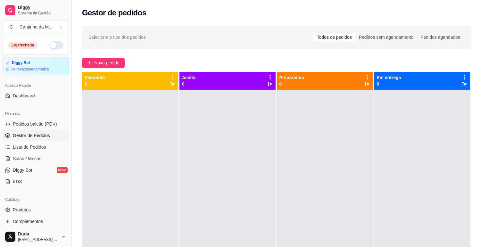
click at [3, 130] on link "Gestor de Pedidos" at bounding box center [36, 135] width 66 height 10
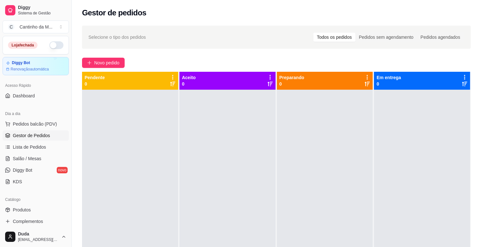
click at [3, 130] on link "Gestor de Pedidos" at bounding box center [36, 135] width 66 height 10
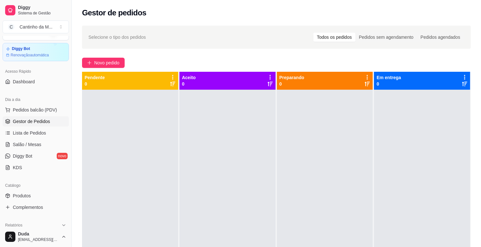
scroll to position [28, 0]
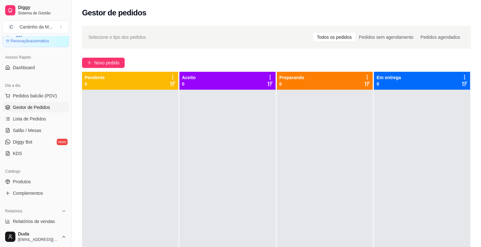
click at [3, 102] on link "Gestor de Pedidos" at bounding box center [36, 107] width 66 height 10
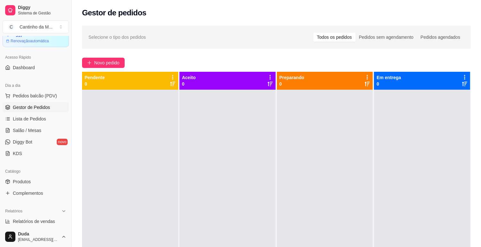
click at [3, 102] on link "Gestor de Pedidos" at bounding box center [36, 107] width 66 height 10
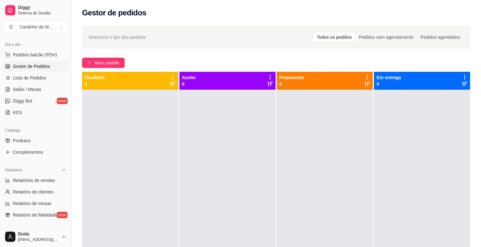
scroll to position [71, 0]
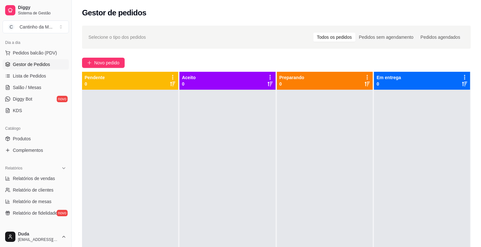
click at [3, 59] on link "Gestor de Pedidos" at bounding box center [36, 64] width 66 height 10
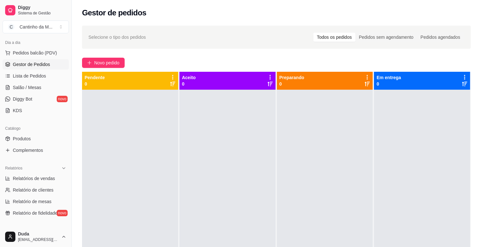
click at [3, 59] on link "Gestor de Pedidos" at bounding box center [36, 64] width 66 height 10
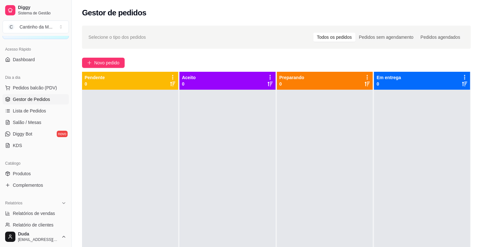
scroll to position [0, 0]
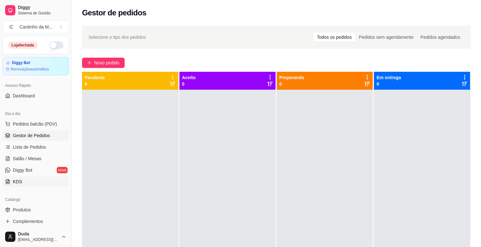
click at [38, 177] on link "KDS" at bounding box center [36, 181] width 66 height 10
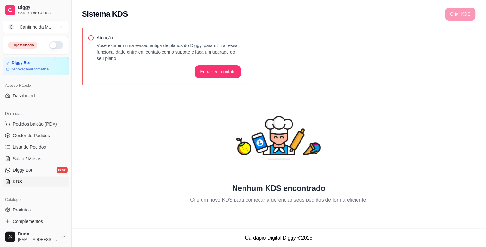
click at [467, 17] on div "Criar KDS" at bounding box center [460, 14] width 30 height 13
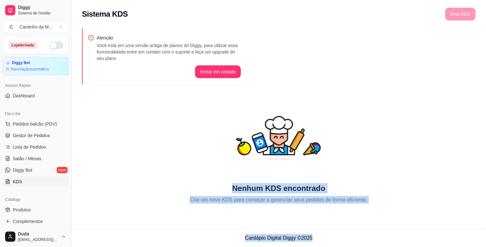
drag, startPoint x: 267, startPoint y: 162, endPoint x: 401, endPoint y: 240, distance: 154.8
click at [401, 241] on main "Toggle Sidebar Sistema de Gestão Diggy Sistema KDS Criar KDS Atenção Você está …" at bounding box center [279, 123] width 414 height 247
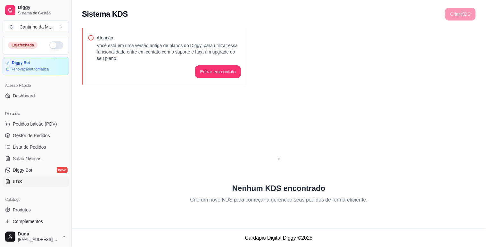
click at [370, 148] on div "Nenhum KDS encontrado Crie um novo KDS para começar a gerenciar seus pedidos de…" at bounding box center [279, 147] width 394 height 113
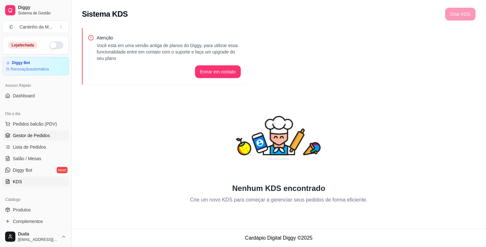
click at [18, 139] on link "Gestor de Pedidos" at bounding box center [36, 135] width 66 height 10
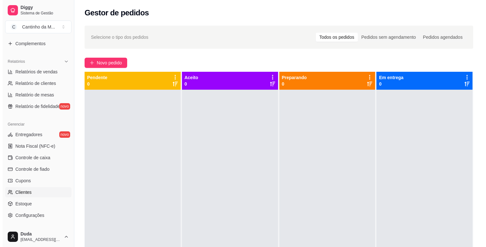
scroll to position [213, 0]
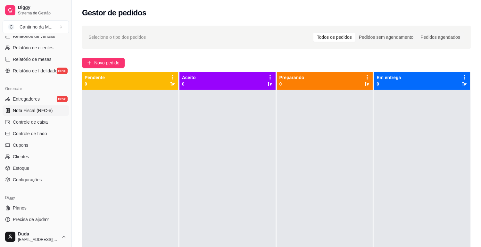
click at [30, 106] on link "Nota Fiscal (NFC-e)" at bounding box center [36, 110] width 66 height 10
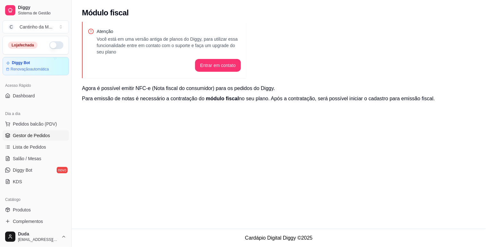
click at [26, 136] on span "Gestor de Pedidos" at bounding box center [31, 135] width 37 height 6
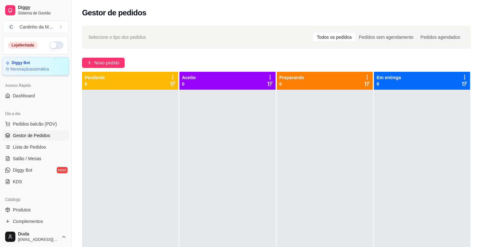
click at [30, 63] on div "Diggy Bot" at bounding box center [36, 63] width 60 height 5
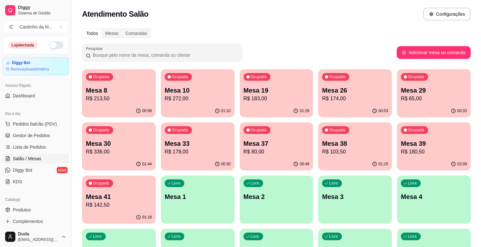
scroll to position [0, 0]
click at [352, 149] on p "R$ 103,50" at bounding box center [355, 152] width 66 height 8
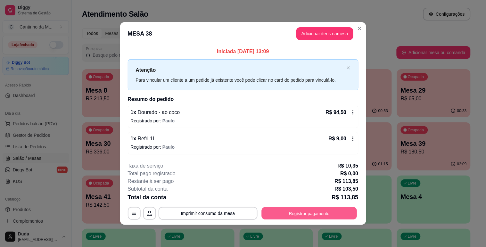
click at [295, 213] on button "Registrar pagamento" at bounding box center [308, 213] width 95 height 12
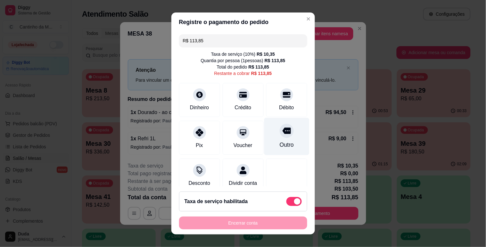
click at [282, 135] on div "Outro" at bounding box center [286, 136] width 45 height 37
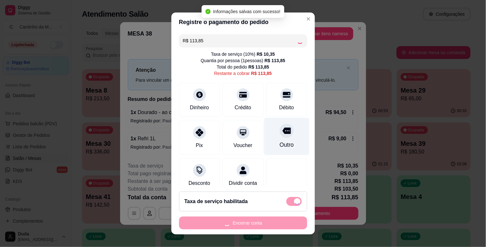
type input "R$ 0,00"
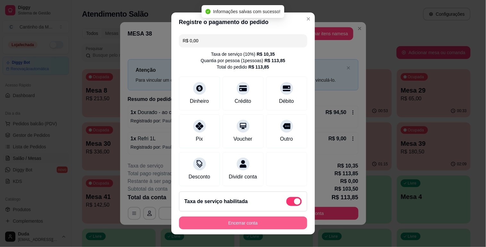
click at [223, 220] on button "Encerrar conta" at bounding box center [243, 223] width 128 height 13
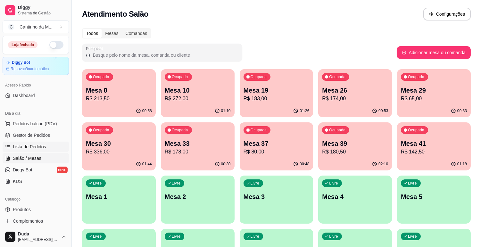
click at [24, 143] on link "Lista de Pedidos" at bounding box center [36, 147] width 66 height 10
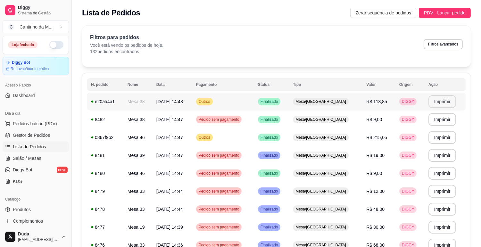
click at [446, 101] on button "Imprimir" at bounding box center [442, 101] width 28 height 13
click at [18, 138] on span "Gestor de Pedidos" at bounding box center [31, 135] width 37 height 6
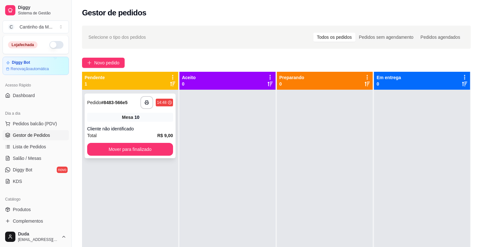
click at [129, 120] on span "Mesa" at bounding box center [127, 117] width 11 height 6
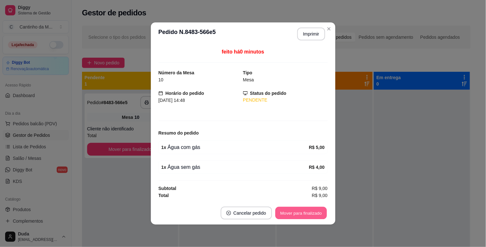
click at [310, 209] on button "Mover para finalizado" at bounding box center [301, 213] width 52 height 12
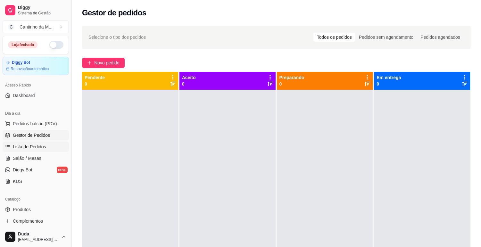
click at [36, 152] on link "Lista de Pedidos" at bounding box center [36, 147] width 66 height 10
click at [37, 159] on span "Salão / Mesas" at bounding box center [27, 158] width 29 height 6
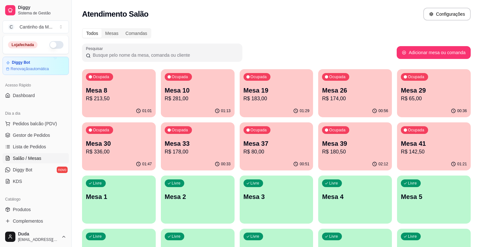
click at [437, 152] on p "R$ 142,50" at bounding box center [434, 152] width 66 height 8
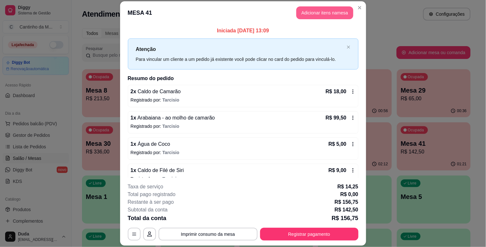
click at [317, 9] on button "Adicionar itens na mesa" at bounding box center [324, 12] width 57 height 13
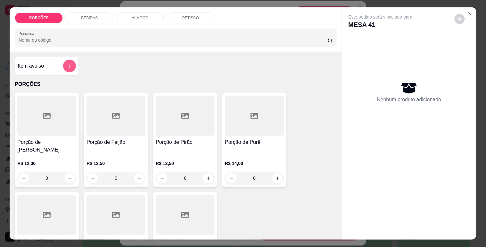
click at [67, 64] on icon "add-separate-item" at bounding box center [69, 66] width 5 height 5
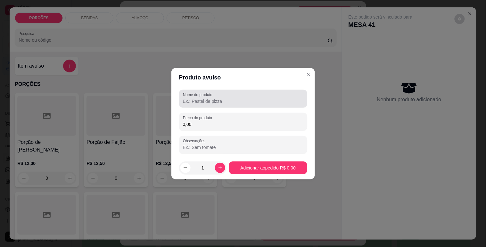
click at [181, 100] on div "Nome do produto" at bounding box center [243, 99] width 128 height 18
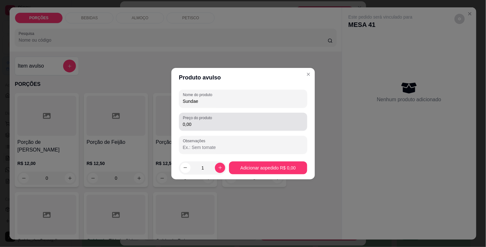
type input "Sundae"
click at [210, 123] on input "0,00" at bounding box center [243, 124] width 120 height 6
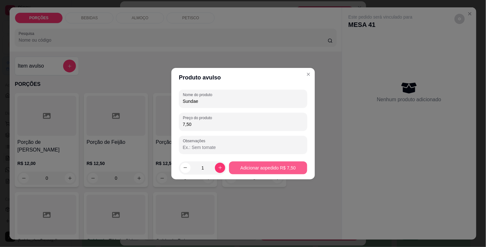
type input "7,50"
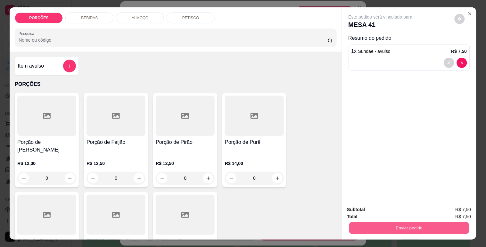
click at [411, 230] on button "Enviar pedido" at bounding box center [409, 228] width 120 height 12
click at [399, 212] on button "Não registrar e enviar pedido" at bounding box center [388, 210] width 65 height 12
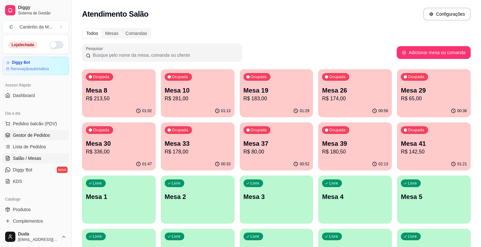
click at [44, 135] on span "Gestor de Pedidos" at bounding box center [31, 135] width 37 height 6
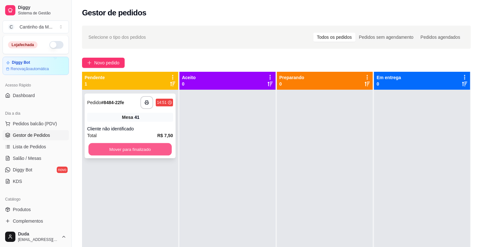
click at [136, 147] on button "Mover para finalizado" at bounding box center [129, 149] width 83 height 12
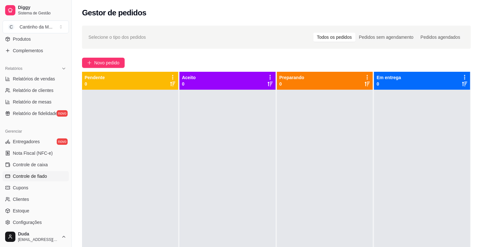
scroll to position [178, 0]
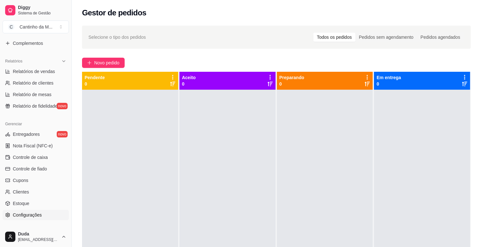
click at [29, 215] on span "Configurações" at bounding box center [27, 215] width 29 height 6
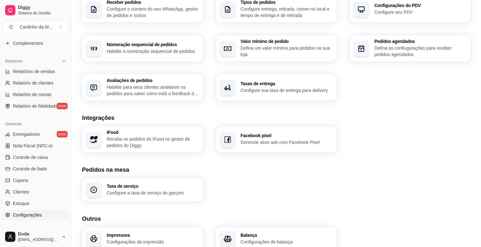
scroll to position [130, 0]
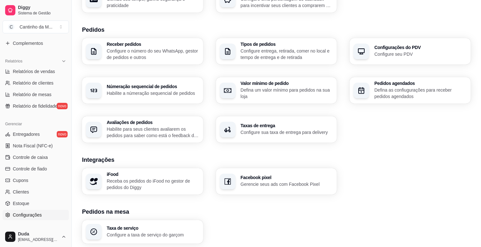
click at [313, 52] on p "Configure entrega, retirada, comer no local e tempo de entrega e de retirada" at bounding box center [287, 54] width 93 height 13
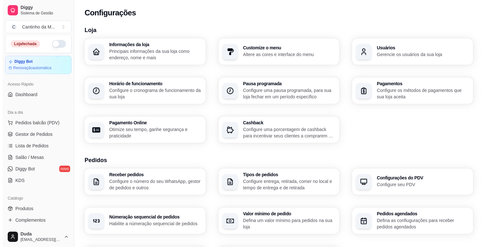
scroll to position [0, 0]
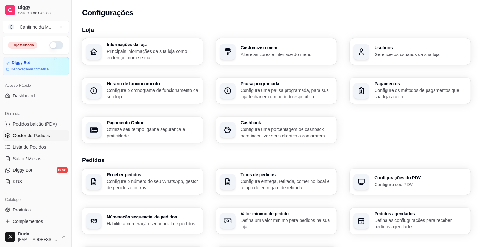
click at [14, 133] on span "Gestor de Pedidos" at bounding box center [31, 135] width 37 height 6
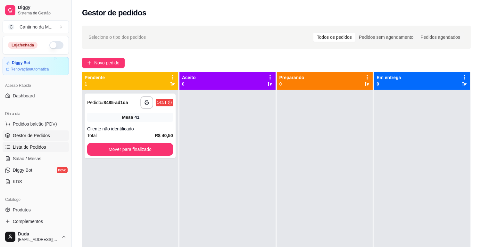
click at [59, 146] on link "Lista de Pedidos" at bounding box center [36, 147] width 66 height 10
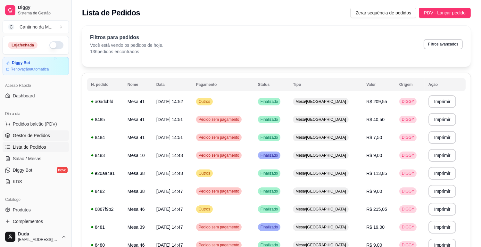
click at [42, 134] on span "Gestor de Pedidos" at bounding box center [31, 135] width 37 height 6
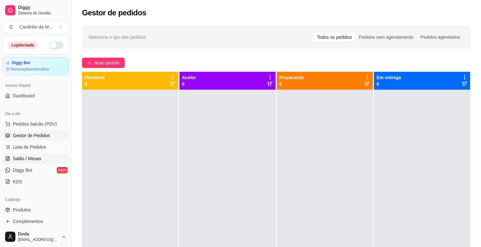
click at [53, 161] on link "Salão / Mesas" at bounding box center [36, 158] width 66 height 10
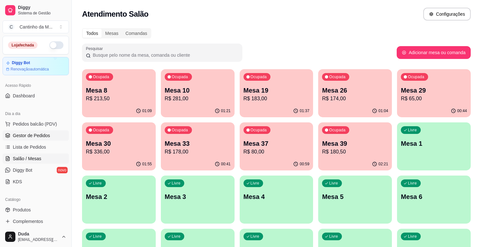
click at [55, 136] on link "Gestor de Pedidos" at bounding box center [36, 135] width 66 height 10
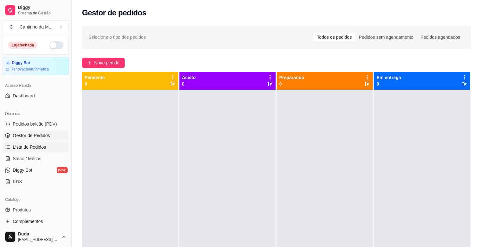
click at [49, 148] on link "Lista de Pedidos" at bounding box center [36, 147] width 66 height 10
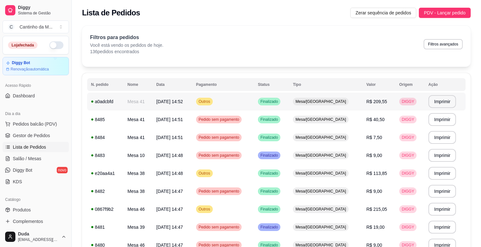
click at [176, 96] on td "16/09/25 às 14:52" at bounding box center [172, 102] width 40 height 18
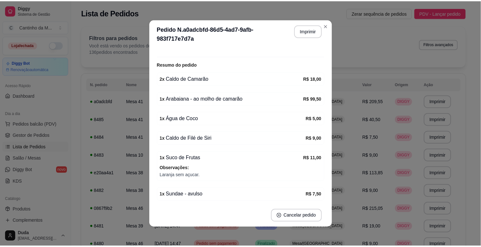
scroll to position [183, 0]
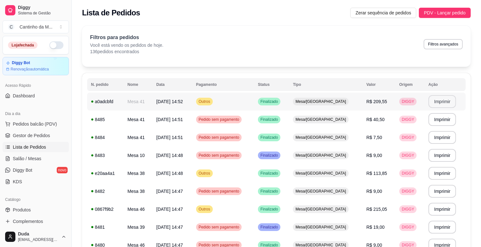
click at [447, 100] on button "Imprimir" at bounding box center [442, 101] width 28 height 13
click at [32, 130] on link "Gestor de Pedidos" at bounding box center [36, 135] width 66 height 10
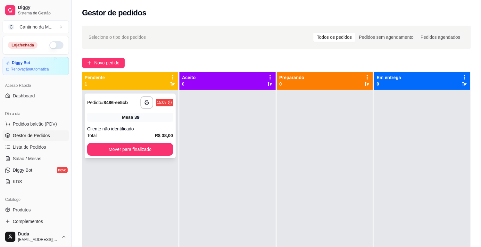
click at [116, 130] on div "Cliente não identificado" at bounding box center [130, 129] width 86 height 6
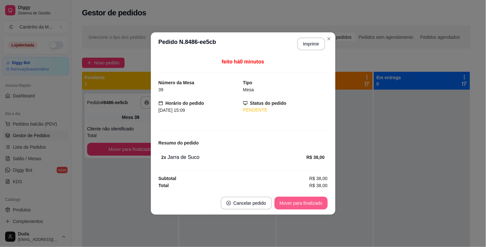
click at [303, 205] on button "Mover para finalizado" at bounding box center [301, 203] width 53 height 13
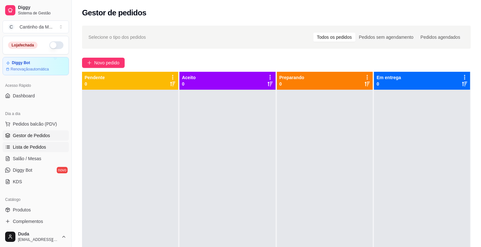
click at [26, 148] on span "Lista de Pedidos" at bounding box center [29, 147] width 33 height 6
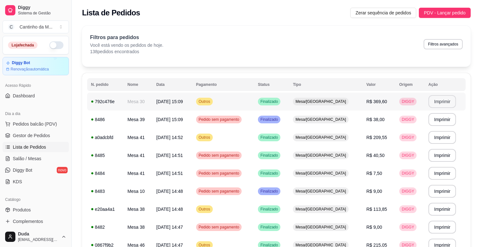
click at [430, 103] on button "Imprimir" at bounding box center [442, 101] width 28 height 13
click at [47, 131] on link "Gestor de Pedidos" at bounding box center [36, 135] width 66 height 10
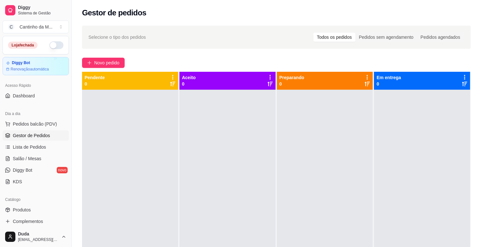
click at [47, 131] on link "Gestor de Pedidos" at bounding box center [36, 135] width 66 height 10
click at [34, 244] on link "Relatórios de vendas" at bounding box center [36, 249] width 66 height 10
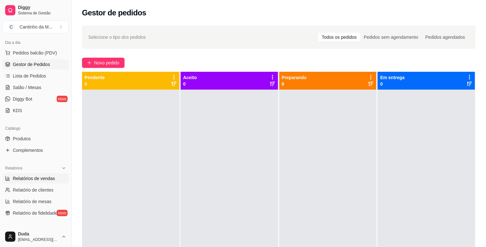
select select "ALL"
select select "0"
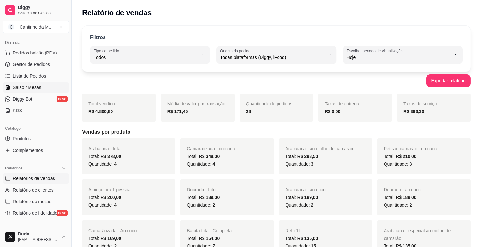
click at [34, 84] on link "Salão / Mesas" at bounding box center [36, 87] width 66 height 10
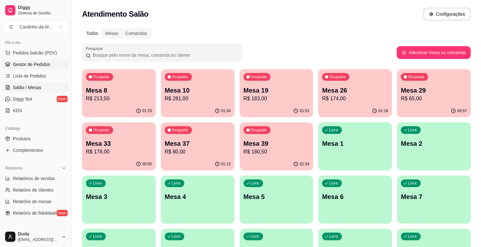
click at [33, 67] on span "Gestor de Pedidos" at bounding box center [31, 64] width 37 height 6
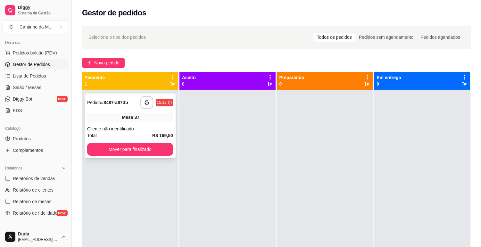
click at [110, 126] on div "Cliente não identificado" at bounding box center [130, 129] width 86 height 6
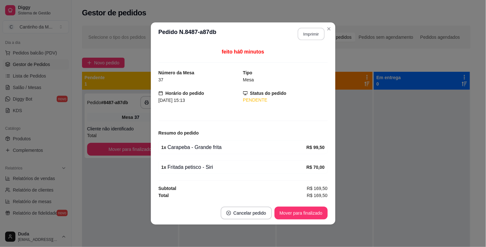
click at [309, 34] on button "Imprimir" at bounding box center [311, 34] width 27 height 12
click at [311, 210] on button "Mover para finalizado" at bounding box center [301, 213] width 52 height 12
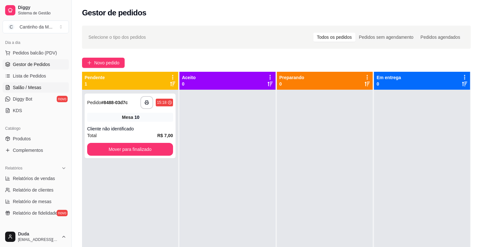
click at [26, 88] on span "Salão / Mesas" at bounding box center [27, 87] width 29 height 6
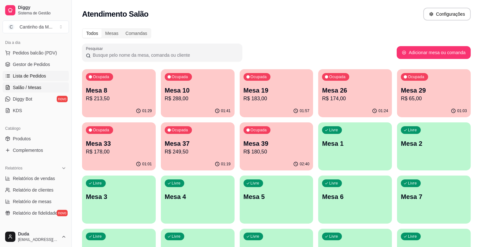
click at [23, 76] on span "Lista de Pedidos" at bounding box center [29, 76] width 33 height 6
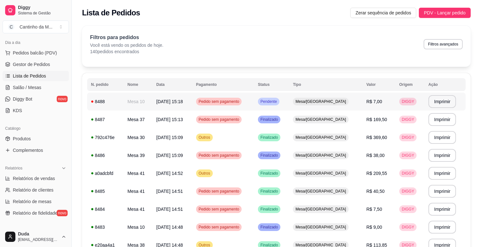
click at [325, 101] on span "Mesa/[GEOGRAPHIC_DATA]" at bounding box center [320, 101] width 53 height 5
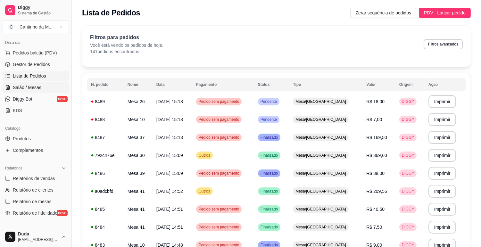
click at [39, 86] on span "Salão / Mesas" at bounding box center [27, 87] width 29 height 6
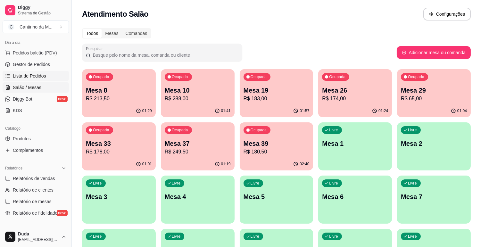
click at [39, 75] on span "Lista de Pedidos" at bounding box center [29, 76] width 33 height 6
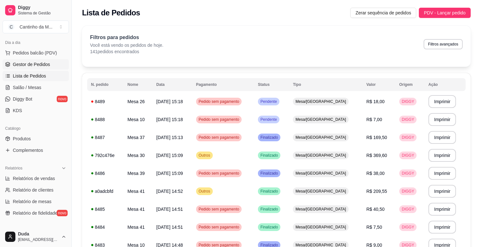
click at [37, 65] on span "Gestor de Pedidos" at bounding box center [31, 64] width 37 height 6
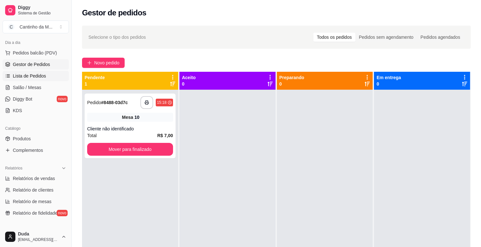
click at [31, 75] on span "Lista de Pedidos" at bounding box center [29, 76] width 33 height 6
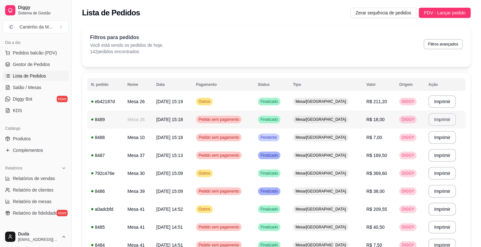
click at [435, 122] on button "Imprimir" at bounding box center [442, 119] width 28 height 13
click at [441, 100] on button "Imprimir" at bounding box center [442, 101] width 28 height 13
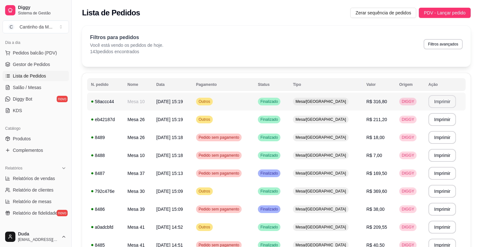
click at [448, 96] on button "Imprimir" at bounding box center [442, 101] width 28 height 13
click at [39, 63] on span "Gestor de Pedidos" at bounding box center [31, 64] width 37 height 6
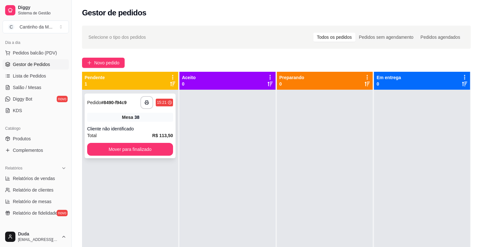
click at [149, 118] on div "Mesa 38" at bounding box center [130, 117] width 86 height 9
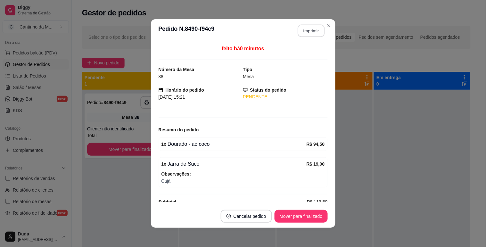
click at [302, 27] on button "Imprimir" at bounding box center [311, 31] width 27 height 12
click at [294, 219] on button "Mover para finalizado" at bounding box center [301, 216] width 53 height 13
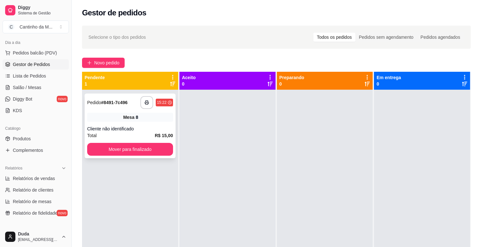
click at [139, 125] on div "**********" at bounding box center [130, 126] width 91 height 65
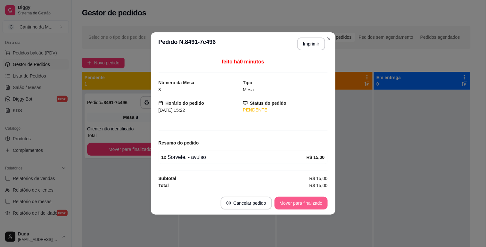
click at [308, 203] on button "Mover para finalizado" at bounding box center [301, 203] width 53 height 13
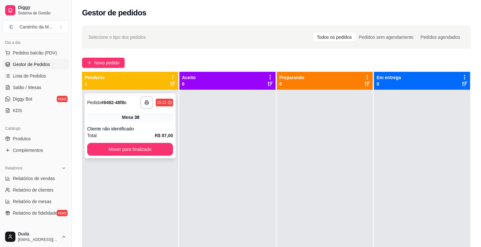
click at [146, 127] on div "Cliente não identificado" at bounding box center [130, 129] width 86 height 6
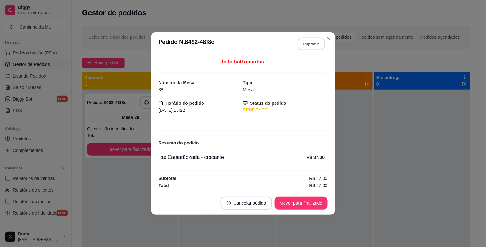
click at [311, 47] on button "Imprimir" at bounding box center [311, 44] width 27 height 12
click at [312, 206] on button "Mover para finalizado" at bounding box center [301, 203] width 52 height 12
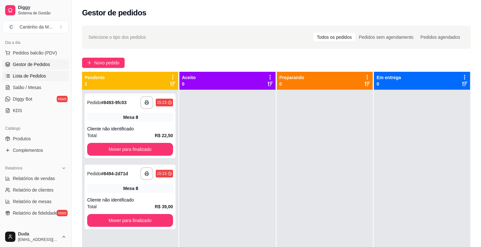
click at [33, 73] on span "Lista de Pedidos" at bounding box center [29, 76] width 33 height 6
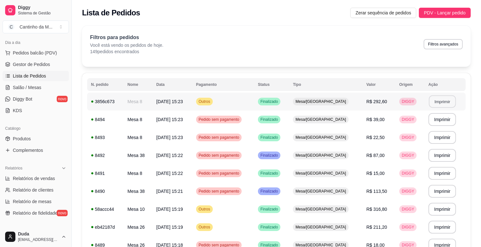
click at [444, 100] on button "Imprimir" at bounding box center [442, 101] width 27 height 12
click at [21, 62] on span "Gestor de Pedidos" at bounding box center [31, 64] width 37 height 6
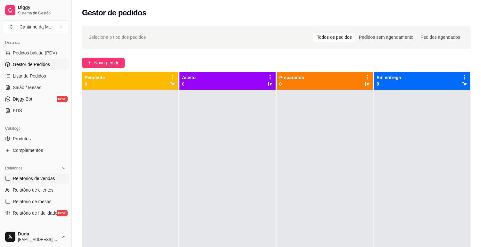
click at [25, 175] on span "Relatórios de vendas" at bounding box center [34, 178] width 42 height 6
select select "ALL"
select select "0"
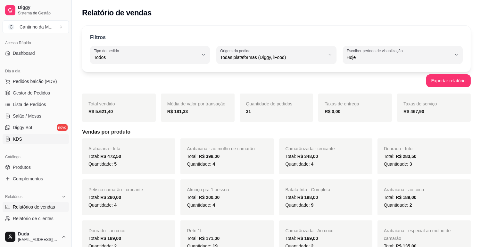
scroll to position [36, 0]
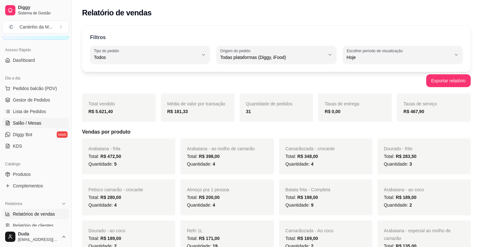
click at [34, 124] on span "Salão / Mesas" at bounding box center [27, 123] width 29 height 6
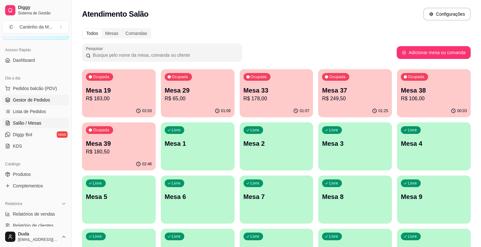
click at [39, 101] on span "Gestor de Pedidos" at bounding box center [31, 100] width 37 height 6
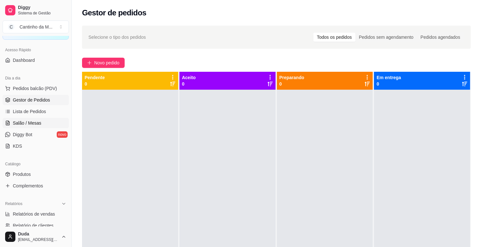
click at [39, 122] on span "Salão / Mesas" at bounding box center [27, 123] width 29 height 6
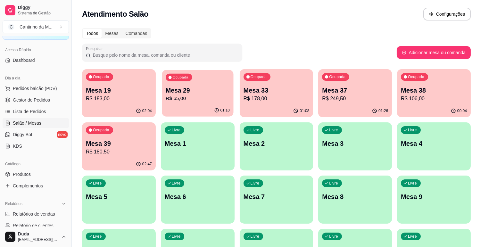
click at [213, 84] on div "Ocupada Mesa 29 R$ 65,00" at bounding box center [197, 87] width 71 height 35
click at [193, 95] on p "R$ 65,00" at bounding box center [198, 99] width 66 height 8
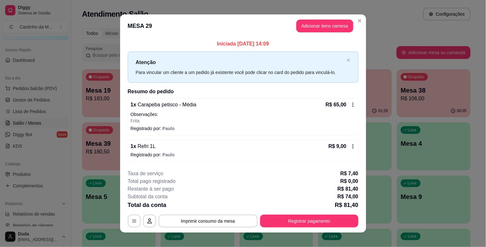
drag, startPoint x: 280, startPoint y: 208, endPoint x: 281, endPoint y: 220, distance: 12.2
click at [281, 208] on div "Total da conta R$ 81,40" at bounding box center [243, 205] width 231 height 9
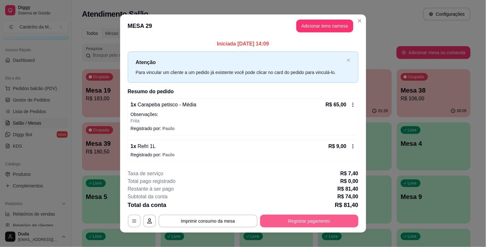
click at [281, 220] on button "Registrar pagamento" at bounding box center [309, 221] width 98 height 13
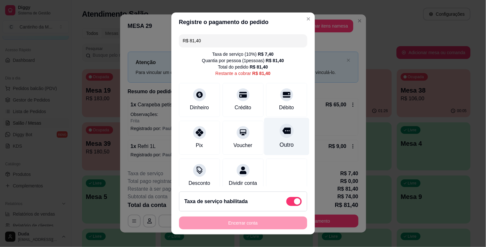
click at [275, 138] on div "Outro" at bounding box center [286, 136] width 45 height 37
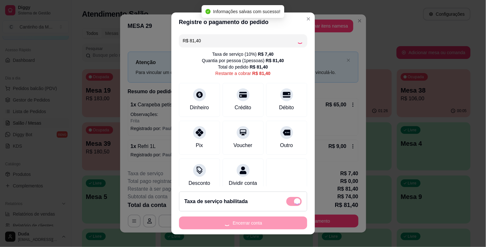
type input "R$ 0,00"
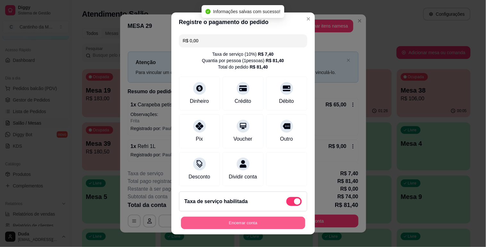
click at [239, 226] on button "Encerrar conta" at bounding box center [243, 223] width 124 height 12
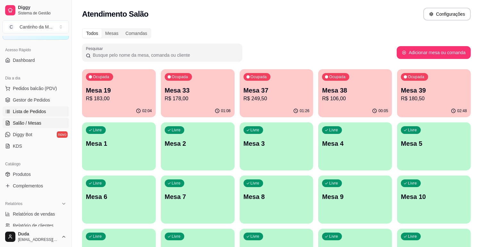
click at [24, 112] on span "Lista de Pedidos" at bounding box center [29, 111] width 33 height 6
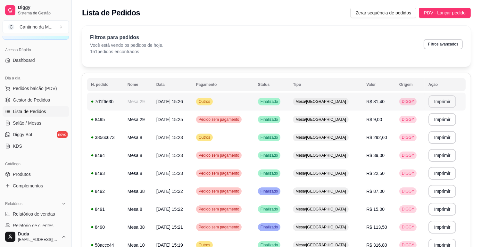
click at [449, 100] on button "Imprimir" at bounding box center [442, 101] width 28 height 13
click at [38, 102] on span "Gestor de Pedidos" at bounding box center [31, 100] width 37 height 6
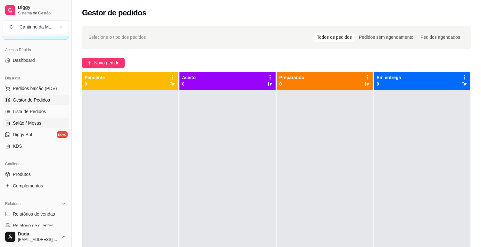
click at [16, 120] on span "Salão / Mesas" at bounding box center [27, 123] width 29 height 6
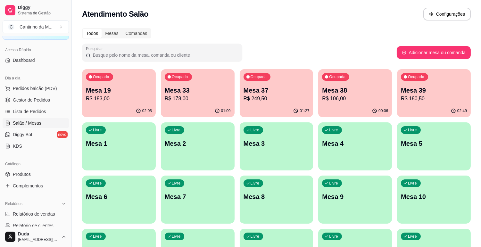
click at [417, 111] on div "02:49" at bounding box center [434, 111] width 74 height 12
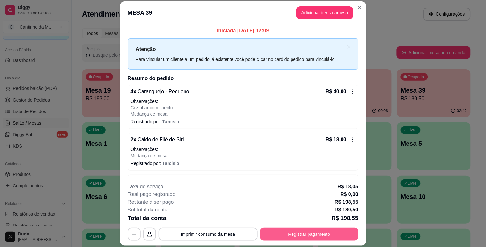
click at [316, 231] on button "Registrar pagamento" at bounding box center [309, 234] width 98 height 13
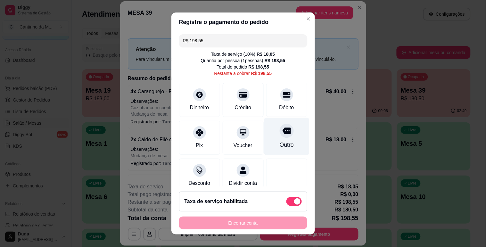
click at [264, 135] on div "Outro" at bounding box center [286, 136] width 45 height 37
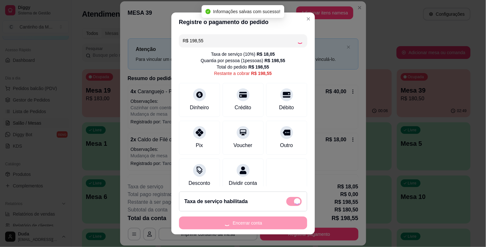
type input "R$ 0,00"
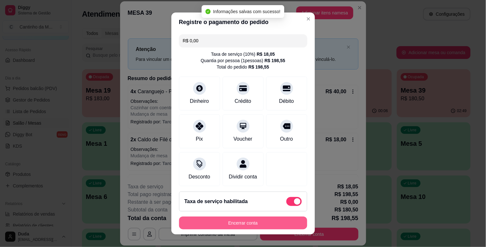
click at [254, 219] on button "Encerrar conta" at bounding box center [243, 223] width 128 height 13
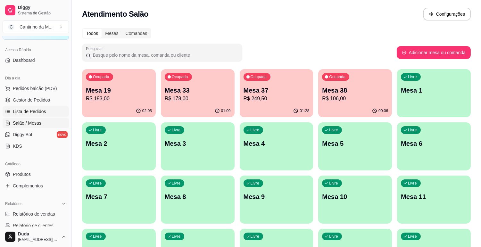
click at [36, 110] on span "Lista de Pedidos" at bounding box center [29, 111] width 33 height 6
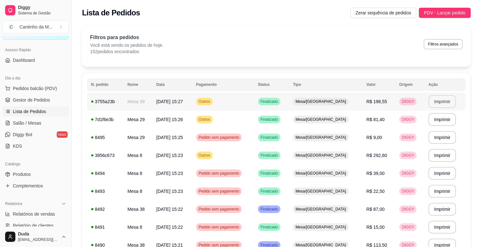
click at [437, 100] on button "Imprimir" at bounding box center [442, 101] width 28 height 13
click at [30, 98] on span "Gestor de Pedidos" at bounding box center [31, 100] width 37 height 6
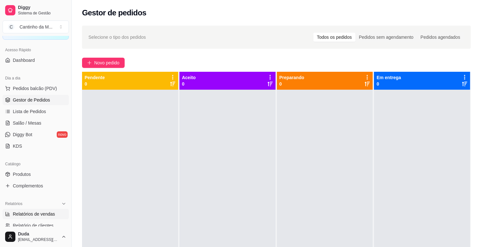
drag, startPoint x: 37, startPoint y: 220, endPoint x: 32, endPoint y: 212, distance: 9.1
click at [37, 219] on ul "Relatórios de vendas Relatório de clientes Relatório de mesas Relatório de fide…" at bounding box center [36, 231] width 66 height 45
click at [32, 212] on span "Relatórios de vendas" at bounding box center [34, 214] width 42 height 6
select select "ALL"
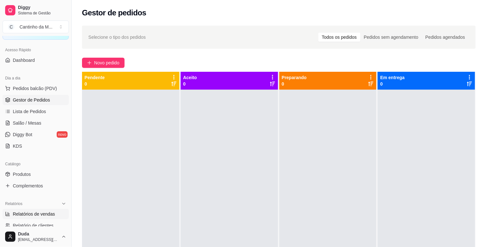
select select "0"
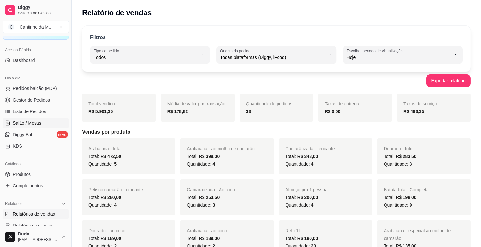
click at [37, 122] on span "Salão / Mesas" at bounding box center [27, 123] width 29 height 6
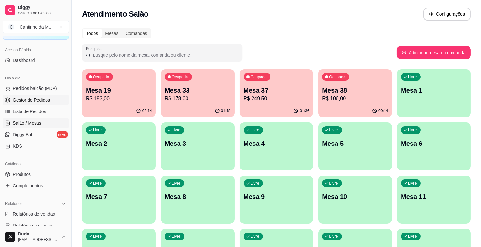
click at [38, 101] on span "Gestor de Pedidos" at bounding box center [31, 100] width 37 height 6
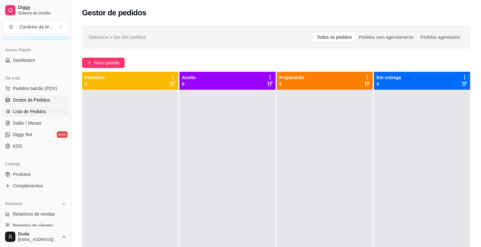
click at [28, 110] on span "Lista de Pedidos" at bounding box center [29, 111] width 33 height 6
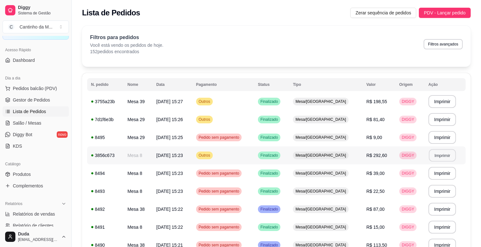
click at [436, 155] on button "Imprimir" at bounding box center [442, 155] width 27 height 12
click at [35, 100] on span "Gestor de Pedidos" at bounding box center [31, 100] width 37 height 6
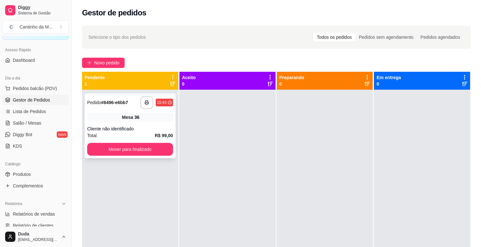
click at [121, 119] on div "Mesa 36" at bounding box center [130, 117] width 86 height 9
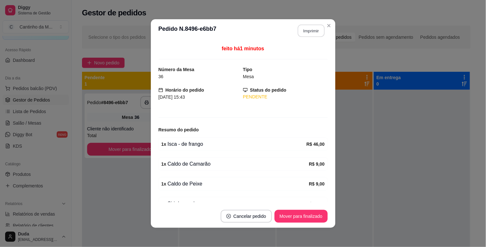
click at [308, 33] on button "Imprimir" at bounding box center [311, 31] width 27 height 12
click at [276, 216] on button "Mover para finalizado" at bounding box center [301, 216] width 52 height 12
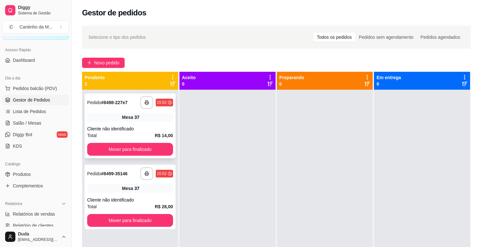
click at [131, 110] on div "**********" at bounding box center [130, 126] width 91 height 65
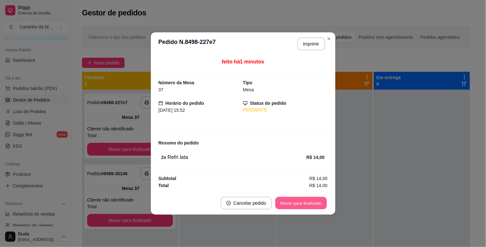
click at [292, 203] on button "Mover para finalizado" at bounding box center [301, 203] width 52 height 12
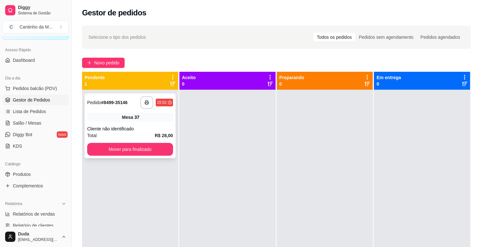
click at [145, 116] on div "Mesa 37" at bounding box center [130, 117] width 86 height 9
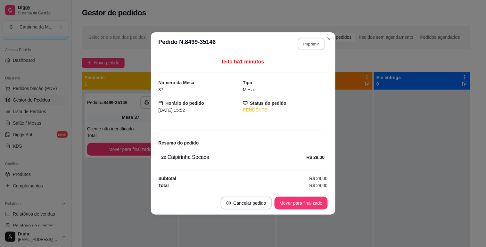
click at [309, 42] on button "Imprimir" at bounding box center [311, 44] width 27 height 12
click at [300, 202] on button "Mover para finalizado" at bounding box center [301, 203] width 52 height 12
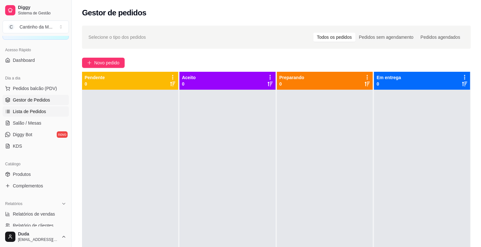
click at [32, 114] on span "Lista de Pedidos" at bounding box center [29, 111] width 33 height 6
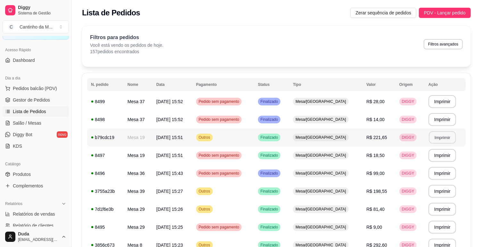
click at [445, 140] on button "Imprimir" at bounding box center [442, 137] width 27 height 12
click at [28, 98] on span "Gestor de Pedidos" at bounding box center [31, 100] width 37 height 6
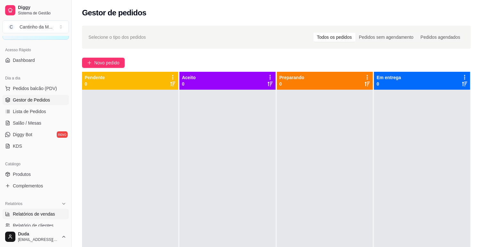
click at [49, 214] on span "Relatórios de vendas" at bounding box center [34, 214] width 42 height 6
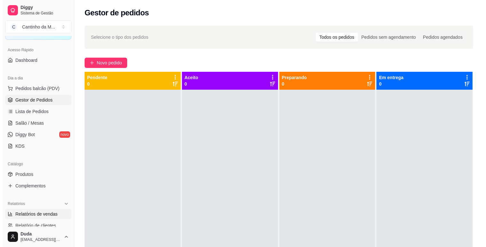
select select "ALL"
select select "0"
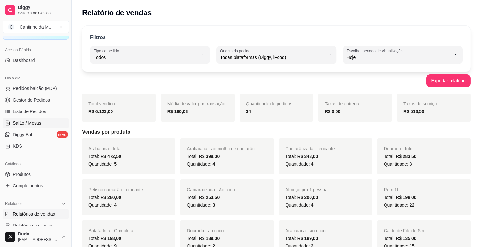
click at [29, 124] on span "Salão / Mesas" at bounding box center [27, 123] width 29 height 6
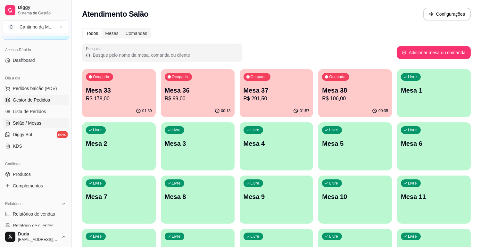
click at [33, 102] on span "Gestor de Pedidos" at bounding box center [31, 100] width 37 height 6
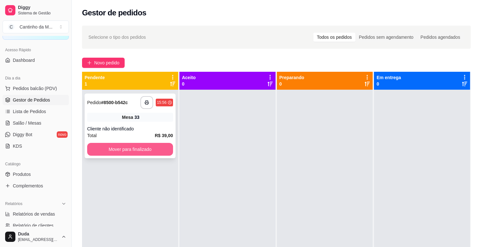
click at [136, 147] on button "Mover para finalizado" at bounding box center [130, 149] width 86 height 13
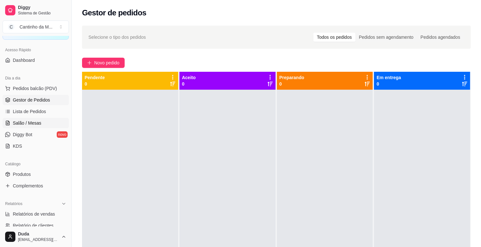
click at [34, 120] on span "Salão / Mesas" at bounding box center [27, 123] width 29 height 6
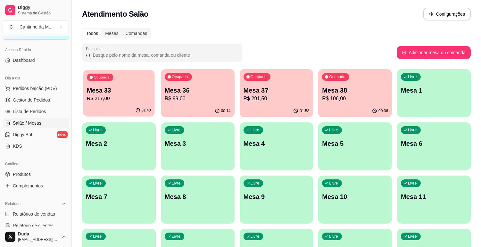
click at [123, 108] on div "01:40" at bounding box center [118, 110] width 71 height 12
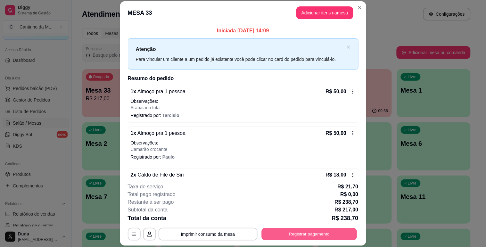
click at [284, 232] on button "Registrar pagamento" at bounding box center [308, 234] width 95 height 12
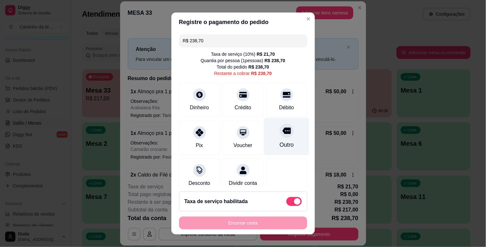
click at [268, 139] on div "Outro" at bounding box center [286, 136] width 45 height 37
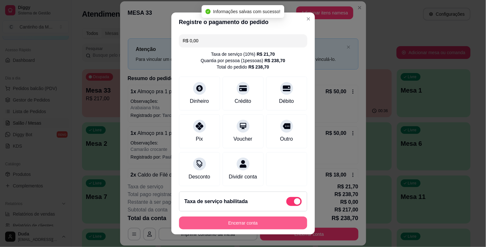
type input "R$ 0,00"
click at [274, 223] on button "Encerrar conta" at bounding box center [243, 223] width 128 height 13
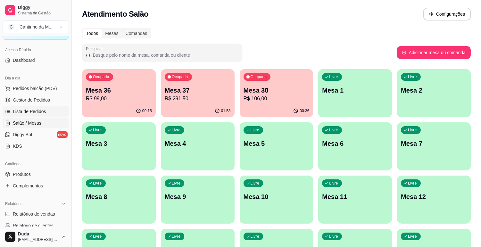
click at [33, 111] on span "Lista de Pedidos" at bounding box center [29, 111] width 33 height 6
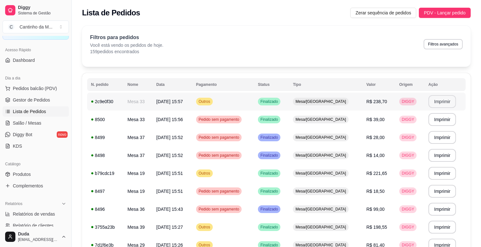
click at [442, 102] on button "Imprimir" at bounding box center [442, 101] width 28 height 13
click at [31, 100] on span "Gestor de Pedidos" at bounding box center [31, 100] width 37 height 6
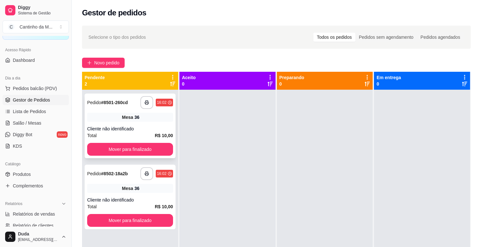
click at [133, 126] on div "Cliente não identificado" at bounding box center [130, 129] width 86 height 6
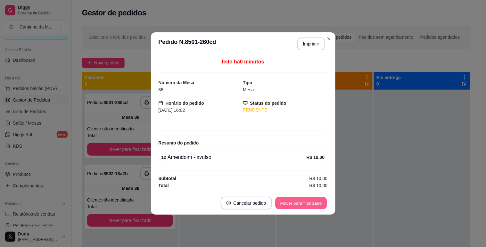
click at [303, 207] on button "Mover para finalizado" at bounding box center [301, 203] width 52 height 12
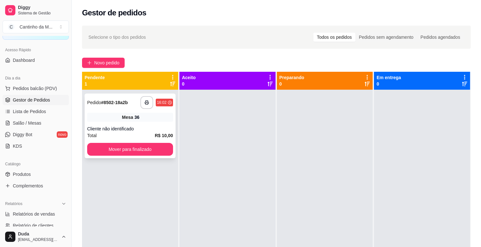
click at [134, 126] on div "Cliente não identificado" at bounding box center [130, 129] width 86 height 6
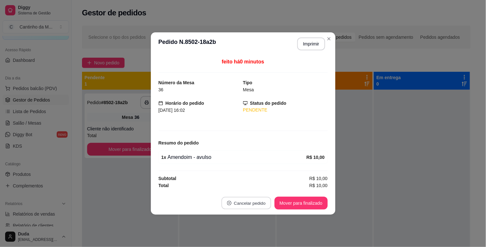
click at [250, 205] on button "Cancelar pedido" at bounding box center [246, 203] width 50 height 12
click at [262, 187] on button "Sim" at bounding box center [264, 187] width 26 height 13
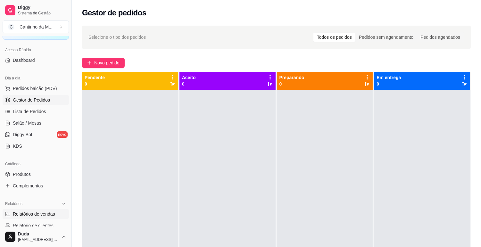
click at [52, 216] on span "Relatórios de vendas" at bounding box center [34, 214] width 42 height 6
select select "ALL"
select select "0"
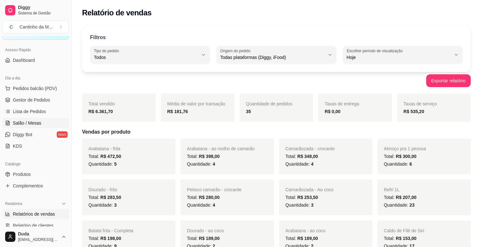
click at [21, 127] on link "Salão / Mesas" at bounding box center [36, 123] width 66 height 10
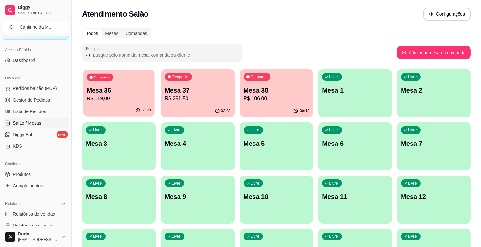
click at [117, 112] on div "00:20" at bounding box center [118, 110] width 71 height 12
click at [279, 95] on p "R$ 106,00" at bounding box center [276, 98] width 64 height 7
click at [206, 88] on p "Mesa 37" at bounding box center [198, 90] width 64 height 9
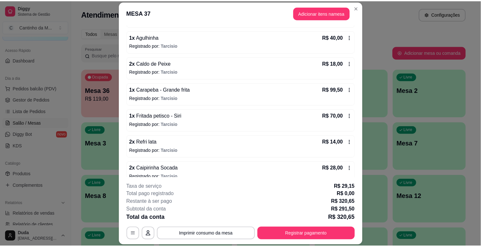
scroll to position [90, 0]
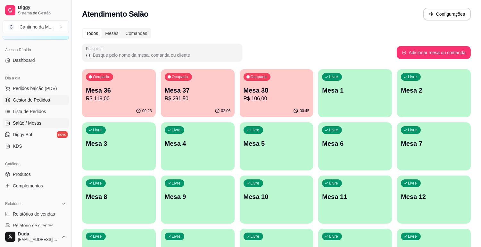
click at [27, 102] on span "Gestor de Pedidos" at bounding box center [31, 100] width 37 height 6
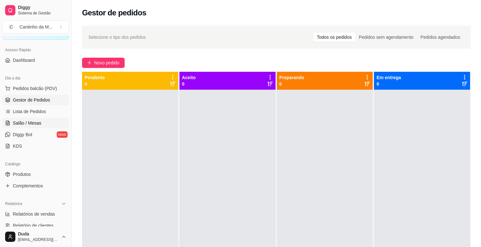
click at [36, 126] on span "Salão / Mesas" at bounding box center [27, 123] width 29 height 6
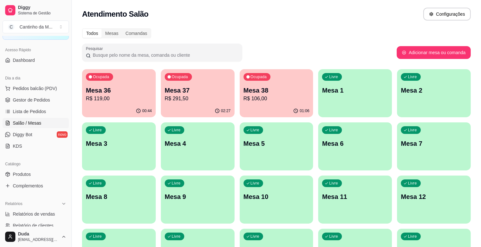
click at [280, 91] on p "Mesa 38" at bounding box center [276, 90] width 66 height 9
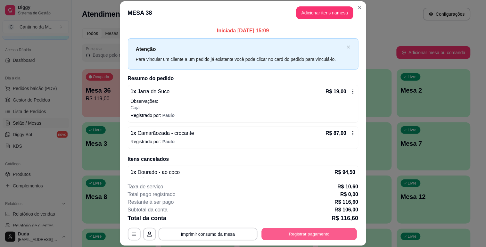
click at [279, 236] on button "Registrar pagamento" at bounding box center [308, 234] width 95 height 12
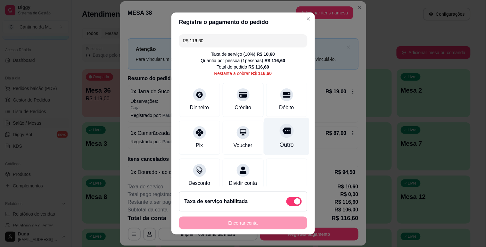
click at [282, 129] on icon at bounding box center [286, 130] width 8 height 6
type input "R$ 0,00"
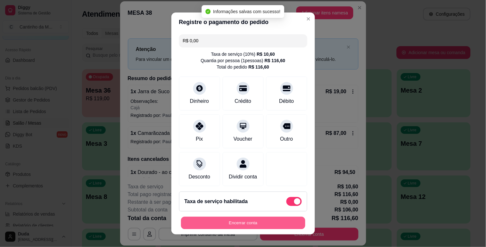
click at [270, 220] on button "Encerrar conta" at bounding box center [243, 223] width 124 height 12
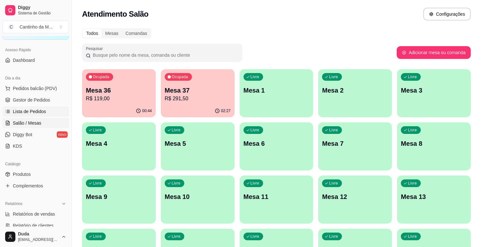
click at [29, 113] on span "Lista de Pedidos" at bounding box center [29, 111] width 33 height 6
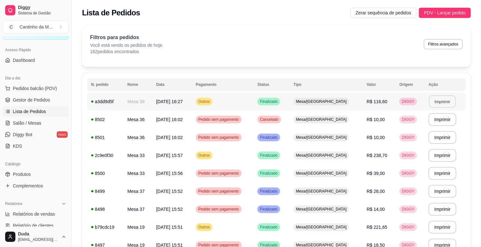
click at [440, 103] on button "Imprimir" at bounding box center [442, 101] width 27 height 12
click at [12, 98] on link "Gestor de Pedidos" at bounding box center [36, 100] width 66 height 10
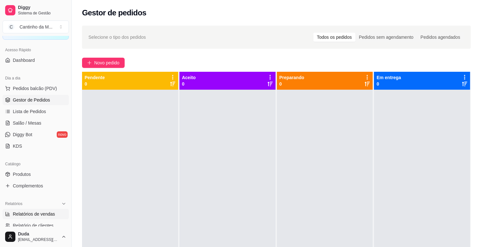
click at [37, 213] on span "Relatórios de vendas" at bounding box center [34, 214] width 42 height 6
select select "ALL"
select select "0"
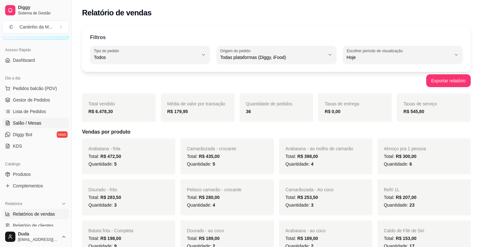
click at [32, 124] on span "Salão / Mesas" at bounding box center [27, 123] width 29 height 6
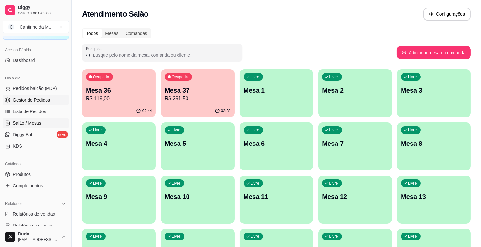
click at [34, 101] on span "Gestor de Pedidos" at bounding box center [31, 100] width 37 height 6
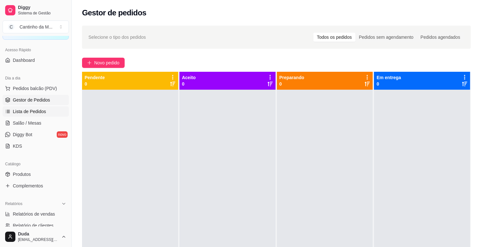
click at [38, 111] on span "Lista de Pedidos" at bounding box center [29, 111] width 33 height 6
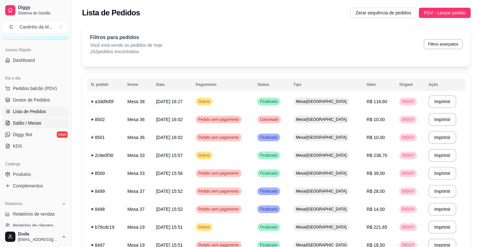
click at [36, 124] on span "Salão / Mesas" at bounding box center [27, 123] width 29 height 6
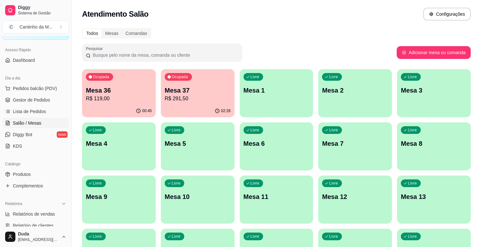
click at [104, 102] on div "Ocupada Mesa 36 R$ 119,00" at bounding box center [119, 87] width 74 height 36
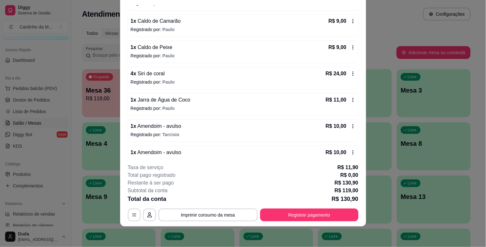
scroll to position [90, 0]
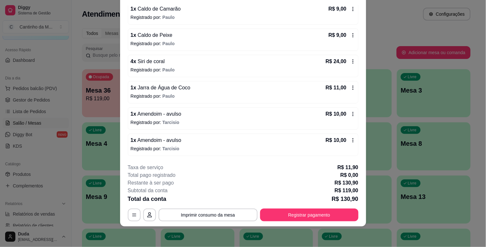
click at [350, 139] on icon at bounding box center [352, 140] width 5 height 5
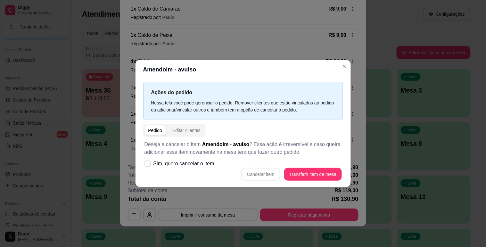
click at [264, 175] on div "Cancelar item Transferir item de mesa" at bounding box center [242, 174] width 197 height 13
click at [150, 162] on icon at bounding box center [147, 164] width 5 height 4
click at [148, 165] on input "Sim, quero cancelar o item." at bounding box center [146, 167] width 4 height 4
checkbox input "true"
click at [257, 171] on button "Cancelar item" at bounding box center [261, 174] width 38 height 12
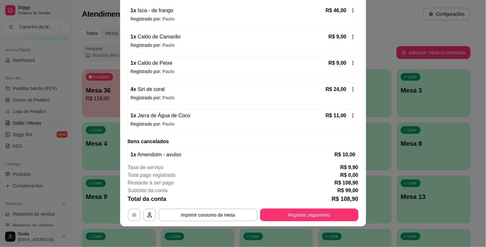
scroll to position [74, 0]
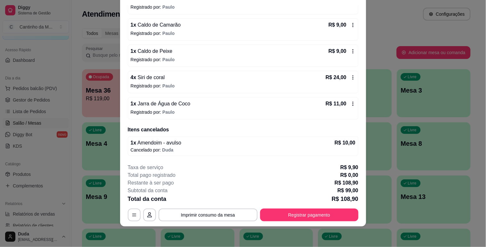
click at [172, 147] on p "Cancelado por: Duda" at bounding box center [243, 150] width 225 height 6
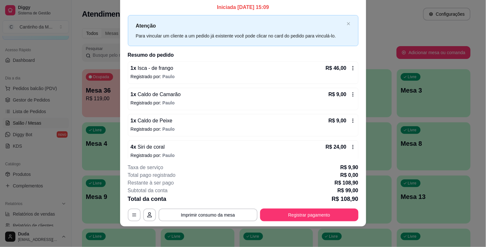
scroll to position [0, 0]
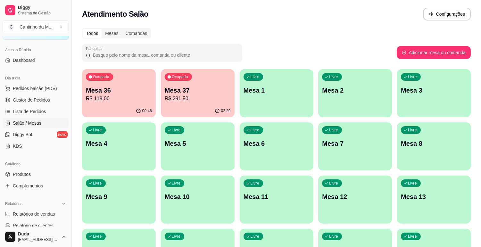
click at [119, 96] on p "R$ 119,00" at bounding box center [119, 99] width 66 height 8
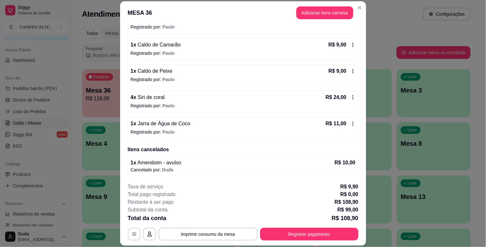
scroll to position [74, 0]
click at [326, 13] on button "Adicionar itens na mesa" at bounding box center [324, 12] width 57 height 13
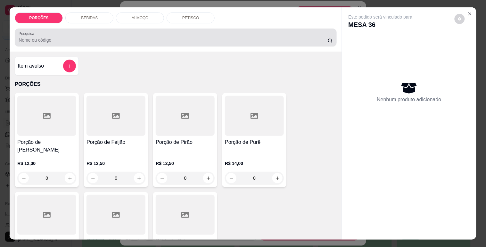
click at [101, 41] on div at bounding box center [176, 37] width 314 height 13
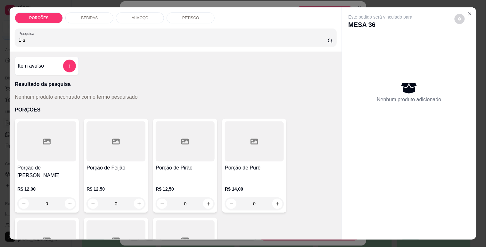
click at [101, 40] on input "1 a" at bounding box center [173, 40] width 309 height 6
type input "1"
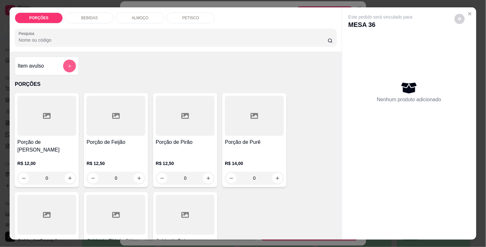
click at [63, 64] on button "add-separate-item" at bounding box center [69, 66] width 13 height 13
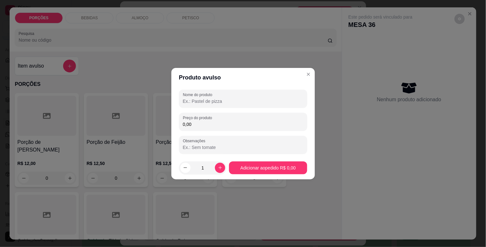
click at [218, 101] on input "Nome do produto" at bounding box center [243, 101] width 120 height 6
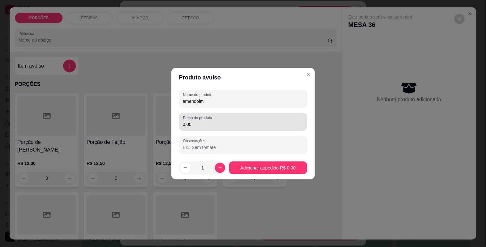
type input "amendoim"
click at [207, 124] on input "0,00" at bounding box center [243, 124] width 120 height 6
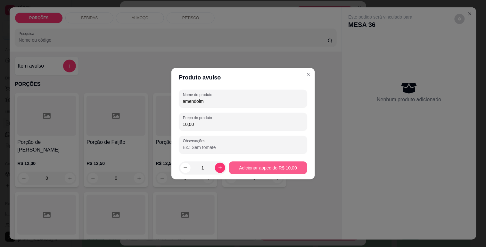
type input "10,00"
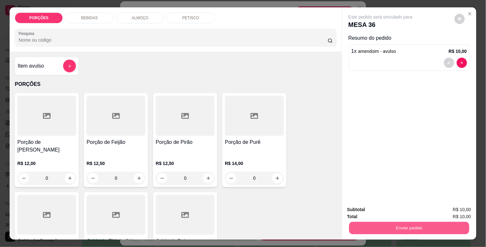
click at [387, 222] on button "Enviar pedido" at bounding box center [409, 228] width 120 height 12
click at [439, 211] on button "Sim, quero registrar" at bounding box center [449, 210] width 46 height 12
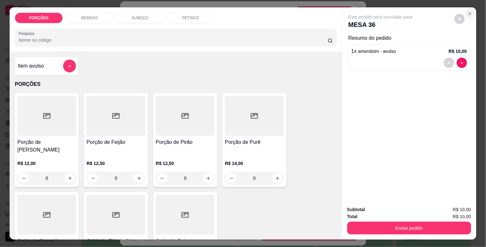
click at [469, 12] on icon "Close" at bounding box center [470, 13] width 3 height 3
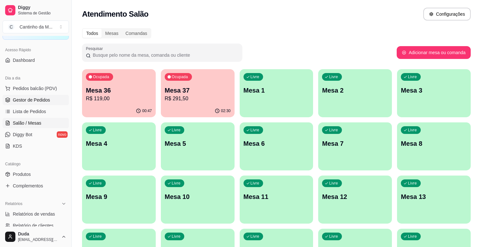
click at [33, 102] on span "Gestor de Pedidos" at bounding box center [31, 100] width 37 height 6
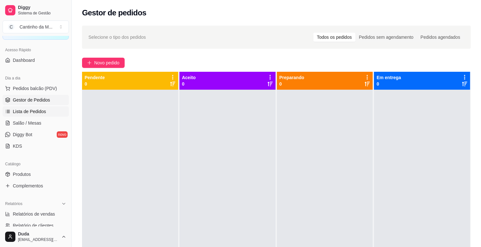
click at [31, 113] on span "Lista de Pedidos" at bounding box center [29, 111] width 33 height 6
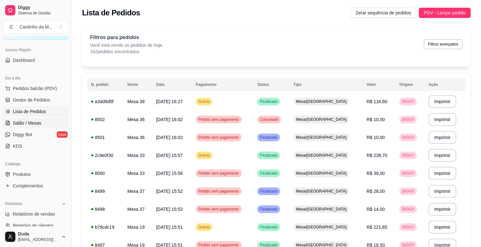
click at [31, 124] on span "Salão / Mesas" at bounding box center [27, 123] width 29 height 6
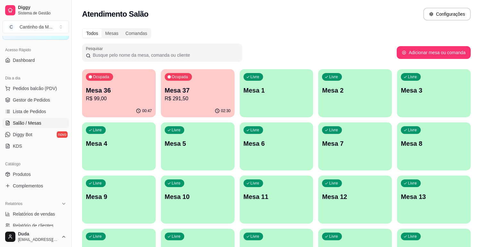
click at [117, 97] on p "R$ 99,00" at bounding box center [119, 99] width 66 height 8
click at [131, 95] on p "R$ 99,00" at bounding box center [119, 99] width 66 height 8
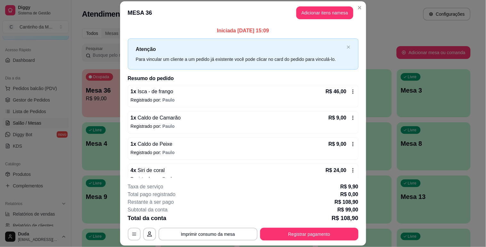
click at [350, 6] on header "MESA 36 Adicionar itens na mesa" at bounding box center [243, 12] width 246 height 23
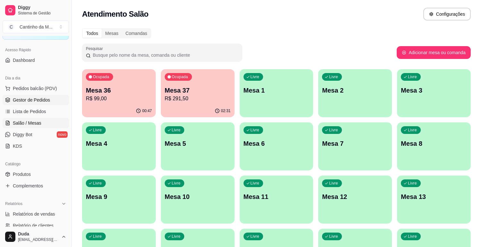
click at [29, 103] on span "Gestor de Pedidos" at bounding box center [31, 100] width 37 height 6
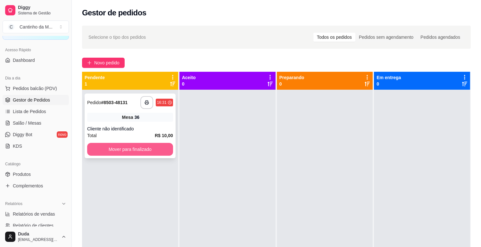
click at [122, 147] on button "Mover para finalizado" at bounding box center [130, 149] width 86 height 13
click at [136, 148] on button "Mover para finalizado" at bounding box center [129, 149] width 83 height 12
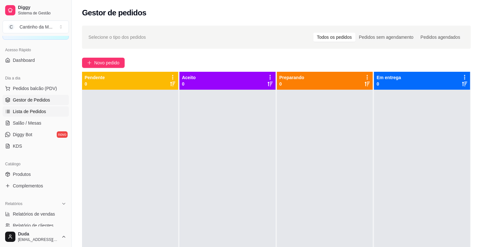
click at [22, 111] on span "Lista de Pedidos" at bounding box center [29, 111] width 33 height 6
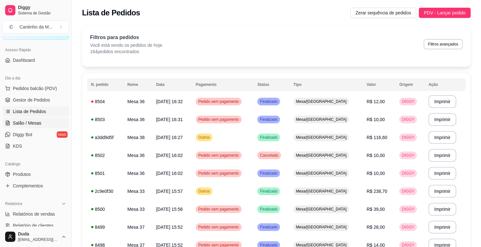
click at [29, 122] on span "Salão / Mesas" at bounding box center [27, 123] width 29 height 6
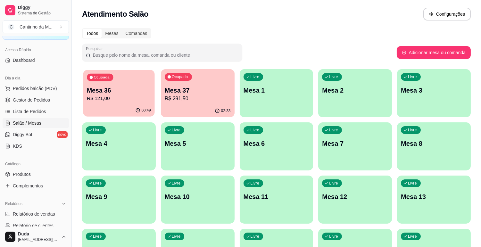
click at [103, 108] on div "00:49" at bounding box center [118, 110] width 71 height 12
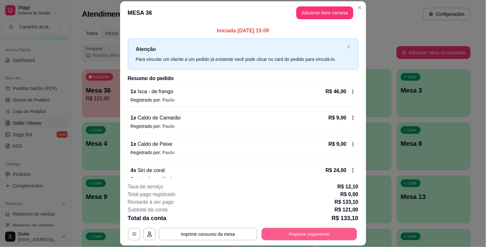
click at [281, 233] on button "Registrar pagamento" at bounding box center [308, 234] width 95 height 12
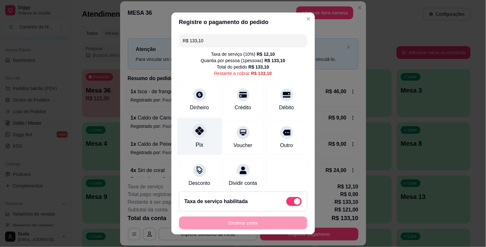
click at [199, 133] on icon at bounding box center [199, 131] width 8 height 8
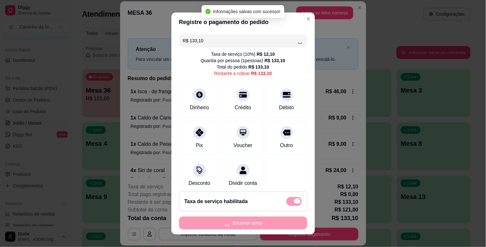
type input "R$ 0,00"
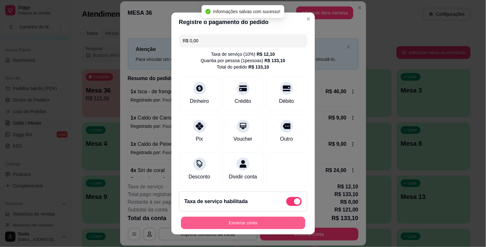
click at [253, 225] on button "Encerrar conta" at bounding box center [243, 223] width 124 height 12
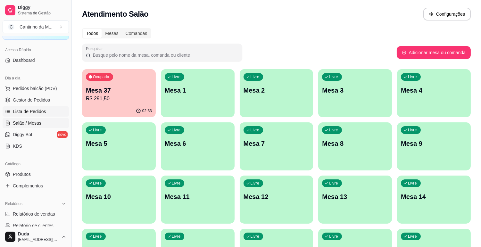
click at [40, 114] on span "Lista de Pedidos" at bounding box center [29, 111] width 33 height 6
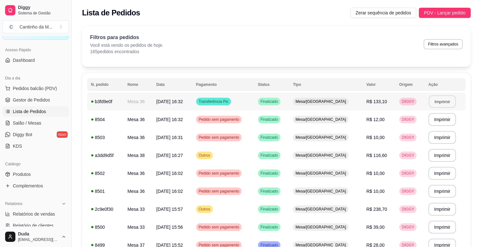
click at [439, 103] on button "Imprimir" at bounding box center [442, 101] width 27 height 12
click at [26, 99] on span "Gestor de Pedidos" at bounding box center [31, 100] width 37 height 6
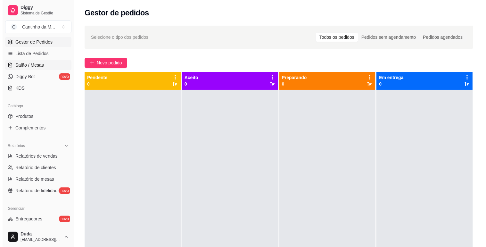
scroll to position [103, 0]
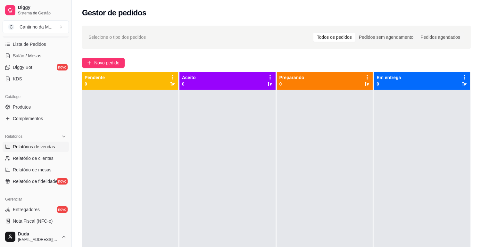
click at [40, 148] on span "Relatórios de vendas" at bounding box center [34, 147] width 42 height 6
select select "ALL"
select select "0"
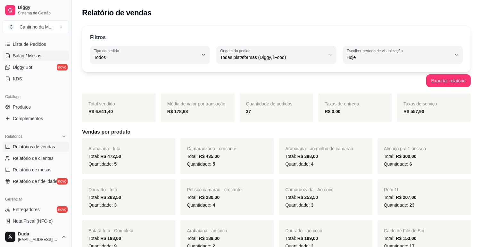
click at [25, 55] on span "Salão / Mesas" at bounding box center [27, 56] width 29 height 6
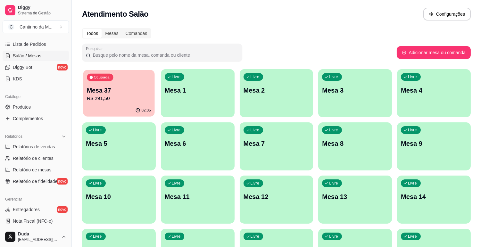
click at [111, 104] on button "Ocupada Mesa 37 R$ 291,50 02:35" at bounding box center [118, 93] width 71 height 47
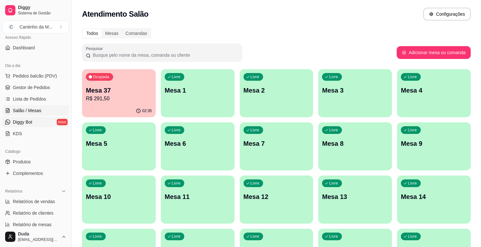
scroll to position [31, 0]
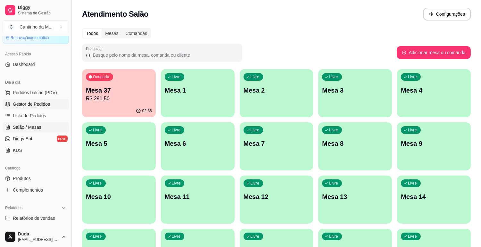
click at [33, 103] on span "Gestor de Pedidos" at bounding box center [31, 104] width 37 height 6
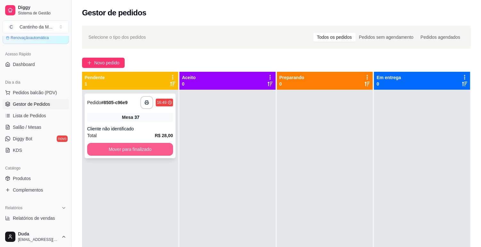
click at [129, 146] on button "Mover para finalizado" at bounding box center [130, 149] width 86 height 13
click at [127, 165] on div "**********" at bounding box center [130, 213] width 96 height 247
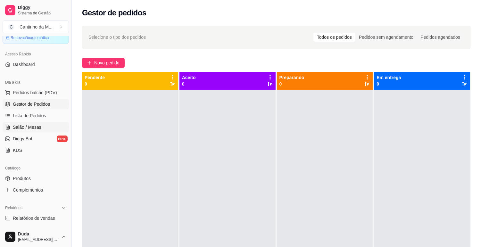
click at [32, 130] on span "Salão / Mesas" at bounding box center [27, 127] width 29 height 6
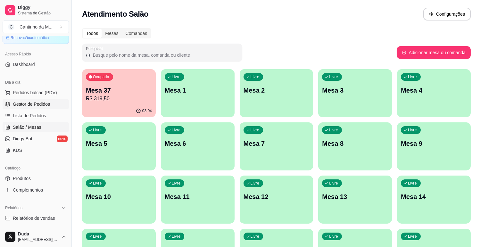
click at [44, 105] on span "Gestor de Pedidos" at bounding box center [31, 104] width 37 height 6
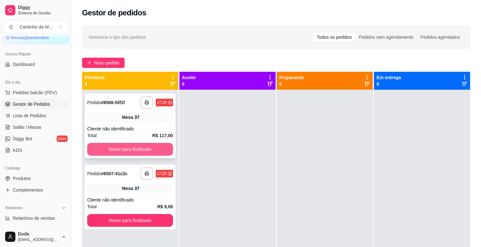
click at [132, 153] on button "Mover para finalizado" at bounding box center [130, 149] width 86 height 13
click at [132, 153] on div "Mover para finalizado" at bounding box center [130, 149] width 86 height 13
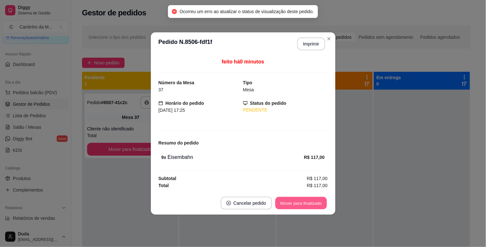
click at [290, 205] on button "Mover para finalizado" at bounding box center [301, 203] width 52 height 12
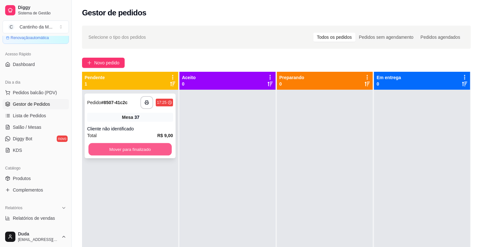
click at [147, 149] on button "Mover para finalizado" at bounding box center [129, 149] width 83 height 12
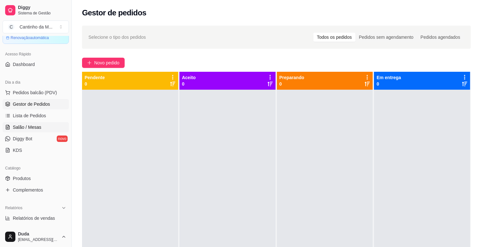
click at [33, 123] on link "Salão / Mesas" at bounding box center [36, 127] width 66 height 10
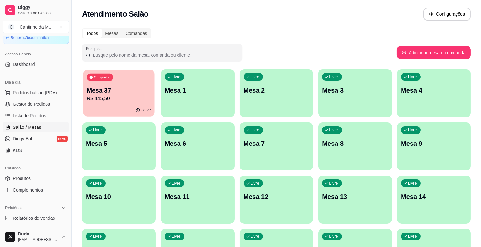
click at [120, 103] on div "Ocupada Mesa 37 R$ 445,50" at bounding box center [118, 87] width 71 height 35
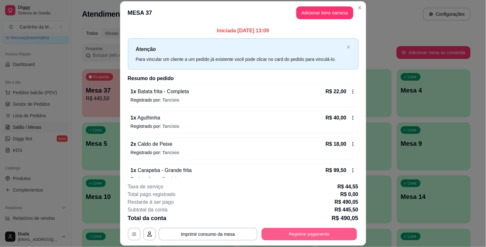
click at [340, 234] on button "Registrar pagamento" at bounding box center [308, 234] width 95 height 12
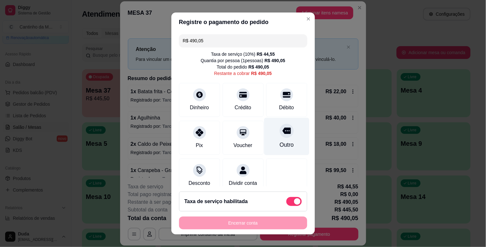
click at [279, 143] on div "Outro" at bounding box center [286, 145] width 14 height 8
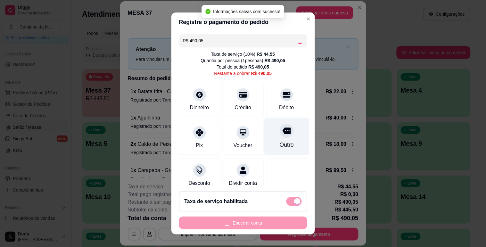
type input "R$ 0,00"
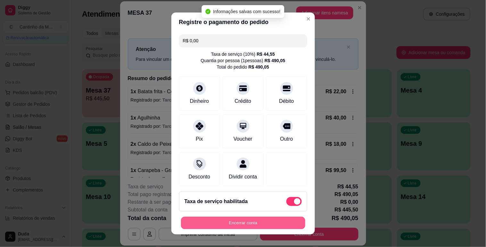
click at [274, 223] on button "Encerrar conta" at bounding box center [243, 223] width 124 height 12
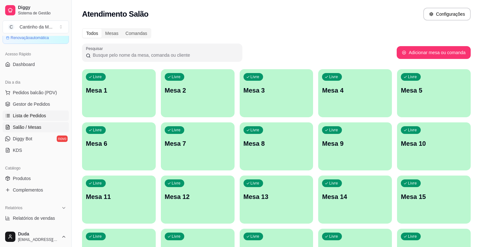
click at [31, 113] on span "Lista de Pedidos" at bounding box center [29, 115] width 33 height 6
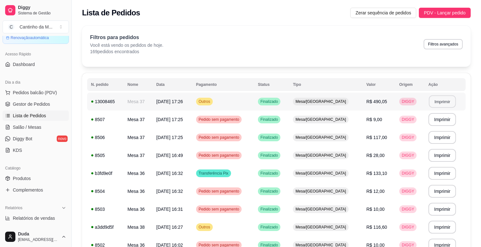
click at [443, 103] on button "Imprimir" at bounding box center [442, 101] width 27 height 12
click at [49, 216] on span "Relatórios de vendas" at bounding box center [34, 218] width 42 height 6
select select "ALL"
select select "0"
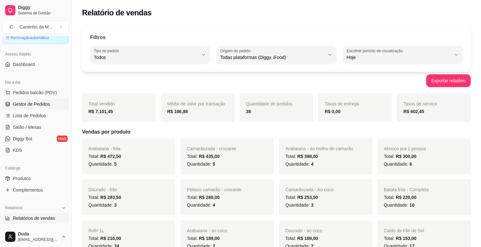
click at [30, 104] on span "Gestor de Pedidos" at bounding box center [31, 104] width 37 height 6
